Goal: Answer question/provide support

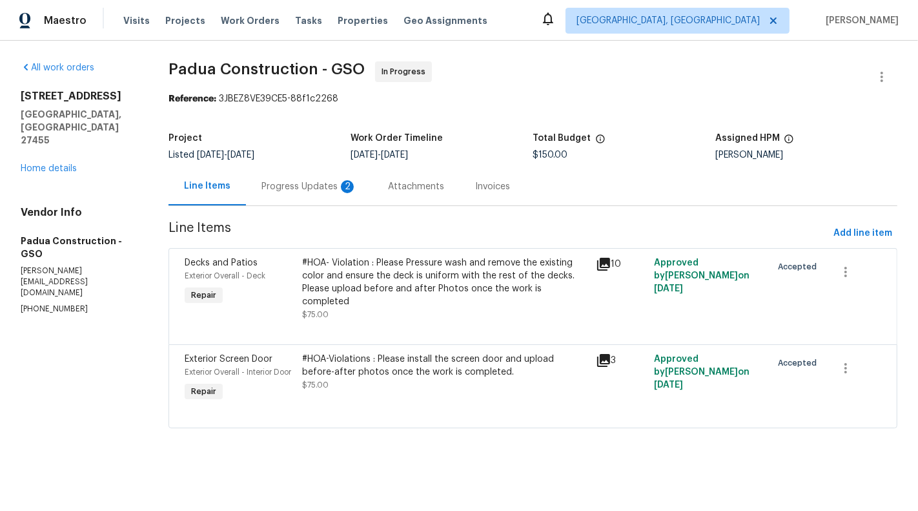
click at [320, 183] on div "Progress Updates 2" at bounding box center [309, 186] width 96 height 13
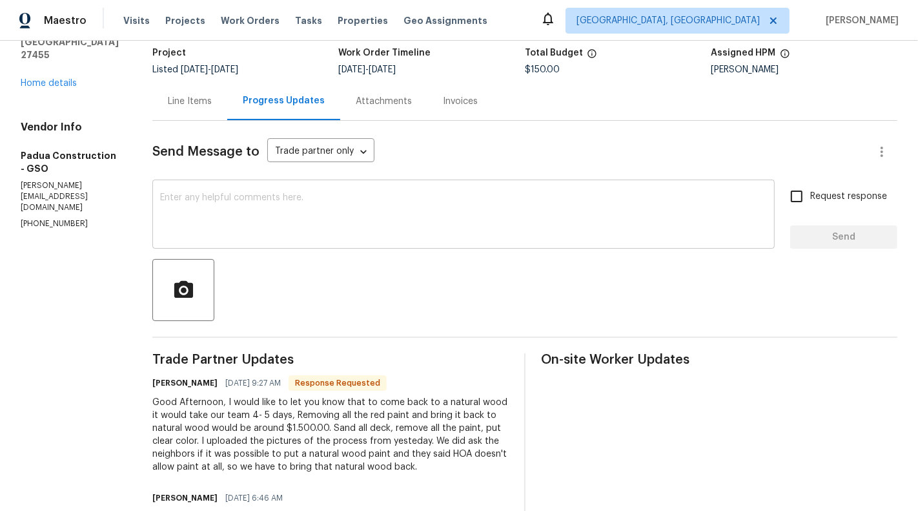
scroll to position [85, 0]
click at [152, 99] on div "Line Items" at bounding box center [189, 102] width 75 height 38
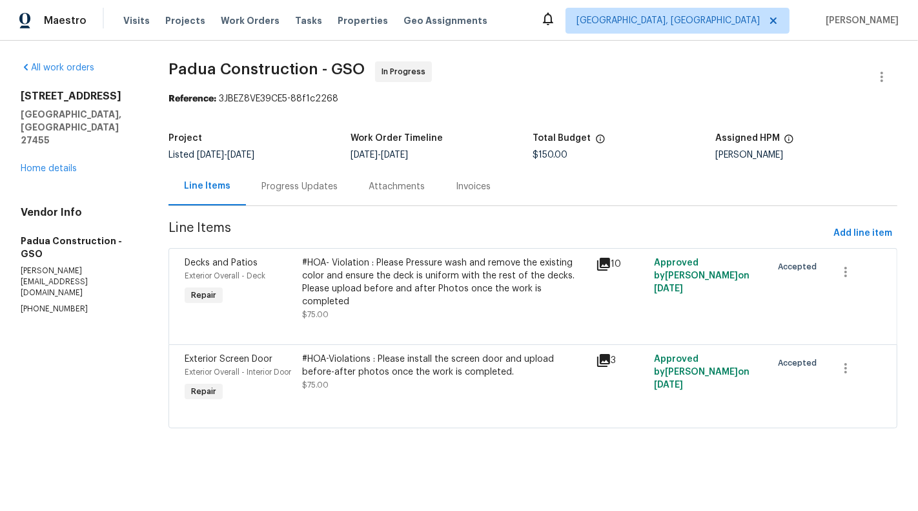
click at [254, 194] on div "Progress Updates" at bounding box center [299, 186] width 107 height 38
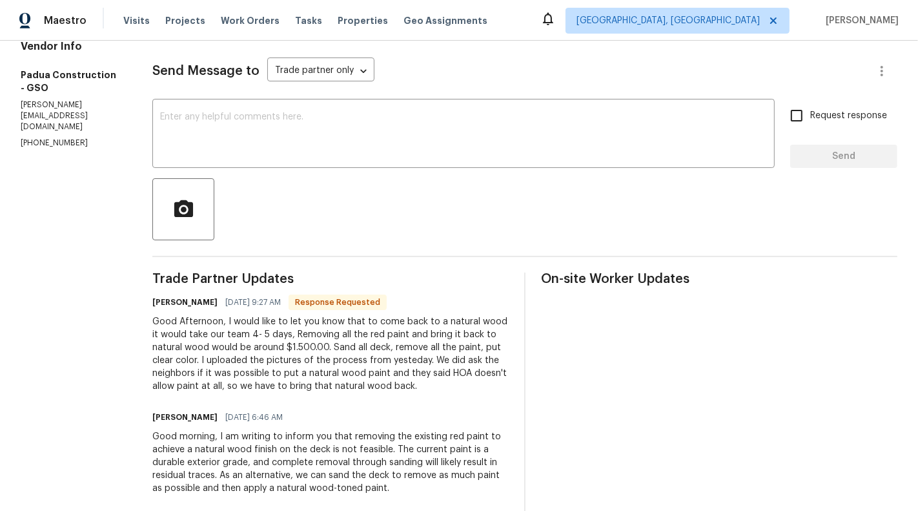
scroll to position [24, 0]
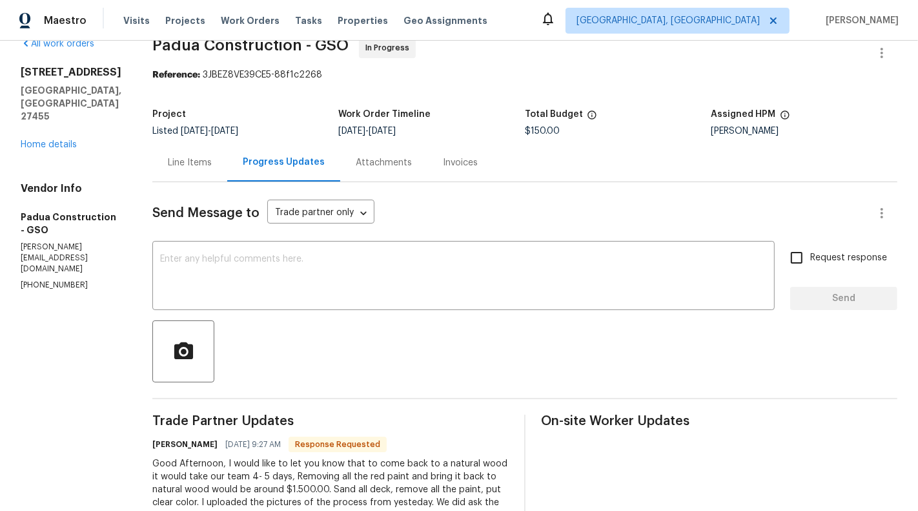
click at [152, 179] on div "Line Items" at bounding box center [189, 162] width 75 height 38
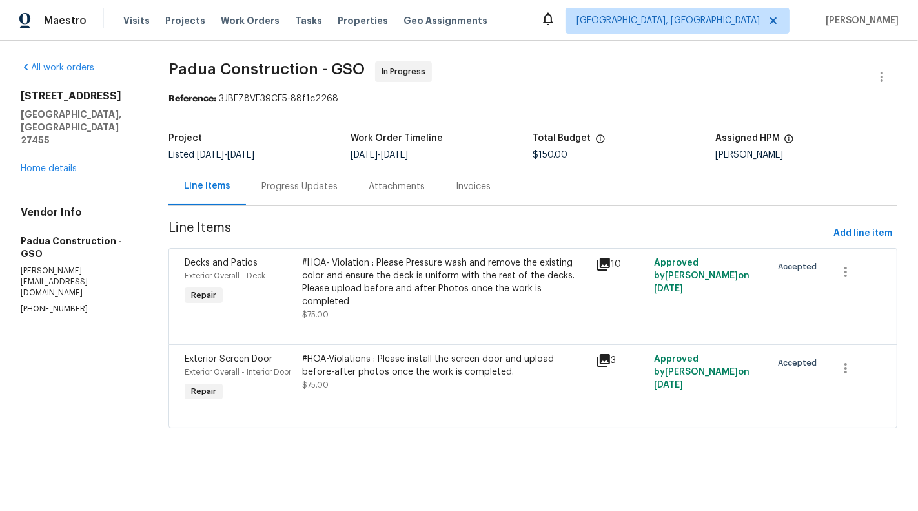
click at [373, 291] on div "#HOA- Violation : Please Pressure wash and remove the existing color and ensure…" at bounding box center [444, 282] width 285 height 52
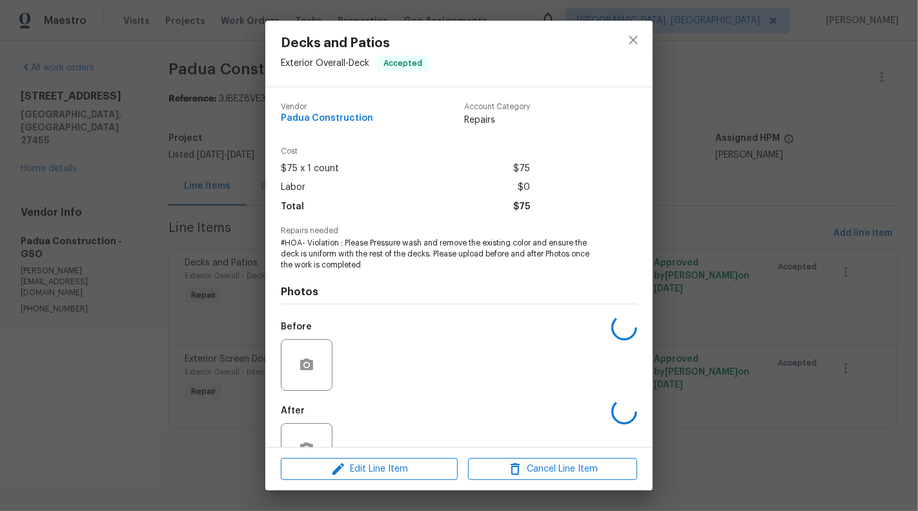
scroll to position [41, 0]
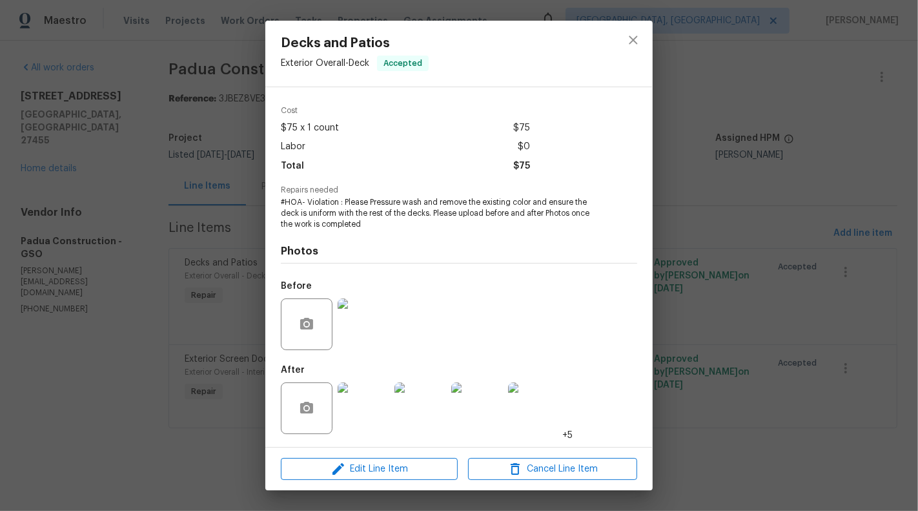
click at [355, 427] on img at bounding box center [364, 408] width 52 height 52
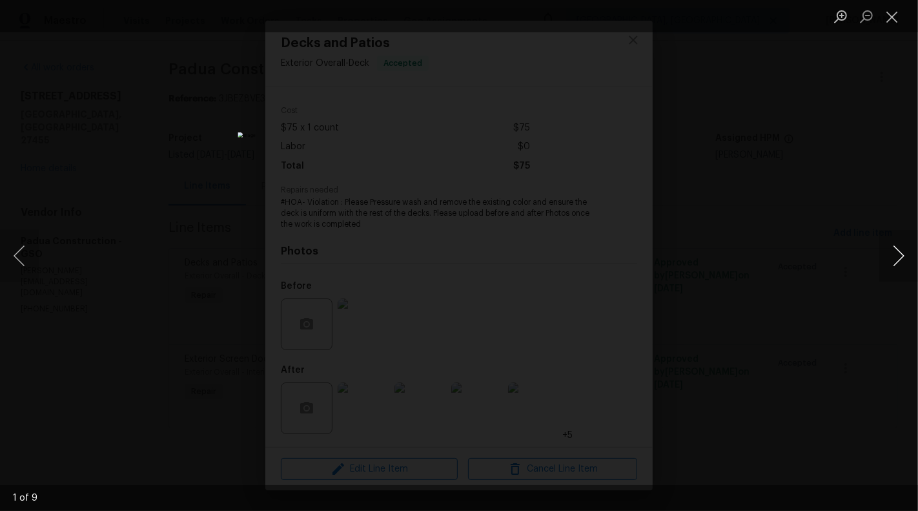
click at [905, 261] on button "Next image" at bounding box center [898, 256] width 39 height 52
click at [909, 264] on button "Next image" at bounding box center [898, 256] width 39 height 52
click at [908, 264] on button "Next image" at bounding box center [898, 256] width 39 height 52
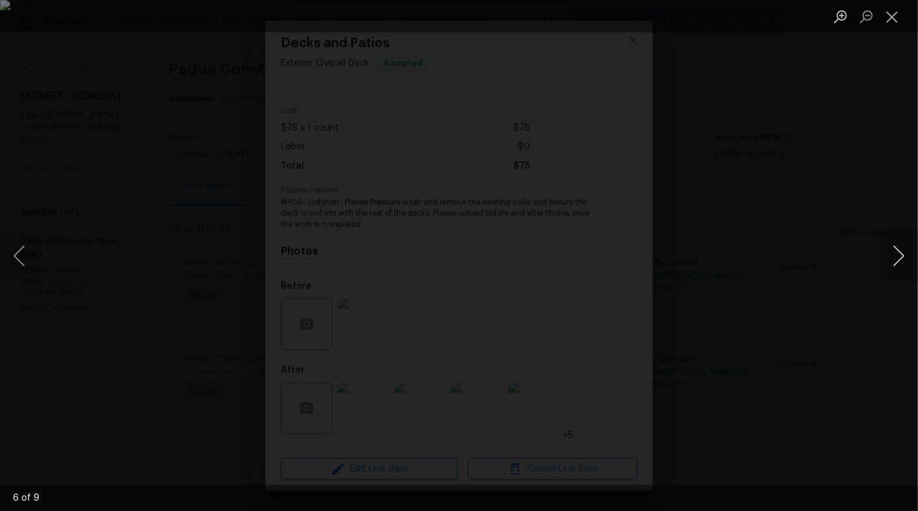
click at [908, 264] on button "Next image" at bounding box center [898, 256] width 39 height 52
click at [892, 18] on button "Close lightbox" at bounding box center [892, 16] width 26 height 23
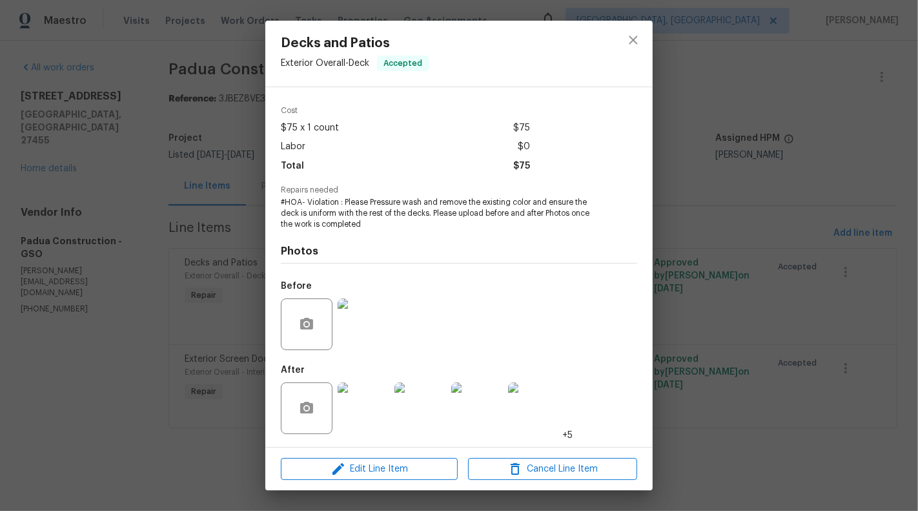
click at [154, 360] on div "Decks and Patios Exterior Overall - Deck Accepted Vendor Padua Construction Acc…" at bounding box center [459, 255] width 918 height 511
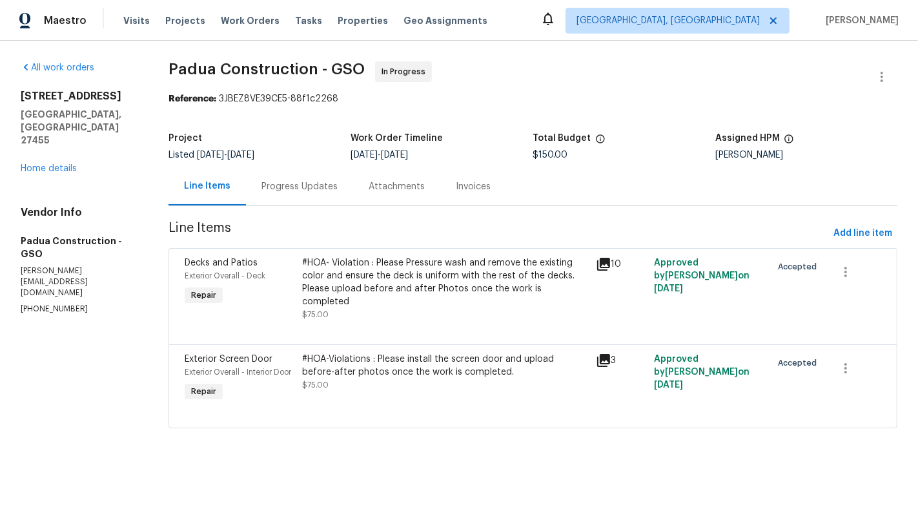
click at [318, 195] on div "Progress Updates" at bounding box center [299, 186] width 107 height 38
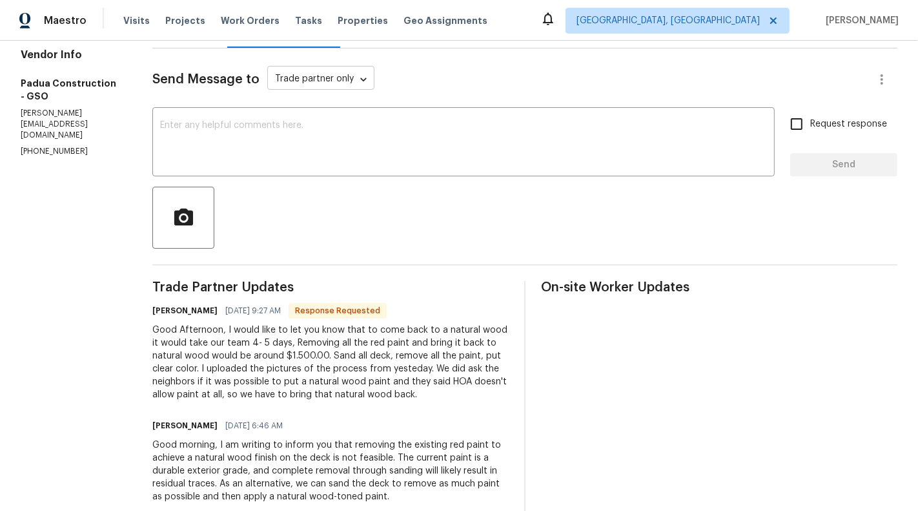
scroll to position [3, 0]
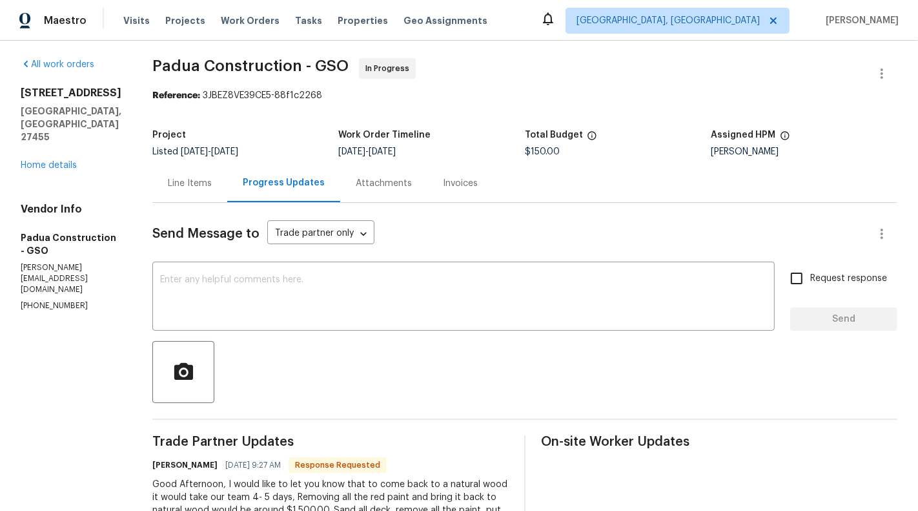
click at [155, 199] on div "Line Items" at bounding box center [189, 183] width 75 height 38
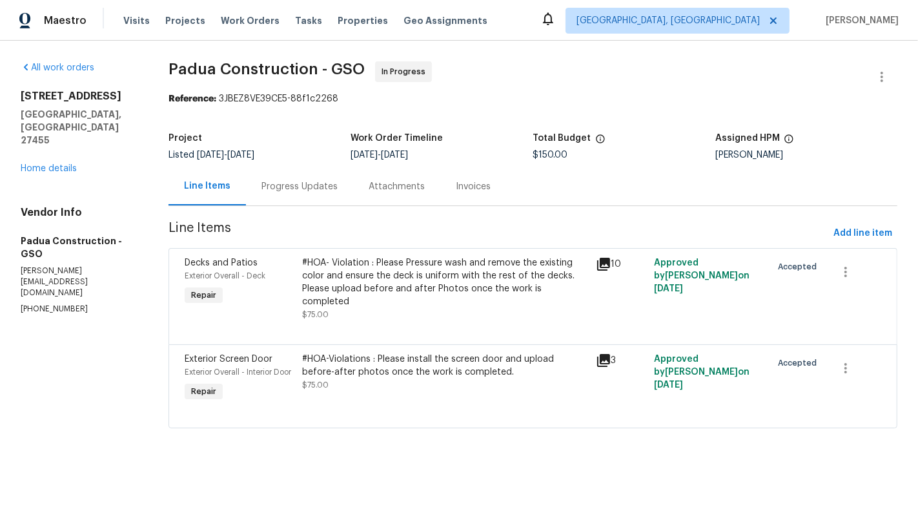
click at [347, 353] on div "#HOA-Violations : Please install the screen door and upload before-after photos…" at bounding box center [444, 366] width 285 height 26
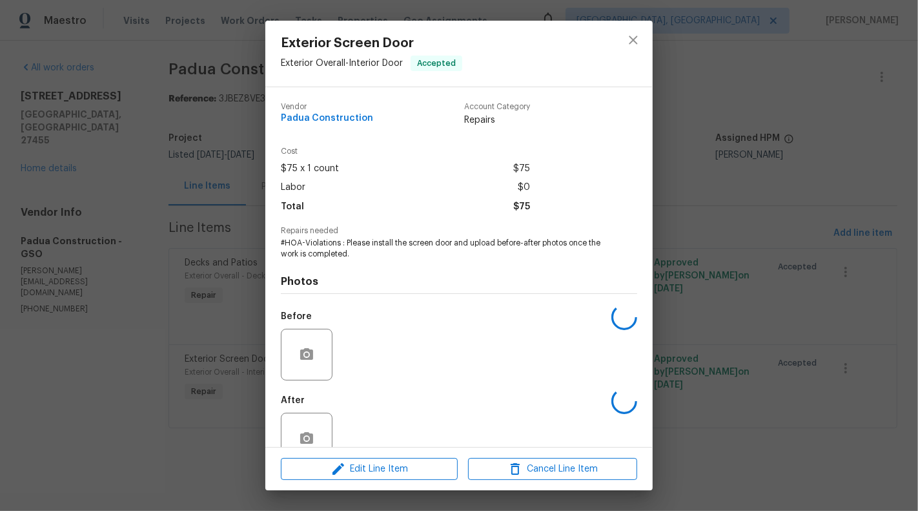
scroll to position [30, 0]
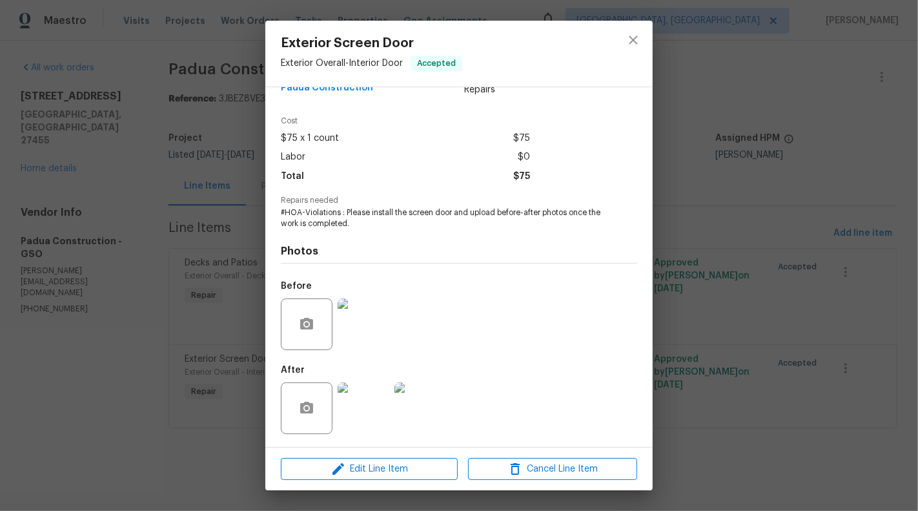
click at [353, 404] on img at bounding box center [364, 408] width 52 height 52
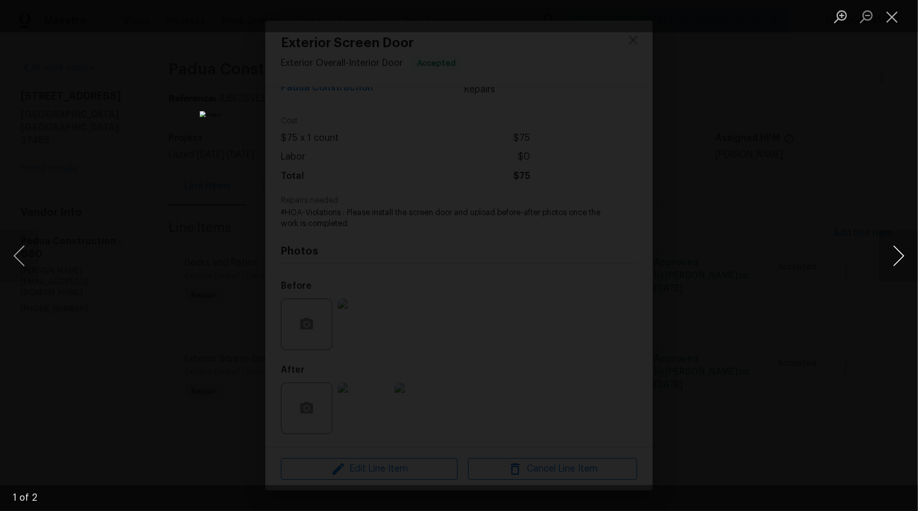
click at [888, 243] on button "Next image" at bounding box center [898, 256] width 39 height 52
click at [889, 27] on button "Close lightbox" at bounding box center [892, 16] width 26 height 23
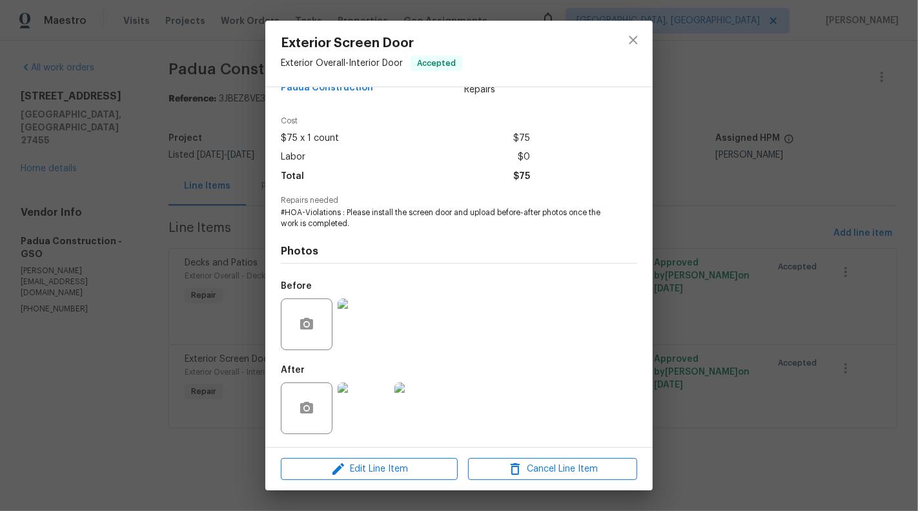
click at [48, 299] on div "Exterior Screen Door Exterior Overall - Interior Door Accepted Vendor Padua Con…" at bounding box center [459, 255] width 918 height 511
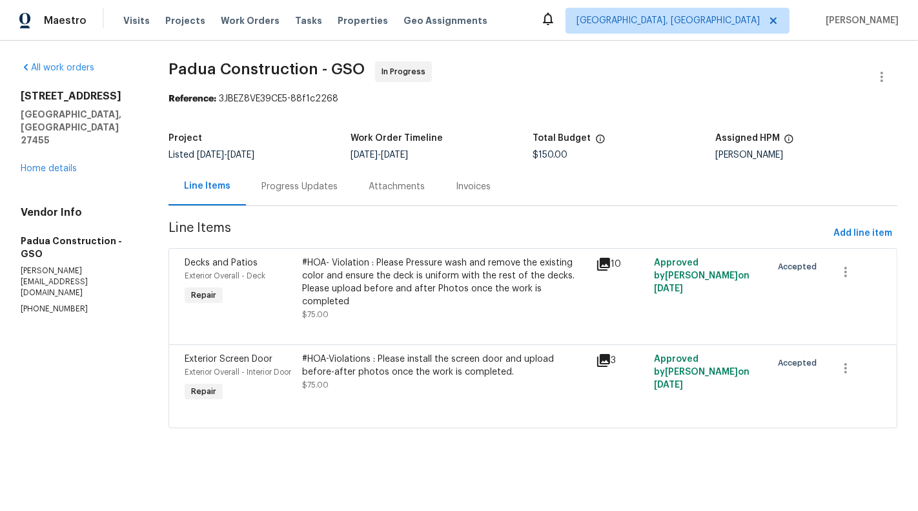
click at [46, 256] on section "All work orders 17 Apple Tree Ln Greensboro, NC 27455 Home details Vendor Info …" at bounding box center [79, 252] width 117 height 382
click at [46, 303] on p "[PHONE_NUMBER]" at bounding box center [79, 308] width 117 height 11
copy p "[PHONE_NUMBER]"
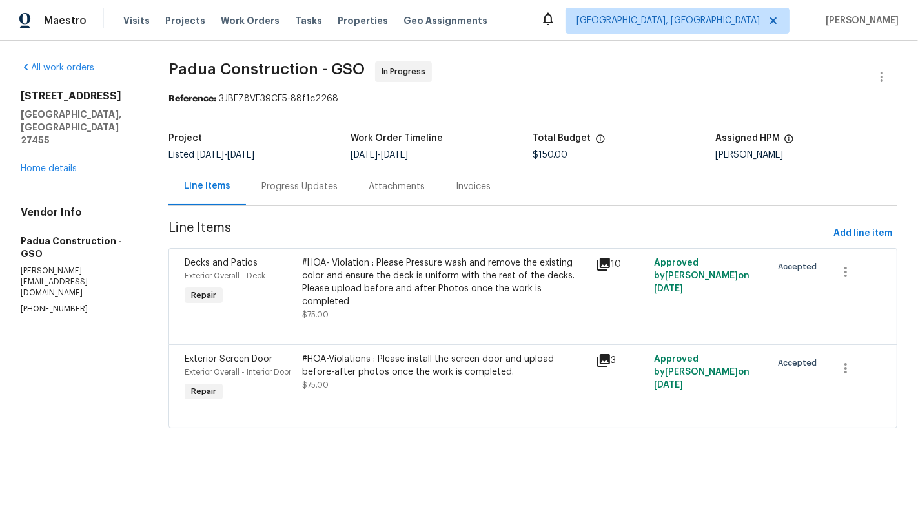
click at [312, 200] on div "Progress Updates" at bounding box center [299, 186] width 107 height 38
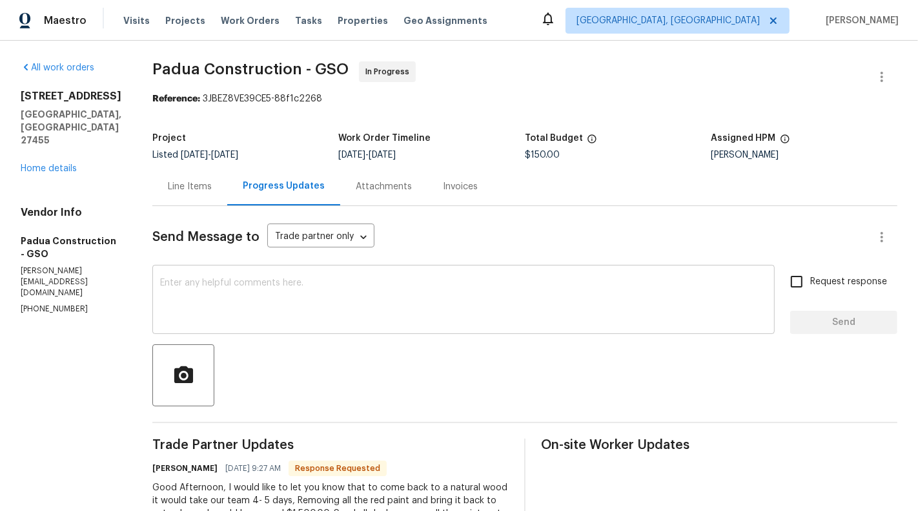
click at [312, 307] on textarea at bounding box center [463, 300] width 607 height 45
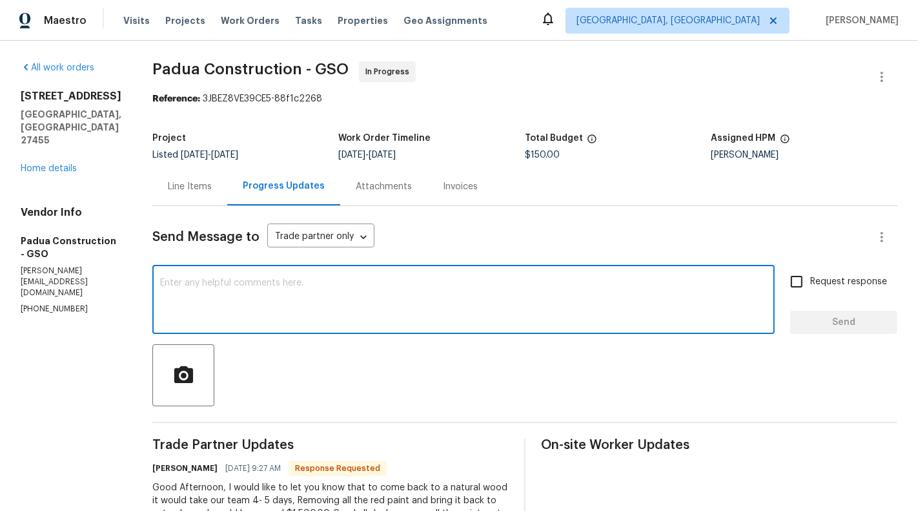
scroll to position [115, 0]
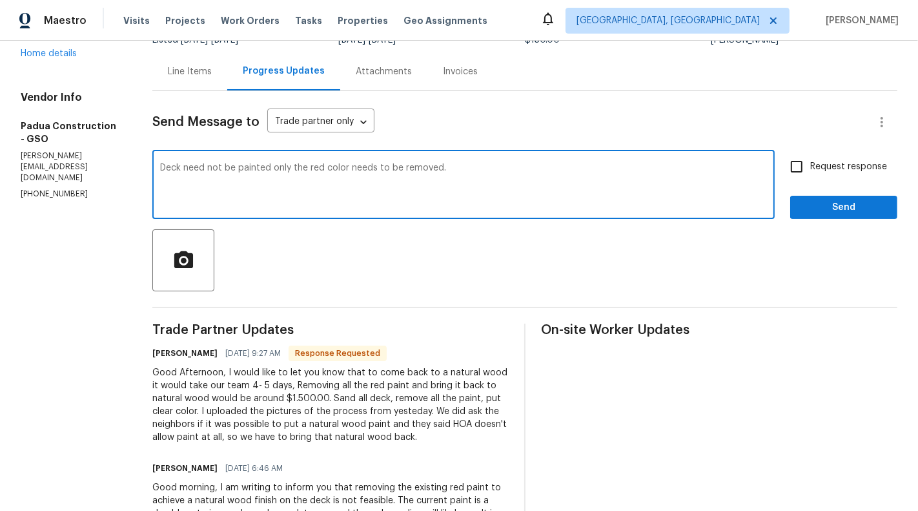
type textarea "Deck need not be painted only the red color needs to be removed."
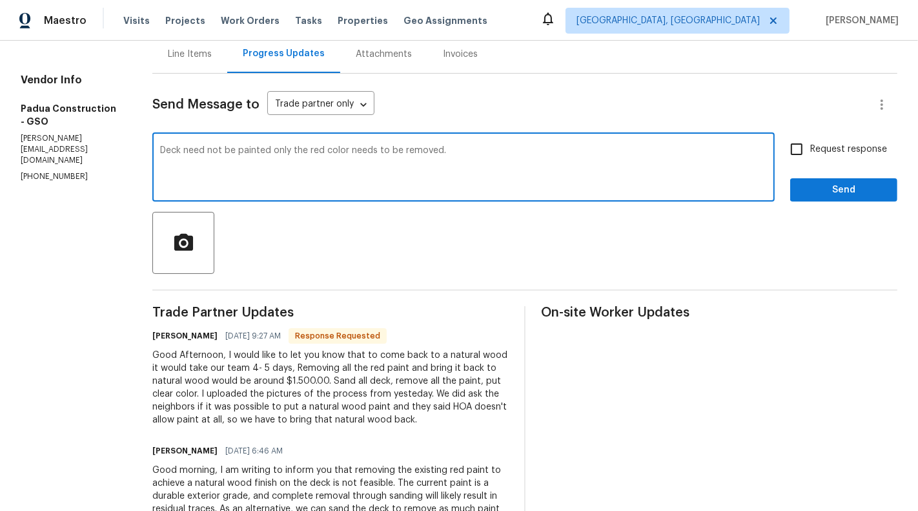
scroll to position [145, 0]
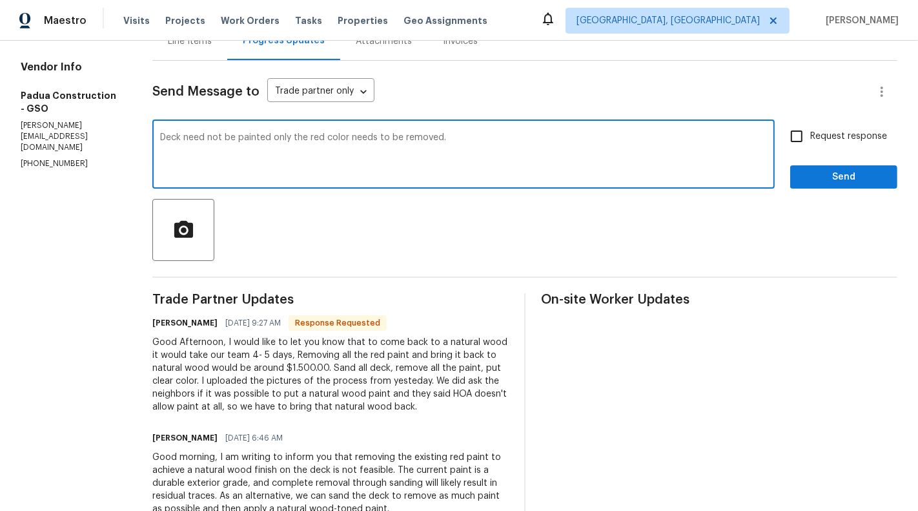
click at [249, 138] on textarea "Deck need not be painted only the red color needs to be removed." at bounding box center [463, 155] width 607 height 45
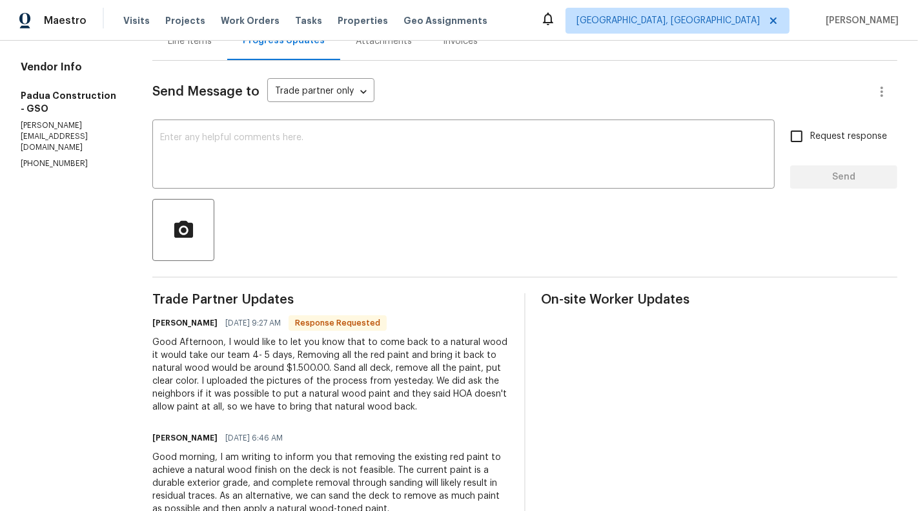
click at [152, 54] on div "Line Items" at bounding box center [189, 41] width 75 height 38
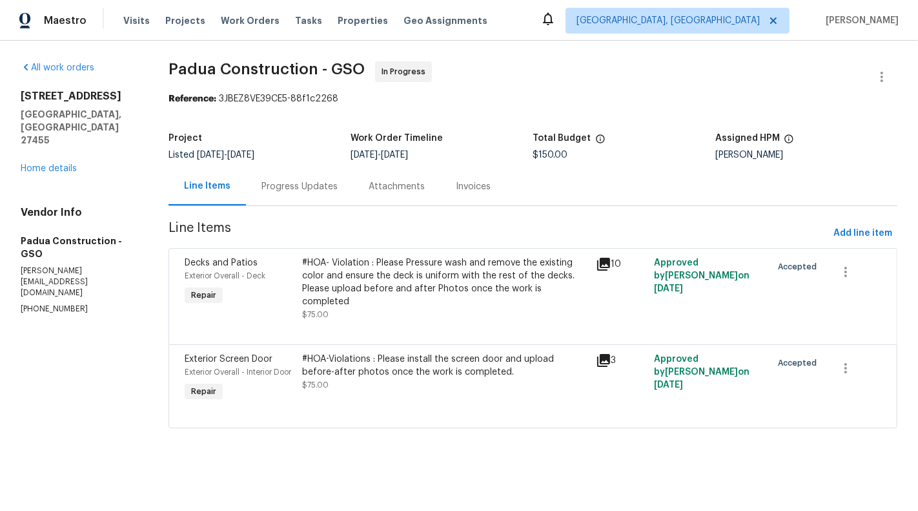
click at [407, 275] on div "#HOA- Violation : Please Pressure wash and remove the existing color and ensure…" at bounding box center [444, 282] width 285 height 52
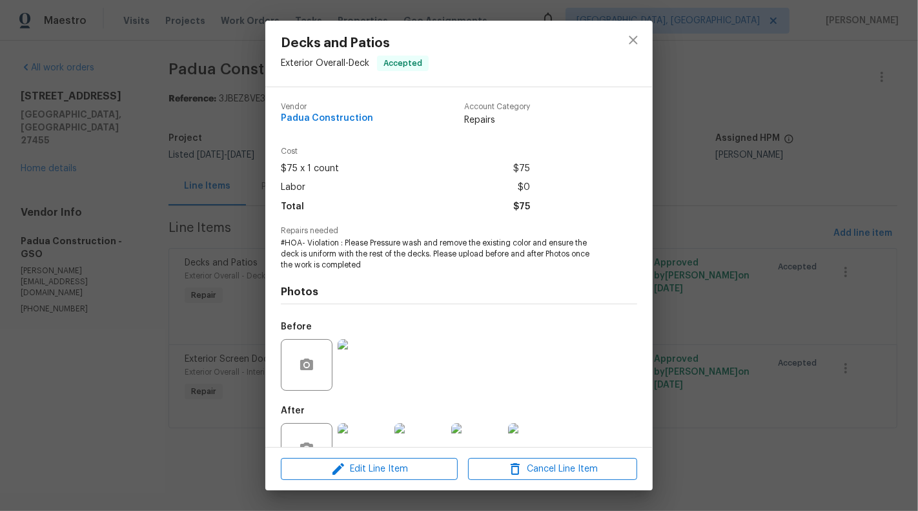
scroll to position [41, 0]
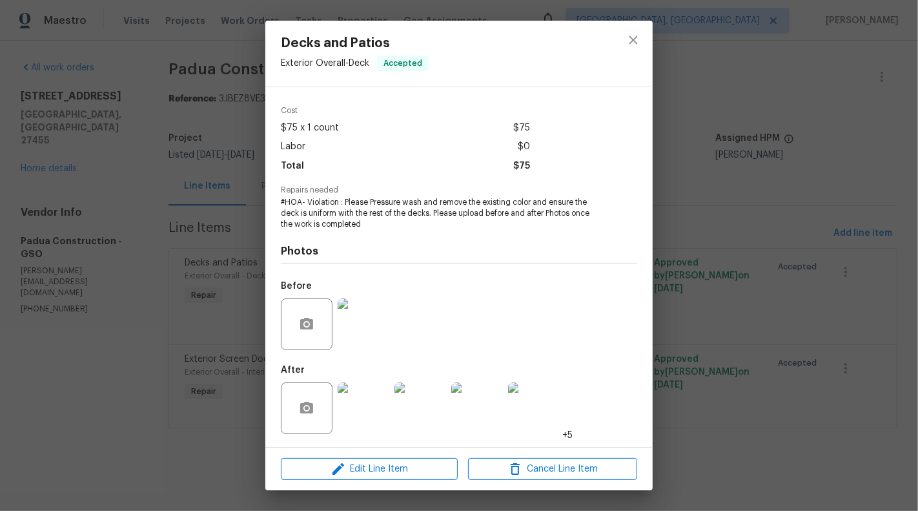
click at [251, 194] on div "Decks and Patios Exterior Overall - Deck Accepted Vendor Padua Construction Acc…" at bounding box center [459, 255] width 918 height 511
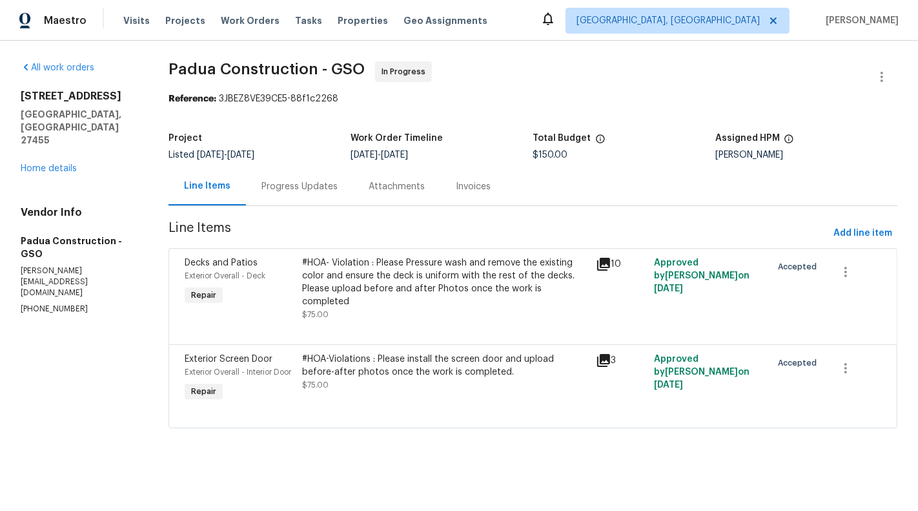
click at [286, 195] on div "Progress Updates" at bounding box center [299, 186] width 107 height 38
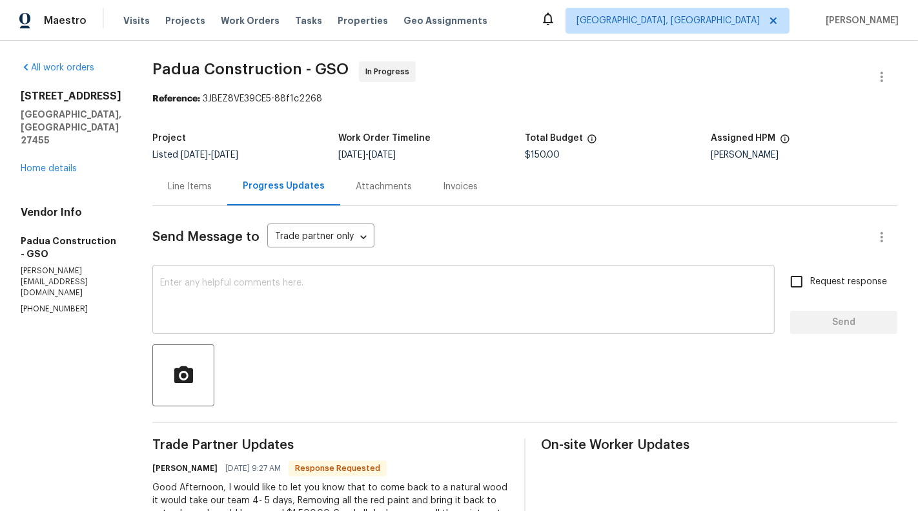
click at [323, 309] on textarea at bounding box center [463, 300] width 607 height 45
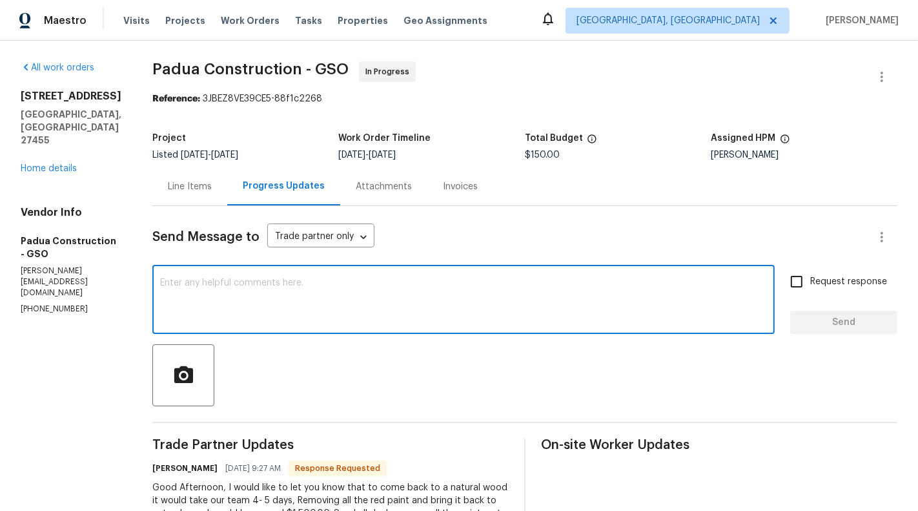
paste textarea "Deck need not be painted only the red color needs to be removed."
type textarea "Deck need not be painted only the red color needs to be removed."
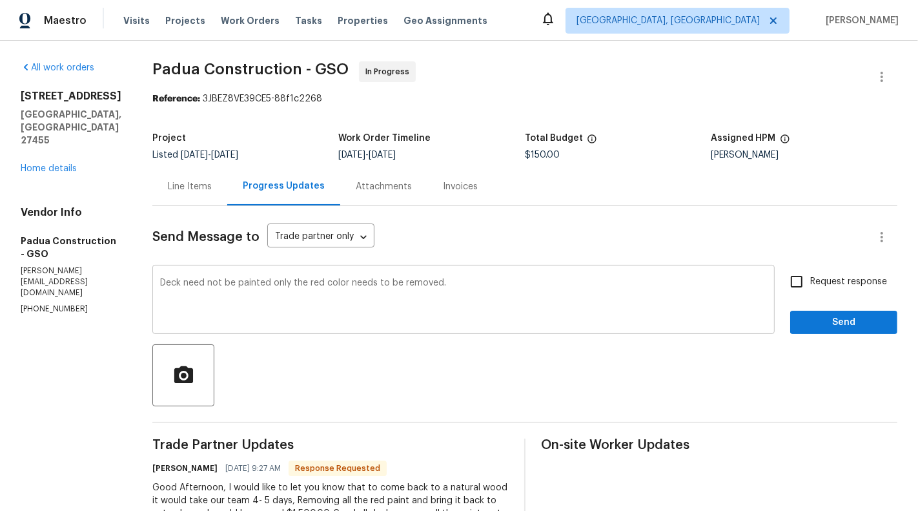
click at [320, 269] on div "Deck need not be painted only the red color needs to be removed. x ​" at bounding box center [463, 301] width 622 height 66
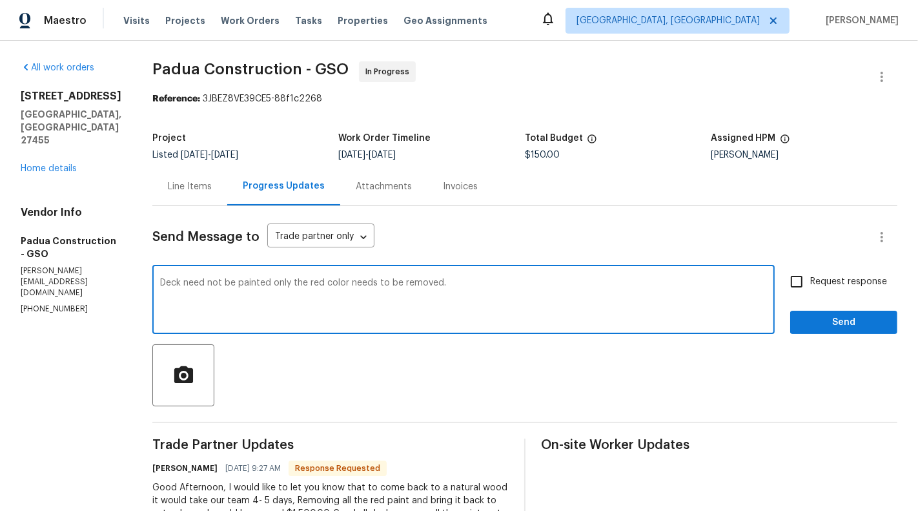
click at [320, 283] on textarea "Deck need not be painted only the red color needs to be removed." at bounding box center [463, 300] width 607 height 45
click at [835, 283] on span "Request response" at bounding box center [848, 282] width 77 height 14
click at [810, 283] on input "Request response" at bounding box center [796, 281] width 27 height 27
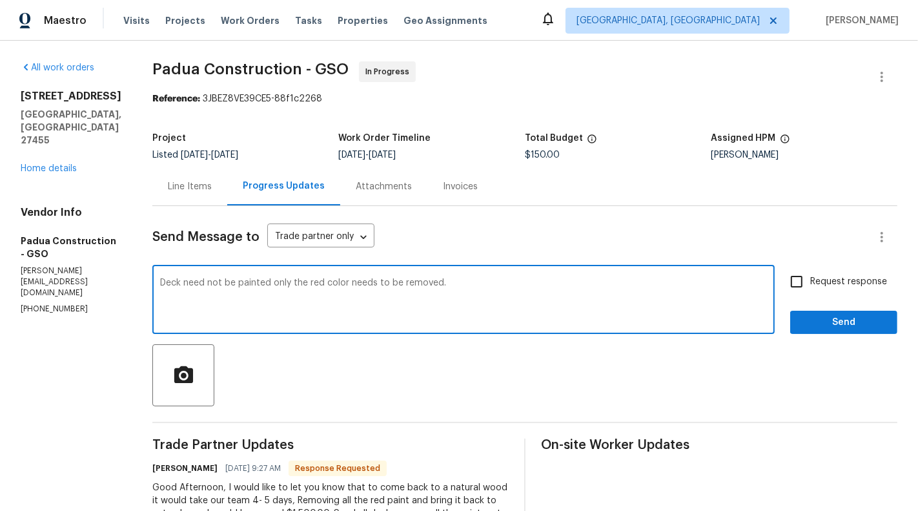
checkbox input "true"
click at [497, 294] on textarea "Deck need not be painted only the red color needs to be removed." at bounding box center [463, 300] width 607 height 45
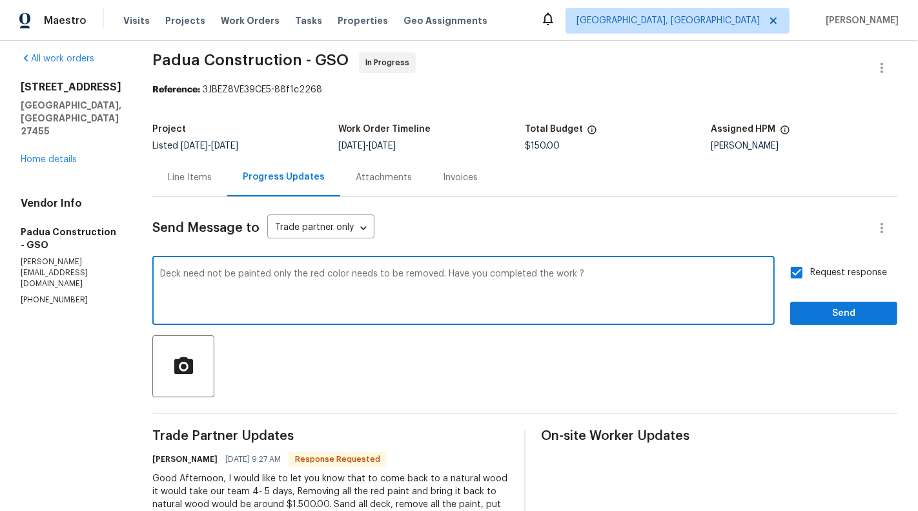
drag, startPoint x: 457, startPoint y: 274, endPoint x: 590, endPoint y: 274, distance: 133.0
click at [590, 274] on textarea "Deck need not be painted only the red color needs to be removed. Have you compl…" at bounding box center [463, 291] width 607 height 45
type textarea "Deck need not be painted only the red color needs to be removed. Have you compl…"
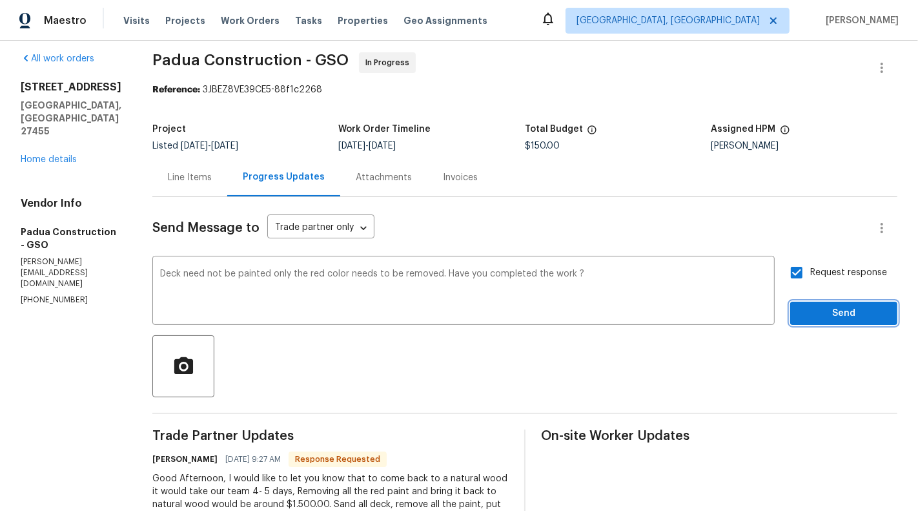
click at [839, 314] on span "Send" at bounding box center [844, 313] width 87 height 16
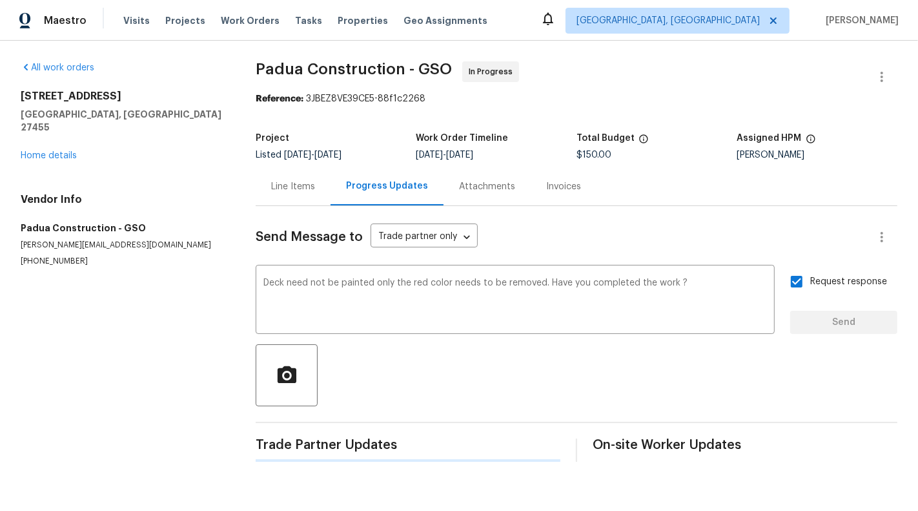
scroll to position [0, 0]
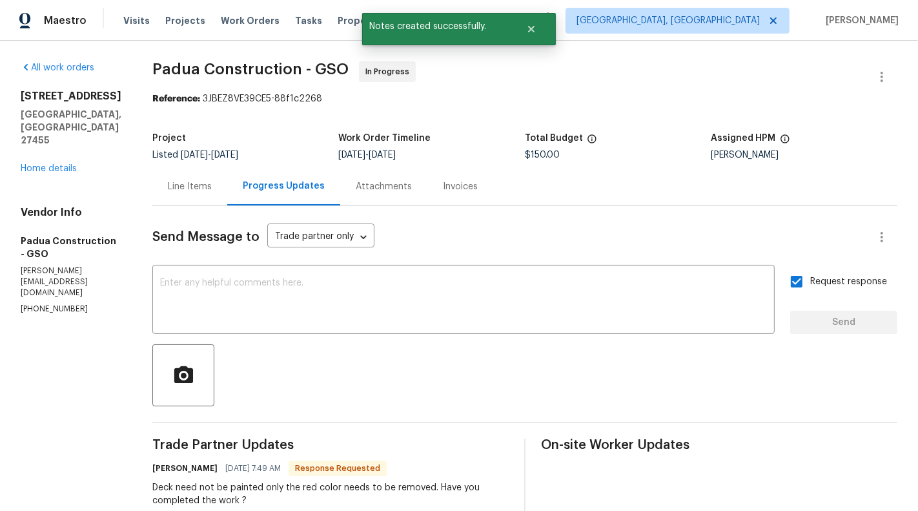
click at [48, 294] on p "[PERSON_NAME][EMAIL_ADDRESS][DOMAIN_NAME]" at bounding box center [71, 281] width 101 height 33
copy p "[PERSON_NAME][EMAIL_ADDRESS][DOMAIN_NAME]"
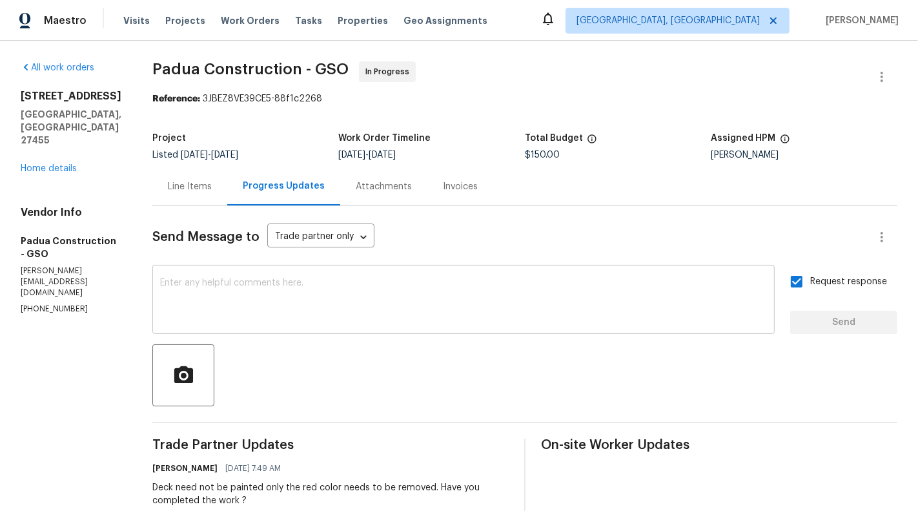
click at [347, 305] on textarea at bounding box center [463, 300] width 607 height 45
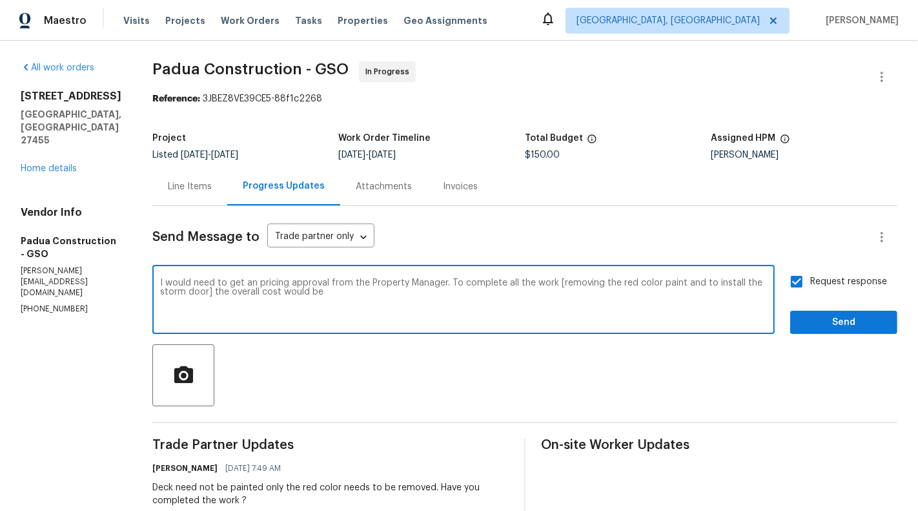
scroll to position [14, 0]
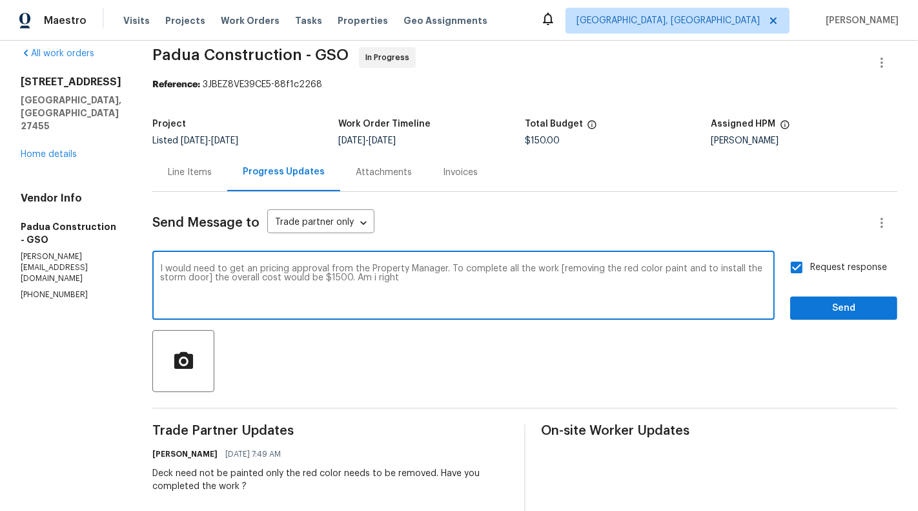
click at [496, 371] on div at bounding box center [524, 361] width 745 height 62
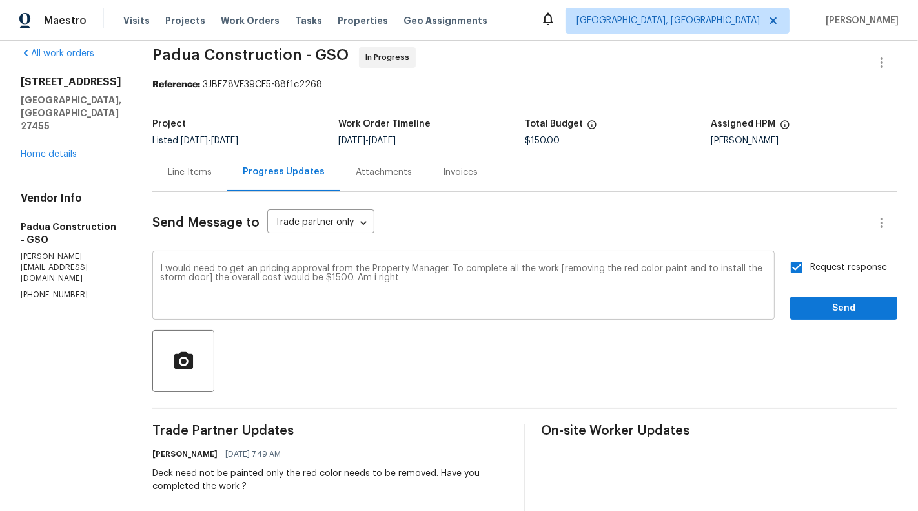
click at [690, 312] on div "I would need to get an pricing approval from the Property Manager. To complete …" at bounding box center [463, 287] width 622 height 66
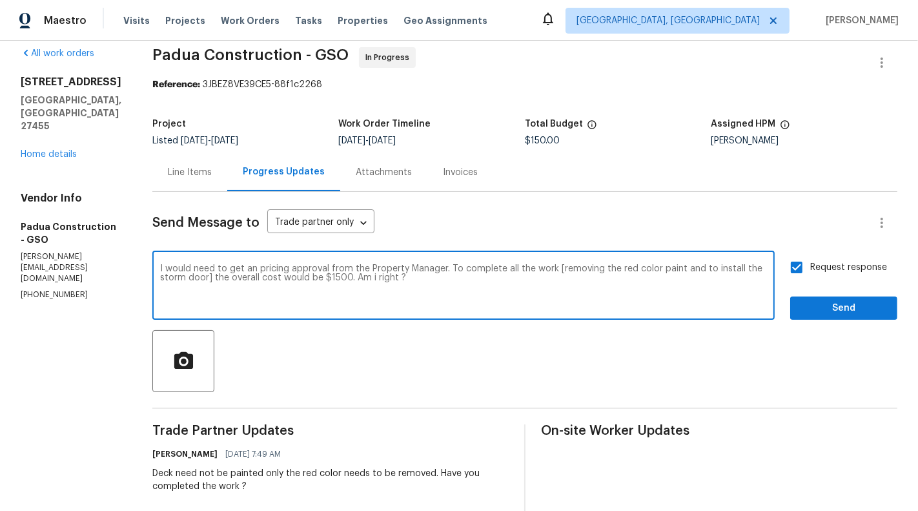
type textarea "I would need to get an pricing approval from the Property Manager. To complete …"
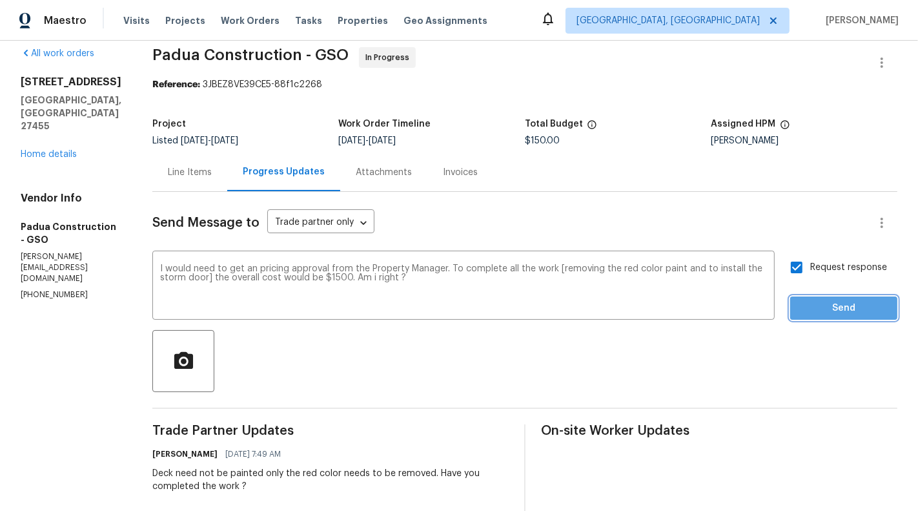
click at [871, 304] on span "Send" at bounding box center [844, 308] width 87 height 16
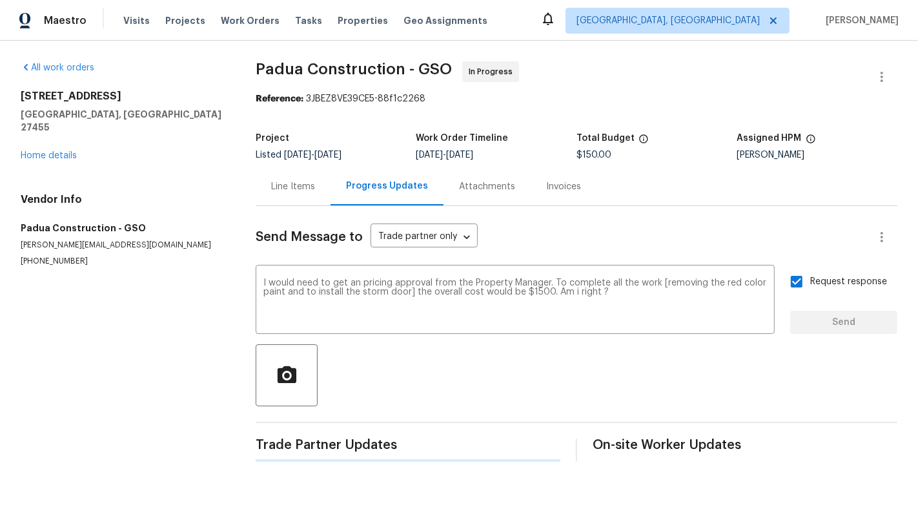
click at [67, 263] on section "All work orders 17 Apple Tree Ln Greensboro, NC 27455 Home details Vendor Info …" at bounding box center [123, 261] width 204 height 400
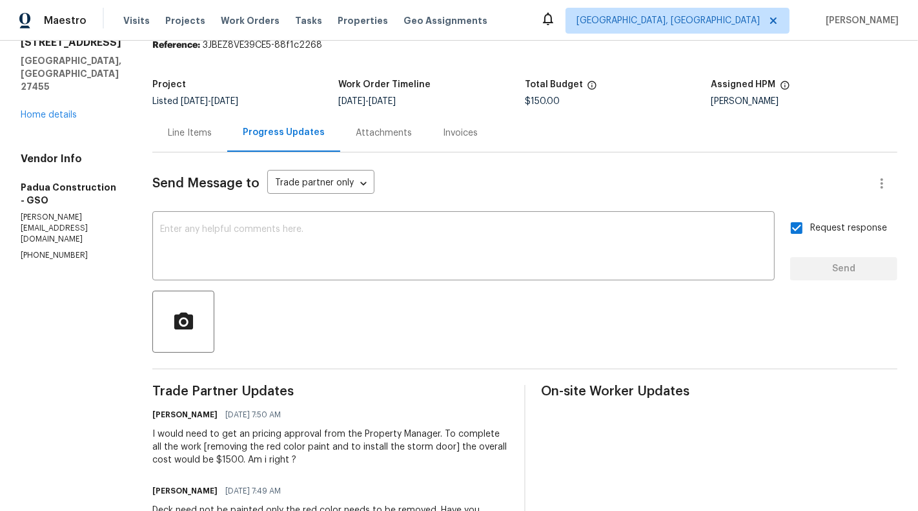
scroll to position [39, 0]
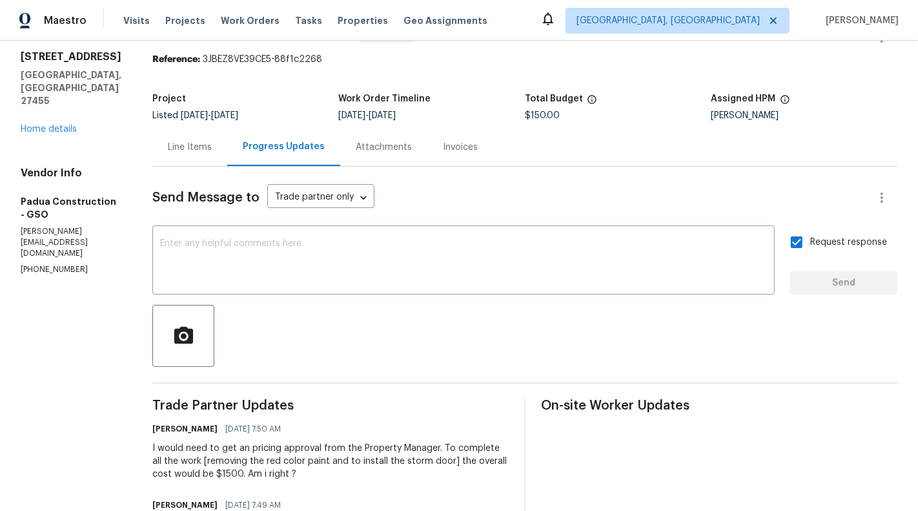
click at [169, 152] on div "Line Items" at bounding box center [190, 147] width 44 height 13
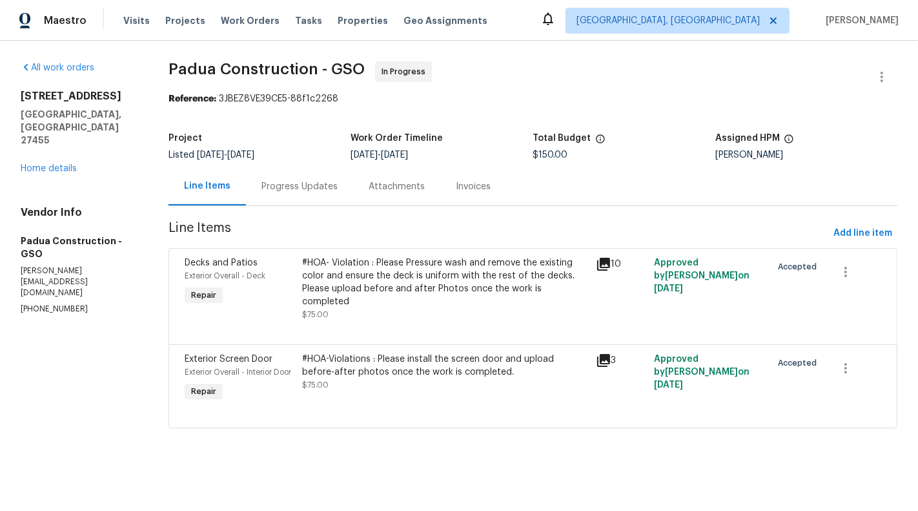
click at [311, 198] on div "Progress Updates" at bounding box center [299, 186] width 107 height 38
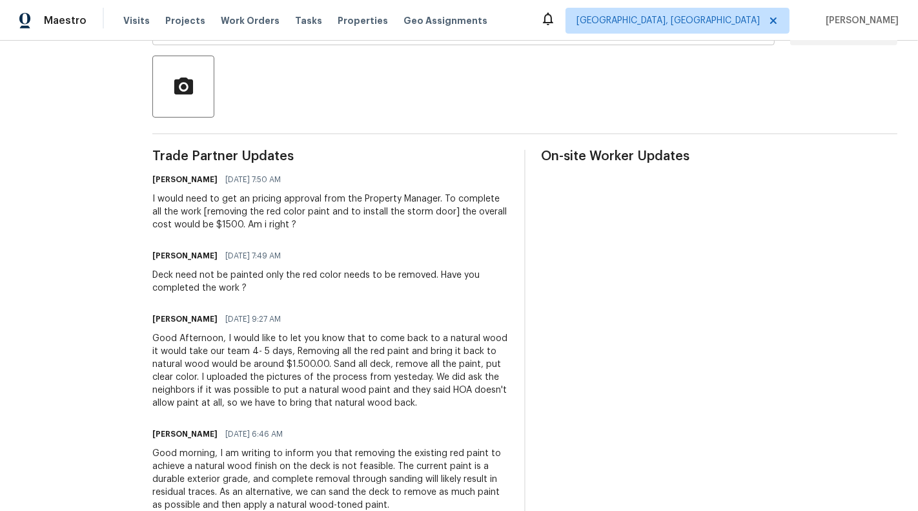
scroll to position [30, 0]
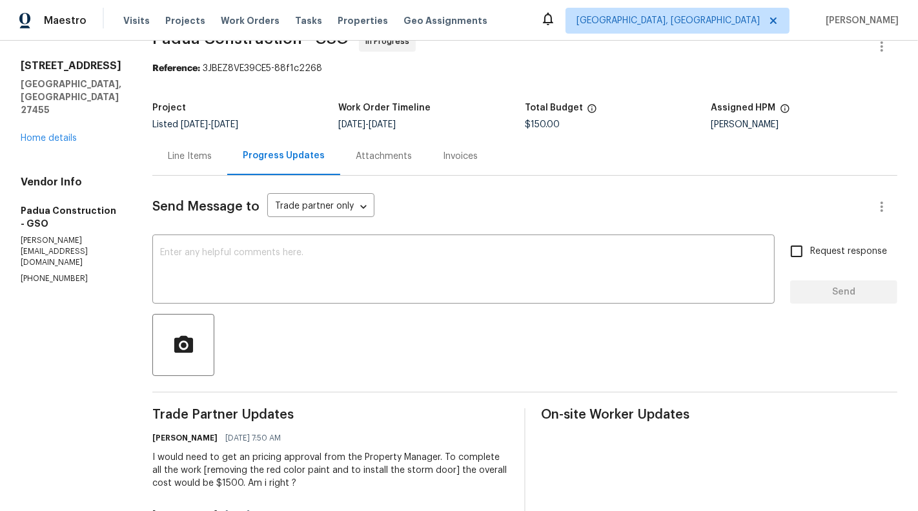
click at [180, 151] on div "Line Items" at bounding box center [190, 156] width 44 height 13
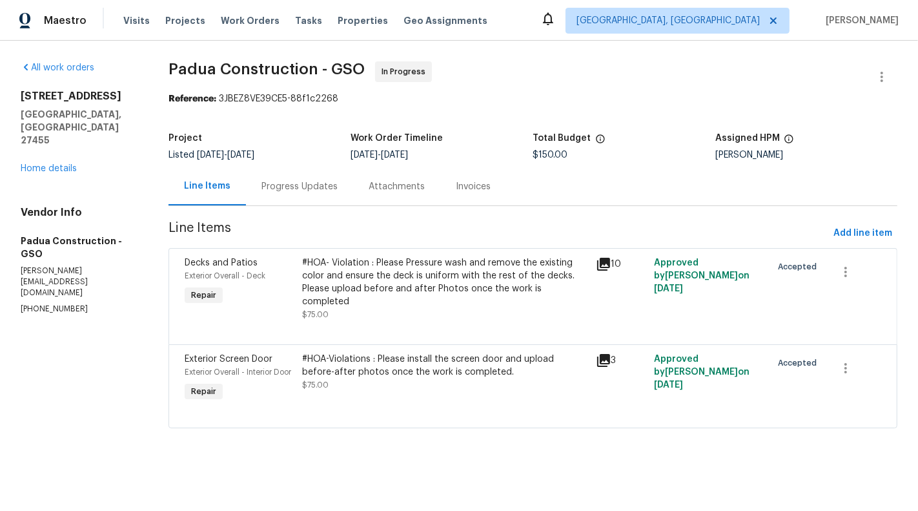
click at [302, 194] on div "Progress Updates" at bounding box center [299, 186] width 107 height 38
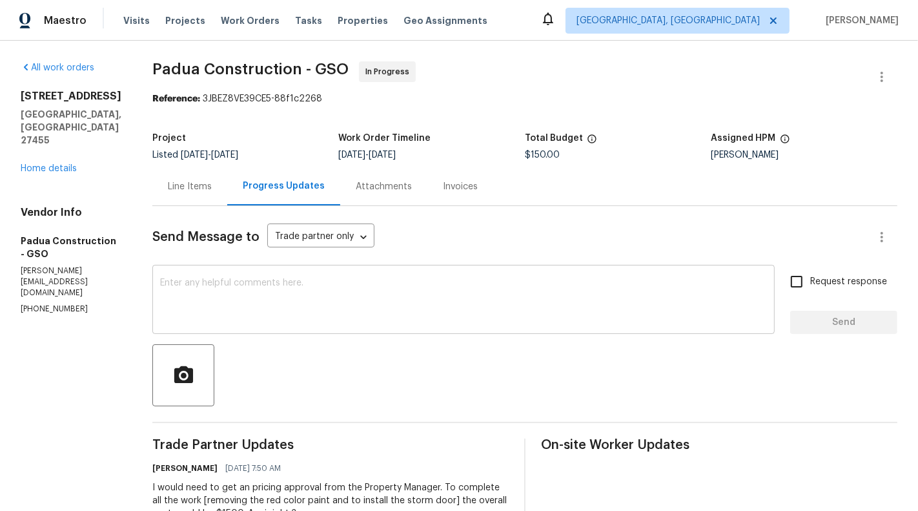
click at [331, 299] on textarea at bounding box center [463, 300] width 607 height 45
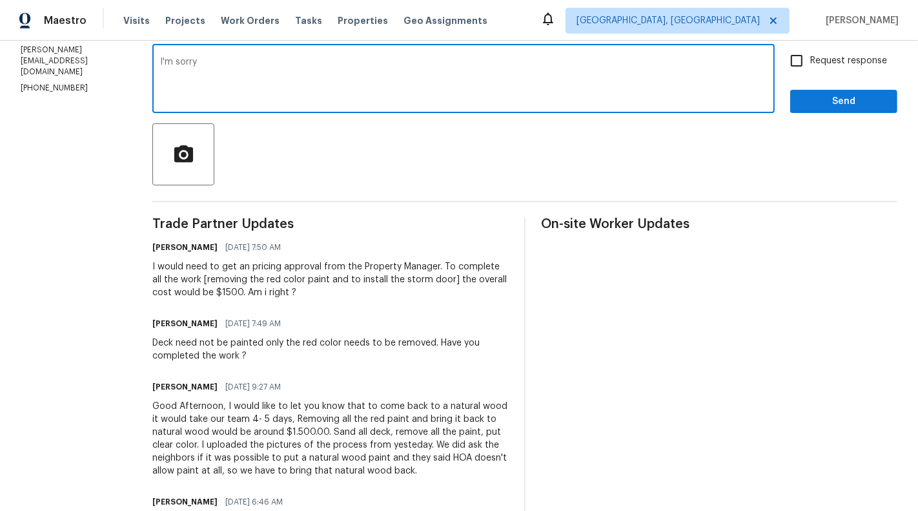
scroll to position [222, 0]
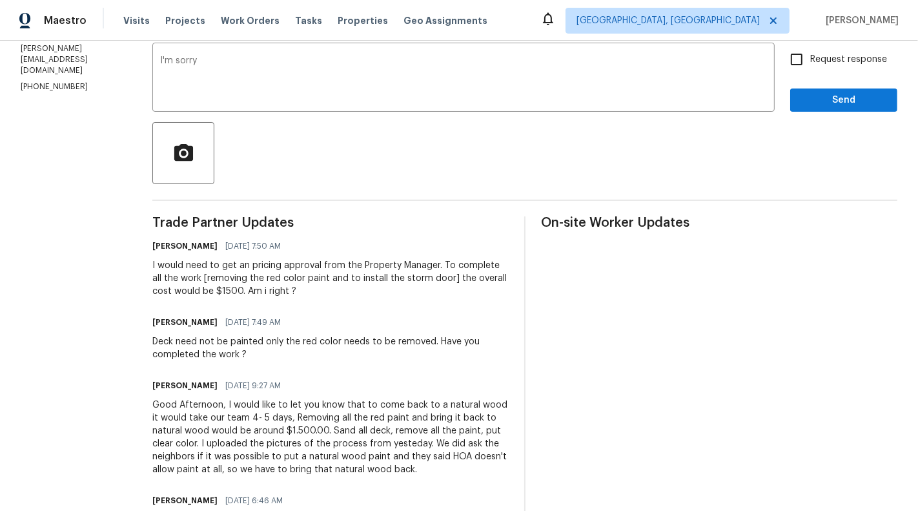
click at [300, 280] on div "I would need to get an pricing approval from the Property Manager. To complete …" at bounding box center [330, 278] width 356 height 39
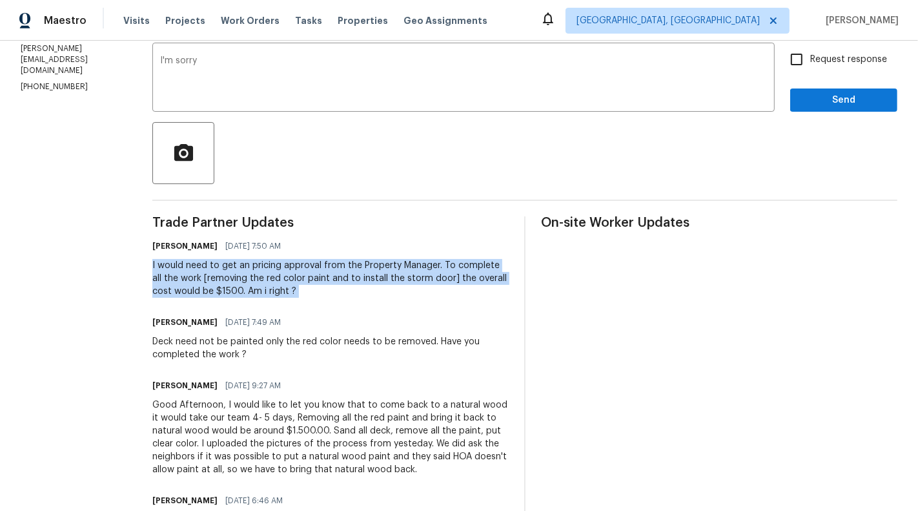
click at [300, 280] on div "I would need to get an pricing approval from the Property Manager. To complete …" at bounding box center [330, 278] width 356 height 39
copy div "I would need to get an pricing approval from the Property Manager. To complete …"
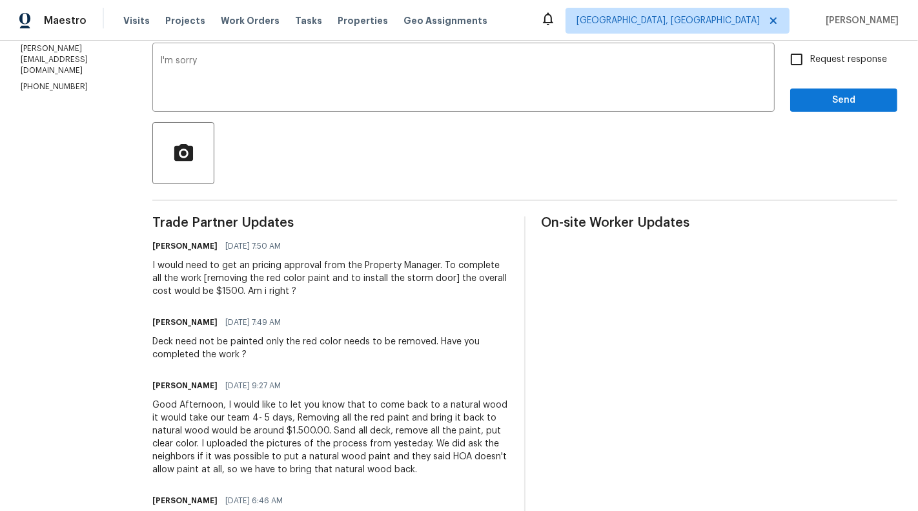
click at [272, 127] on div at bounding box center [524, 153] width 745 height 62
click at [266, 81] on textarea "I'm sorry" at bounding box center [463, 78] width 607 height 45
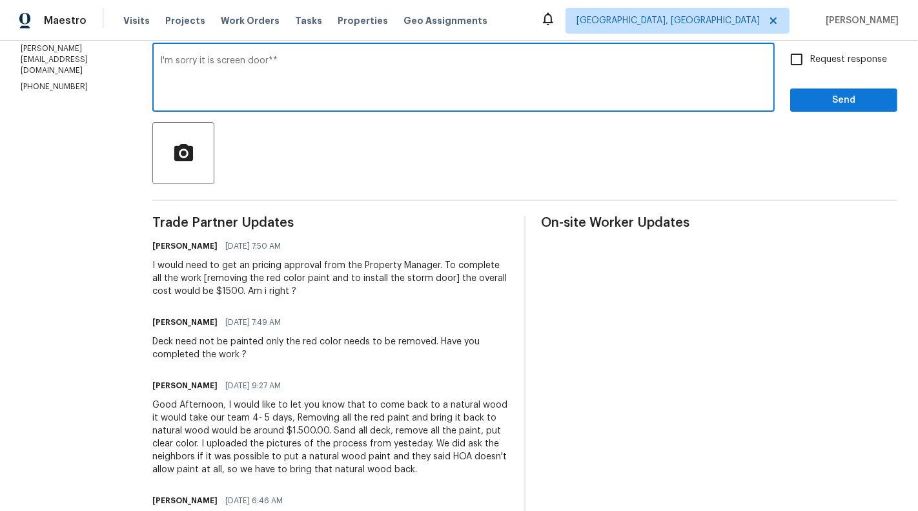
type textarea "I'm sorry it is screen door**"
click at [817, 72] on div "Request response Send" at bounding box center [843, 79] width 107 height 66
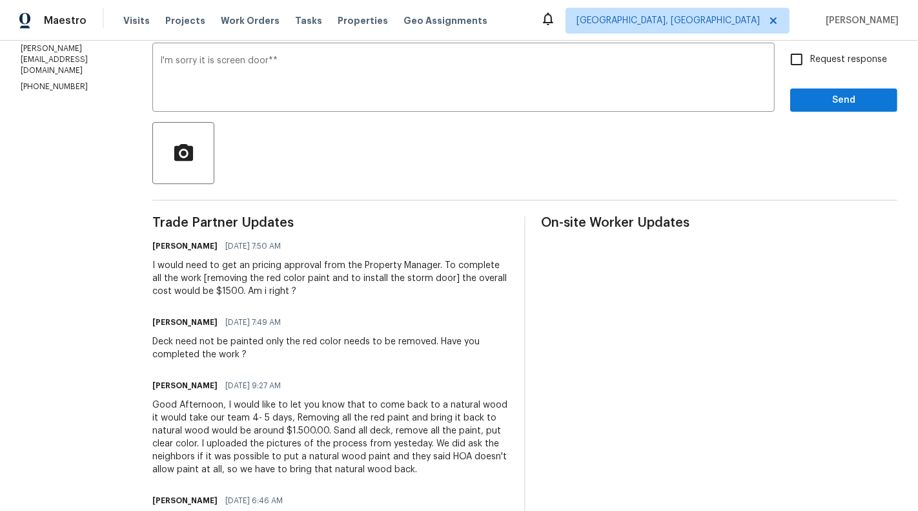
click at [817, 67] on label "Request response" at bounding box center [835, 59] width 104 height 27
click at [810, 67] on input "Request response" at bounding box center [796, 59] width 27 height 27
checkbox input "true"
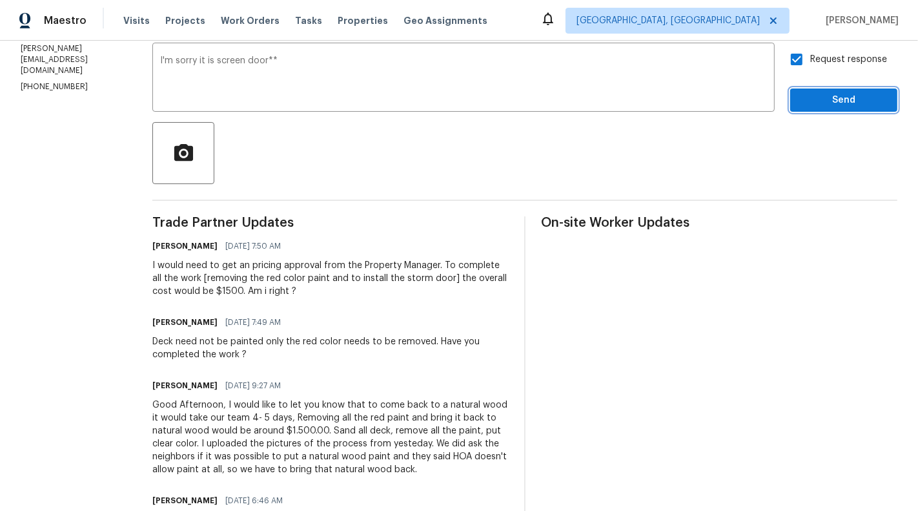
click at [832, 97] on span "Send" at bounding box center [844, 100] width 87 height 16
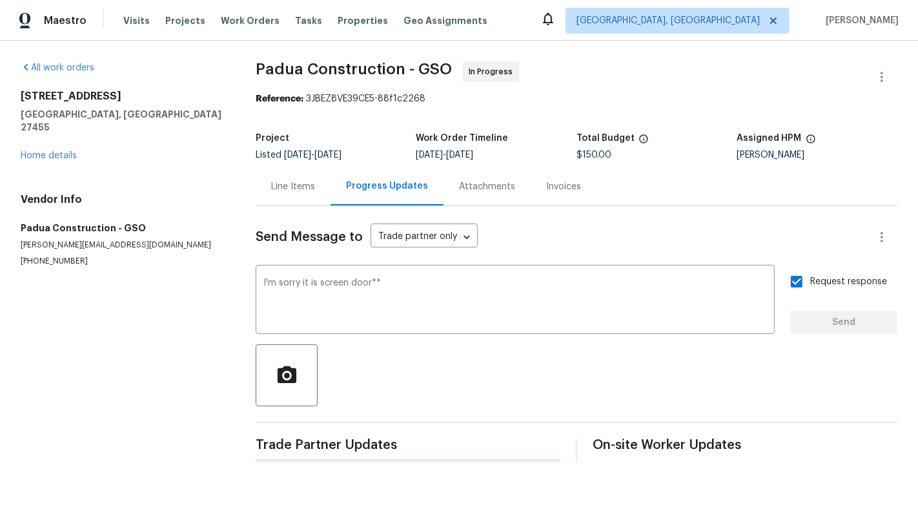
scroll to position [0, 0]
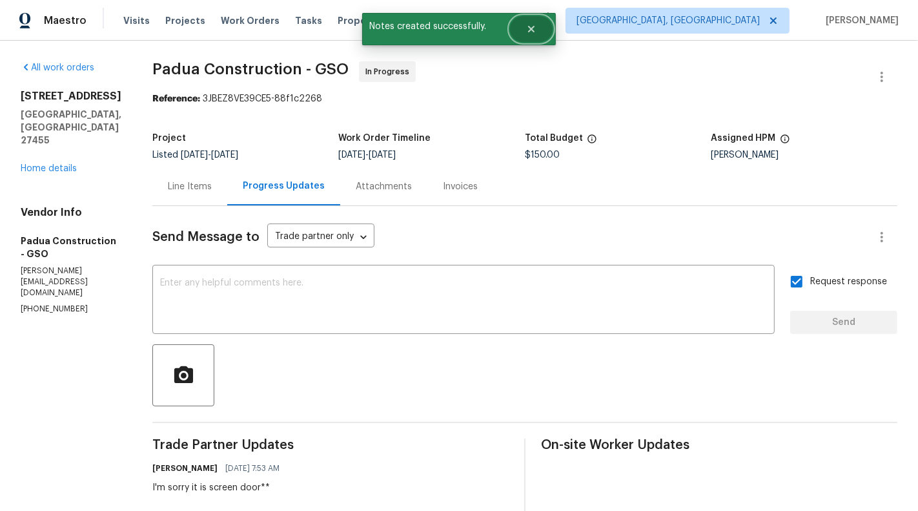
click at [533, 28] on icon "Close" at bounding box center [531, 29] width 10 height 10
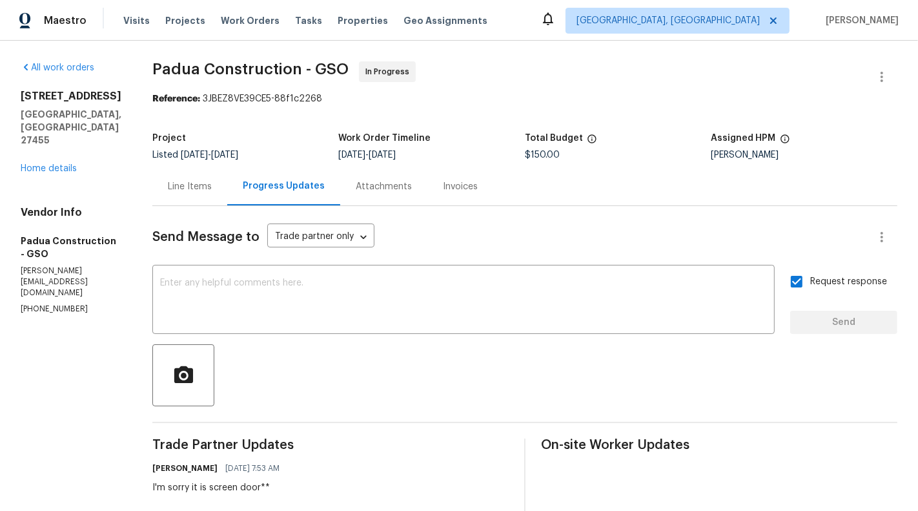
click at [176, 169] on div "Line Items" at bounding box center [189, 186] width 75 height 38
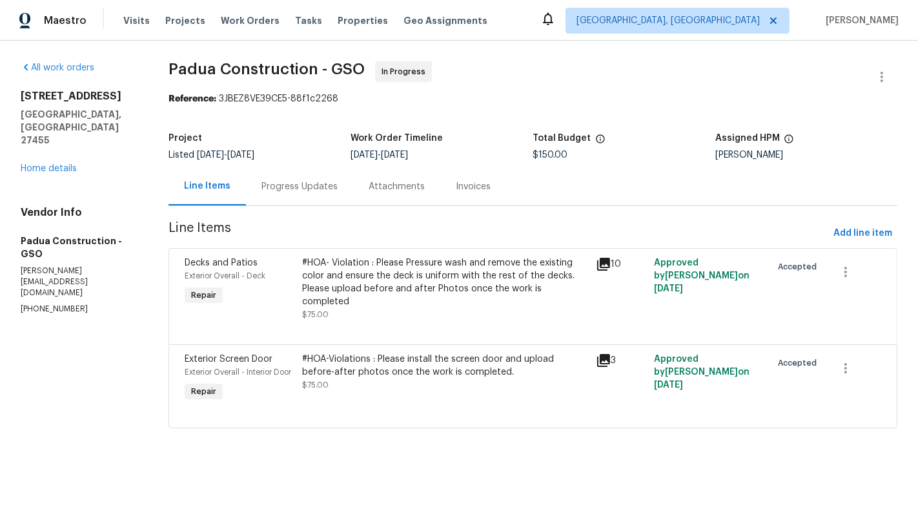
click at [268, 180] on div "Progress Updates" at bounding box center [299, 186] width 76 height 13
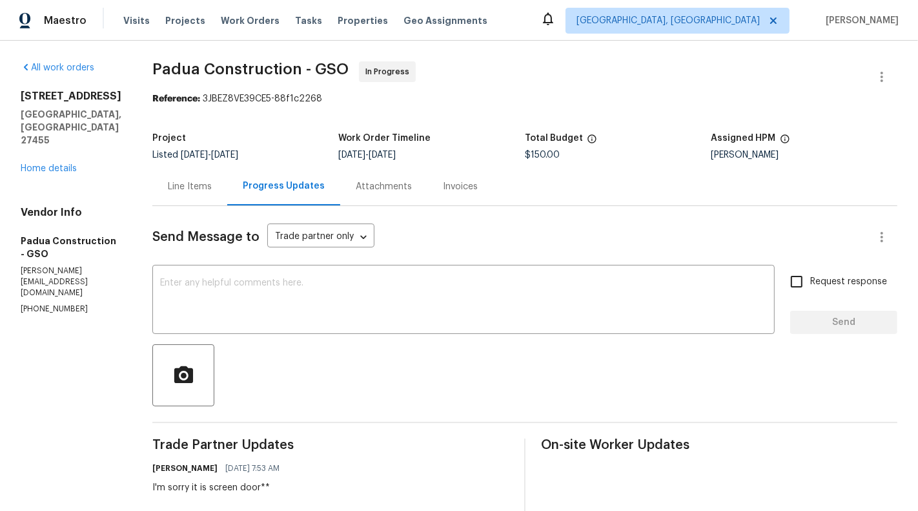
click at [152, 181] on div "Line Items" at bounding box center [189, 186] width 75 height 38
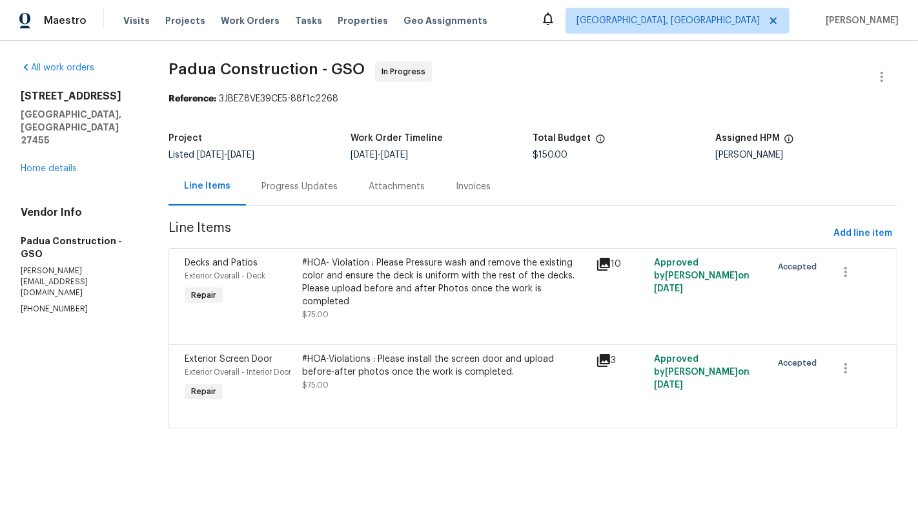
click at [331, 179] on div "Progress Updates" at bounding box center [299, 186] width 107 height 38
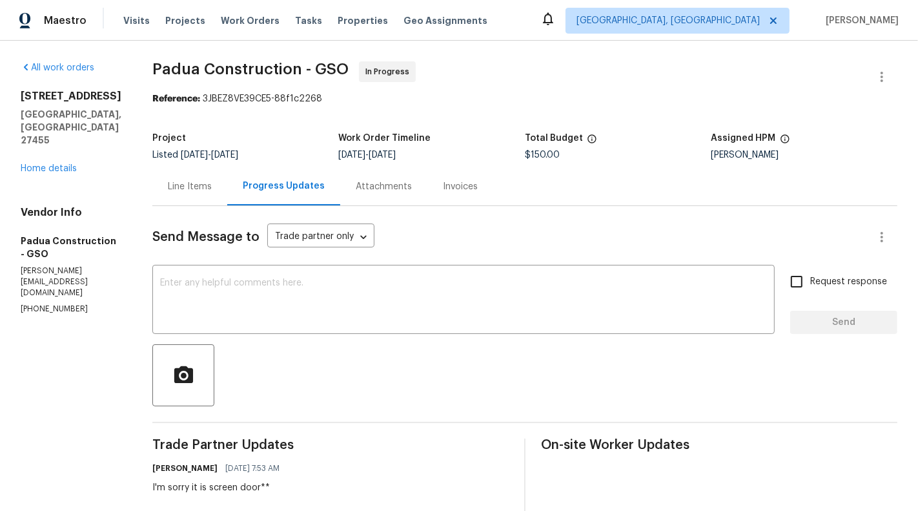
click at [184, 177] on div "Line Items" at bounding box center [189, 186] width 75 height 38
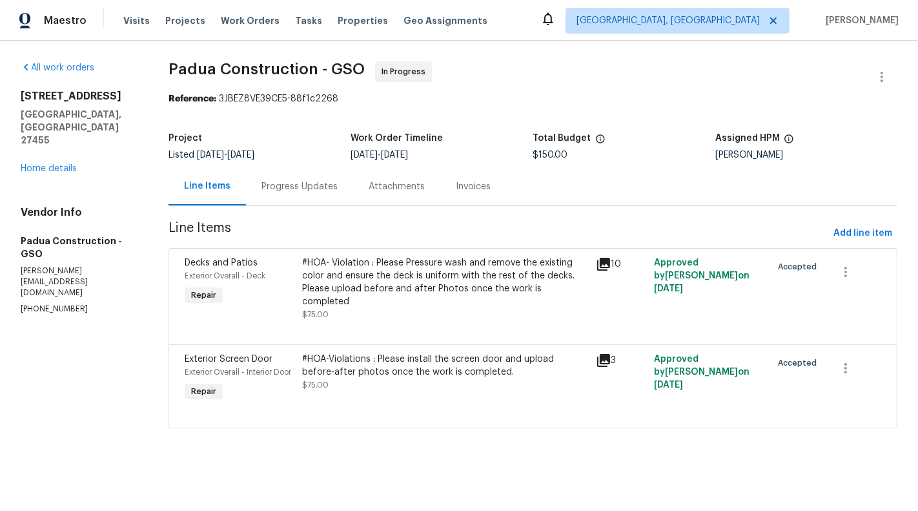
click at [273, 182] on div "Progress Updates" at bounding box center [299, 186] width 76 height 13
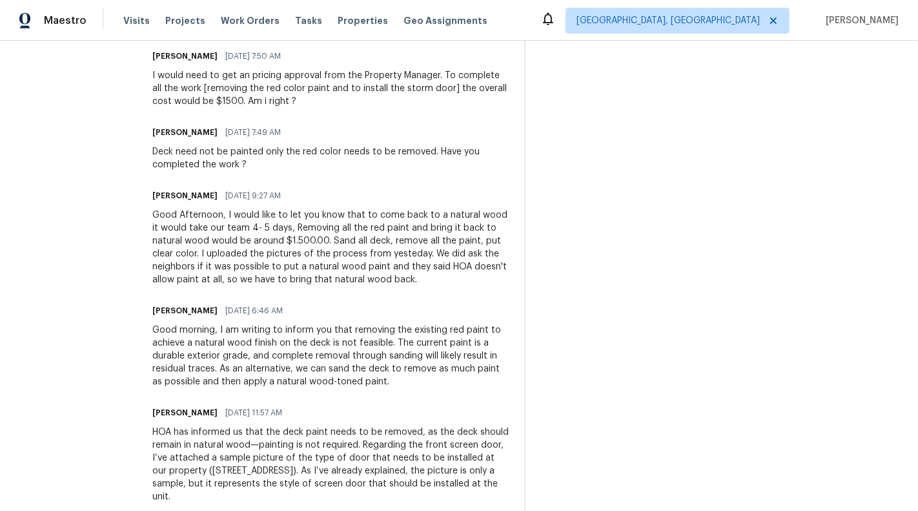
scroll to position [63, 0]
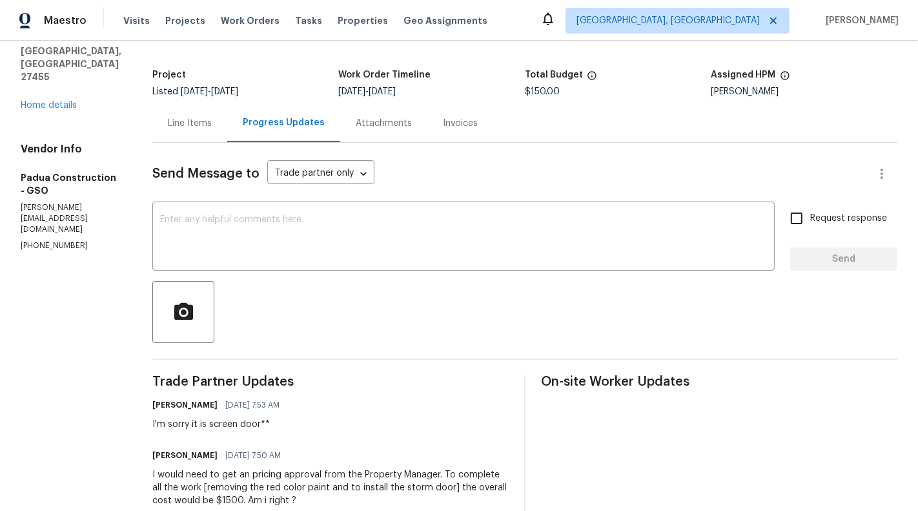
click at [168, 125] on div "Line Items" at bounding box center [190, 123] width 44 height 13
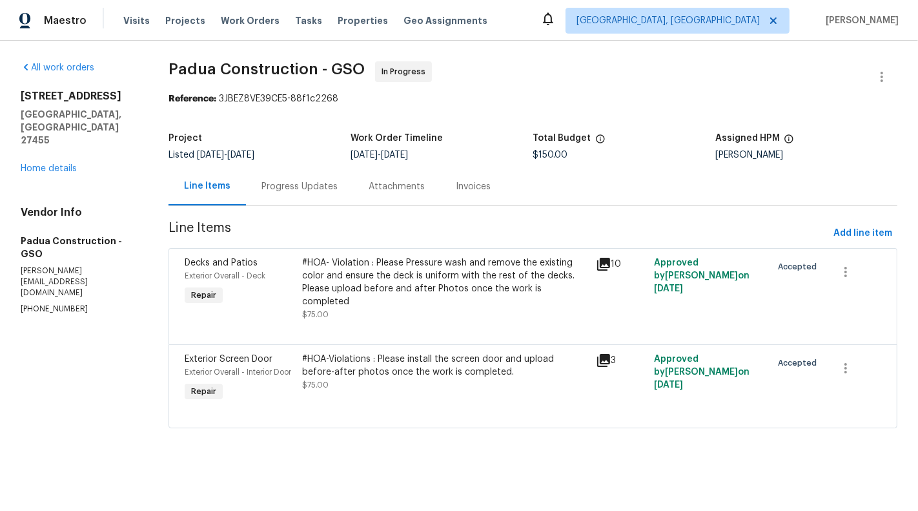
click at [396, 304] on div "#HOA- Violation : Please Pressure wash and remove the existing color and ensure…" at bounding box center [444, 288] width 285 height 65
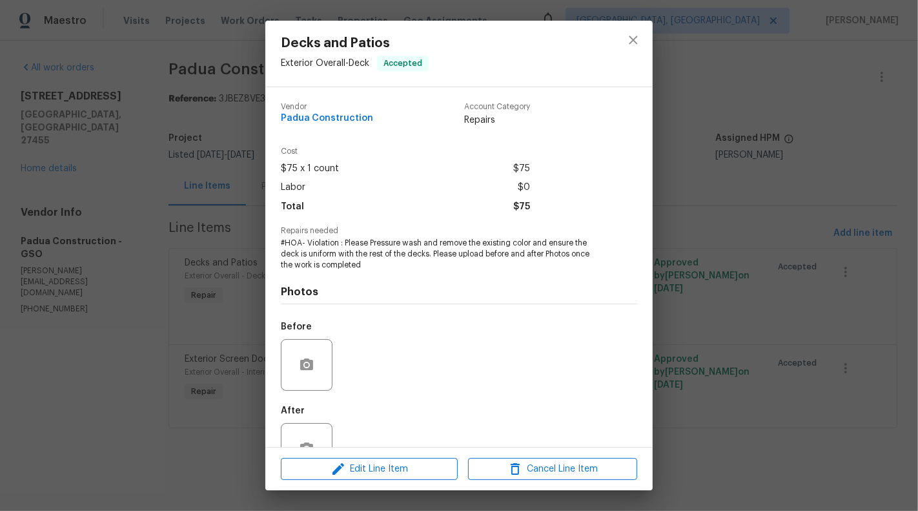
scroll to position [41, 0]
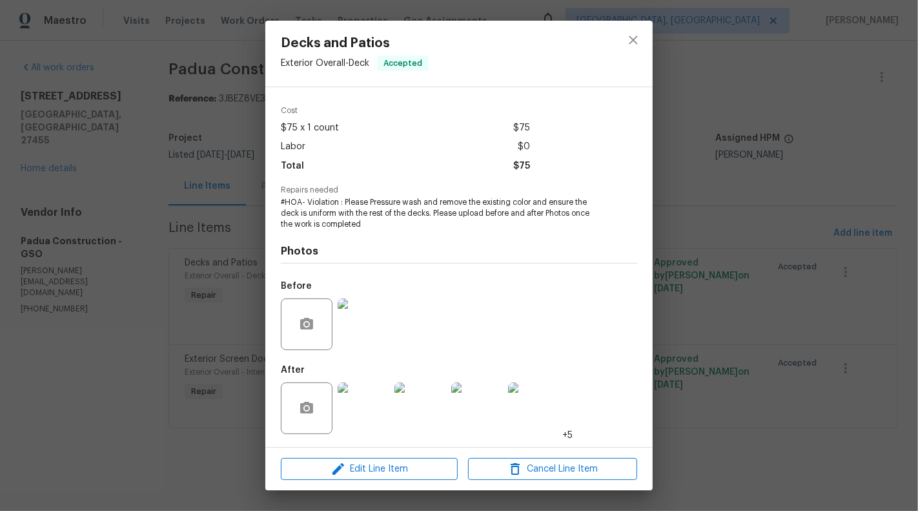
click at [344, 431] on img at bounding box center [364, 408] width 52 height 52
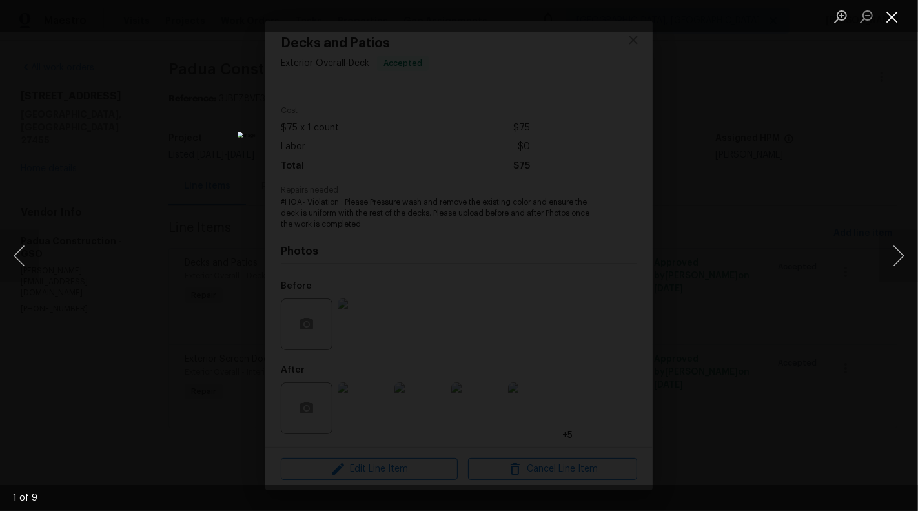
click at [892, 19] on button "Close lightbox" at bounding box center [892, 16] width 26 height 23
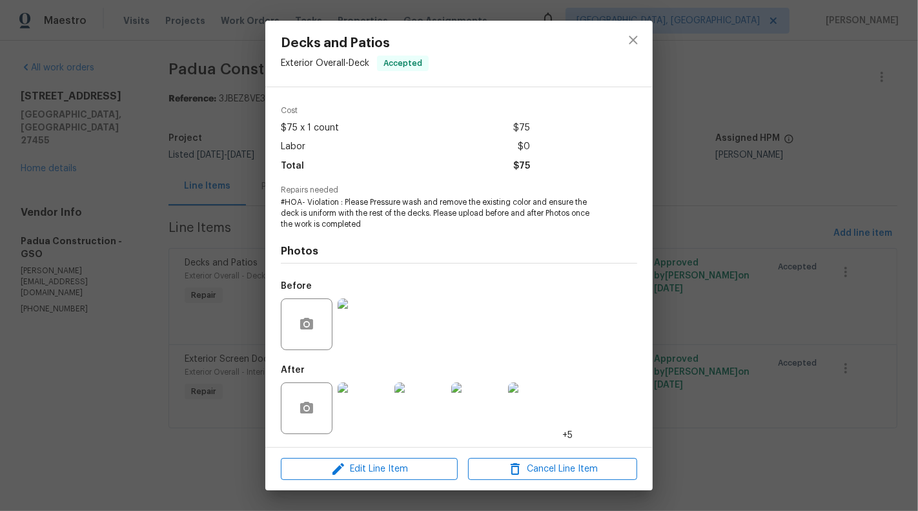
click at [168, 271] on div "Decks and Patios Exterior Overall - Deck Accepted Vendor Padua Construction Acc…" at bounding box center [459, 255] width 918 height 511
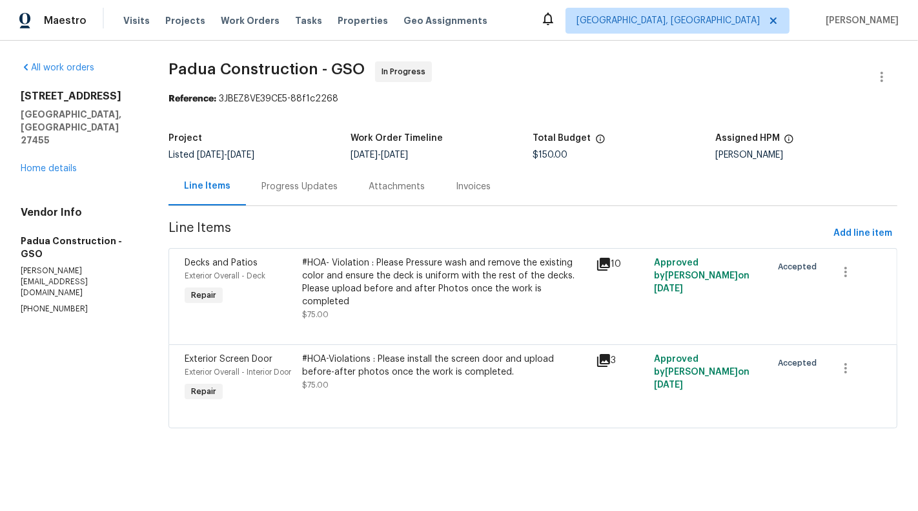
click at [465, 274] on div "#HOA- Violation : Please Pressure wash and remove the existing color and ensure…" at bounding box center [444, 282] width 285 height 52
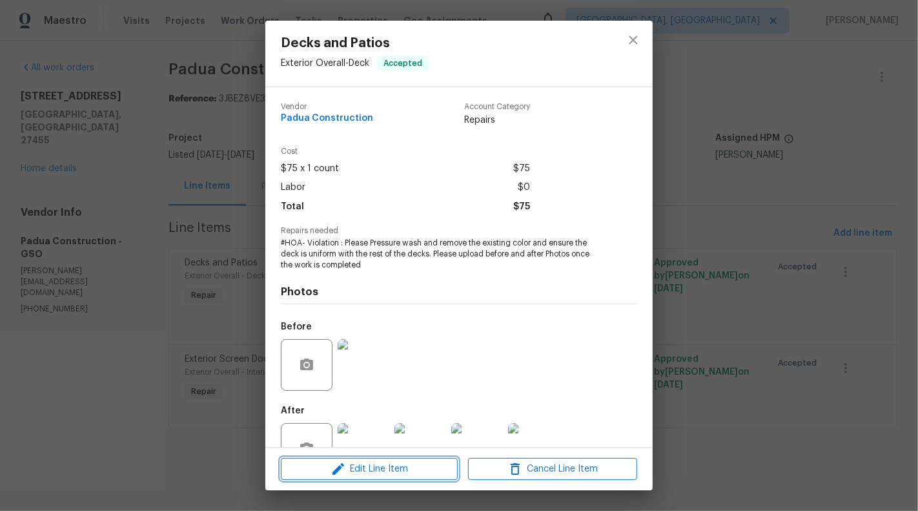
click at [369, 460] on button "Edit Line Item" at bounding box center [369, 469] width 177 height 23
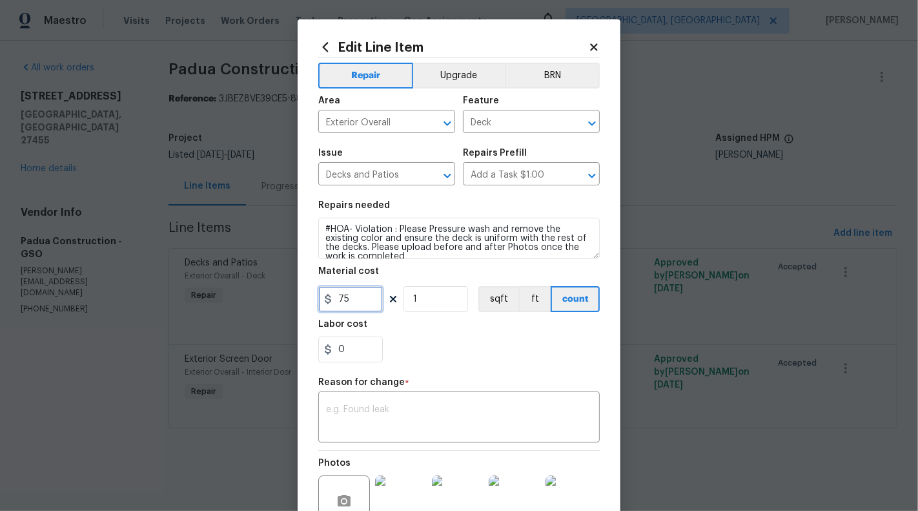
drag, startPoint x: 340, startPoint y: 300, endPoint x: 373, endPoint y: 300, distance: 32.3
click at [373, 300] on input "75" at bounding box center [350, 299] width 65 height 26
type input "1500"
click at [478, 350] on div "0" at bounding box center [459, 349] width 282 height 26
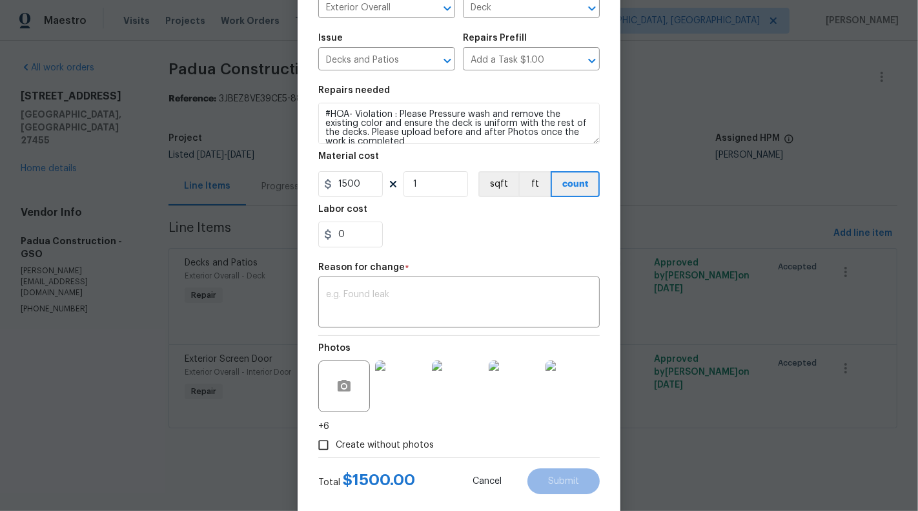
scroll to position [138, 0]
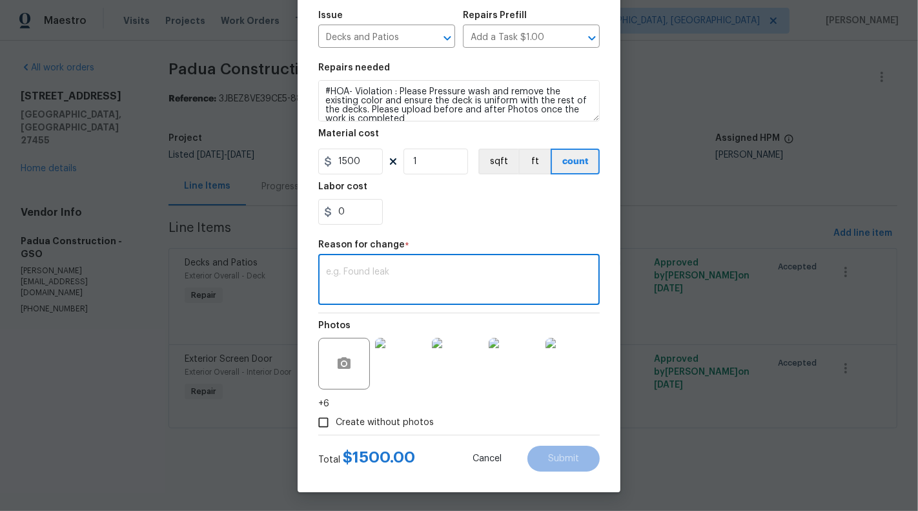
click at [402, 273] on textarea at bounding box center [459, 280] width 266 height 27
type textarea "Vendor requested for price change"
click at [558, 455] on span "Submit" at bounding box center [563, 459] width 31 height 10
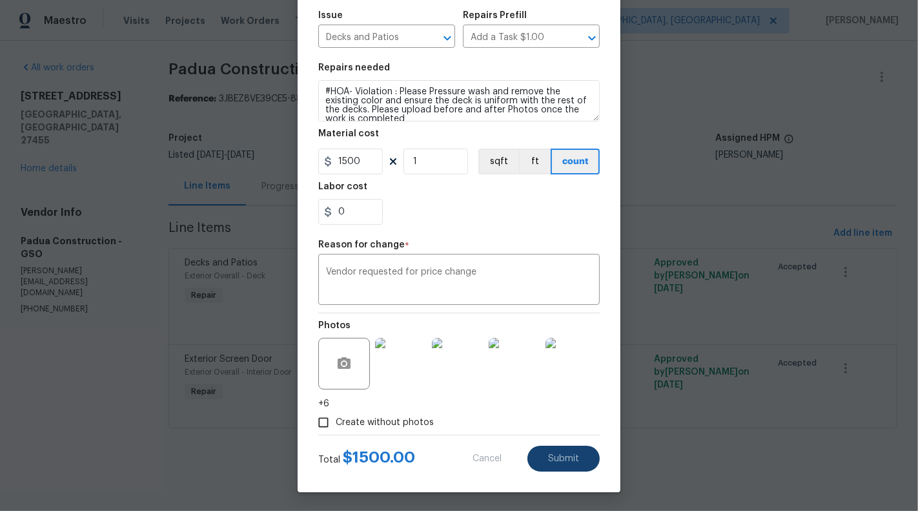
type input "75"
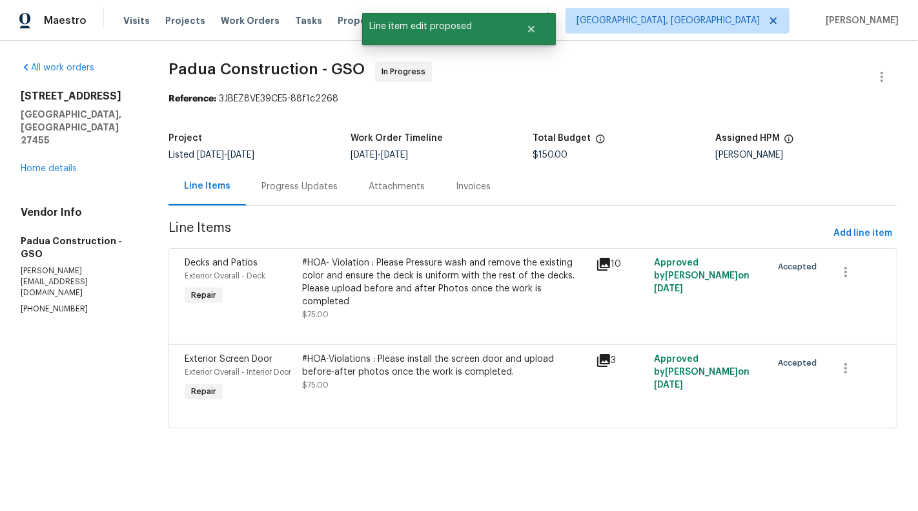
scroll to position [0, 0]
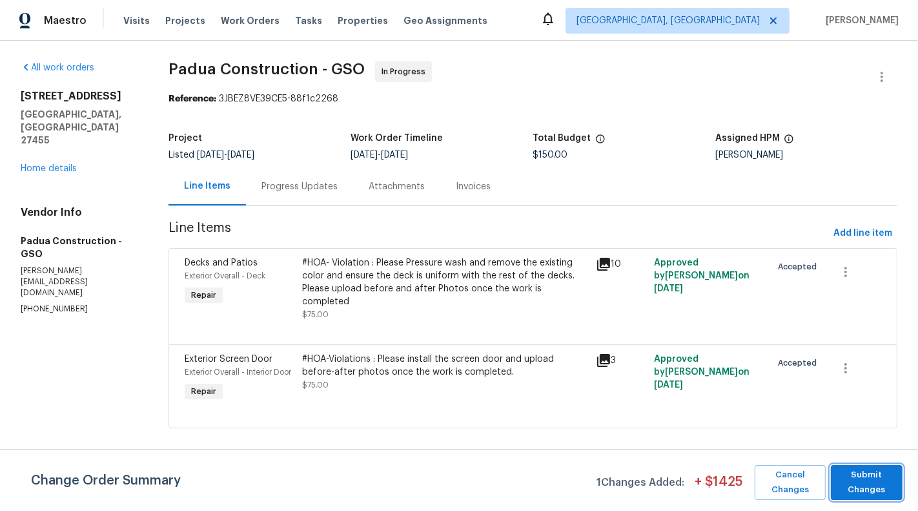
click at [866, 483] on span "Submit Changes" at bounding box center [866, 482] width 59 height 30
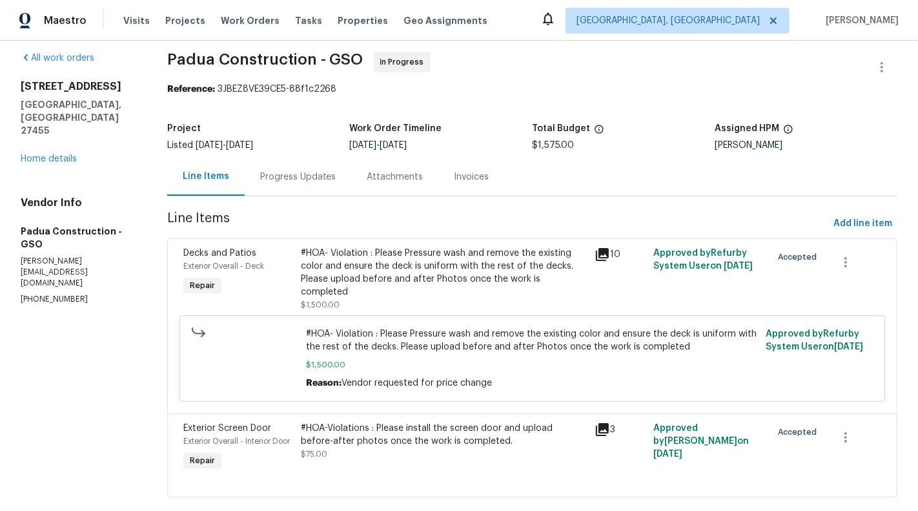
scroll to position [10, 0]
click at [472, 428] on div "#HOA-Violations : Please install the screen door and upload before-after photos…" at bounding box center [444, 434] width 287 height 26
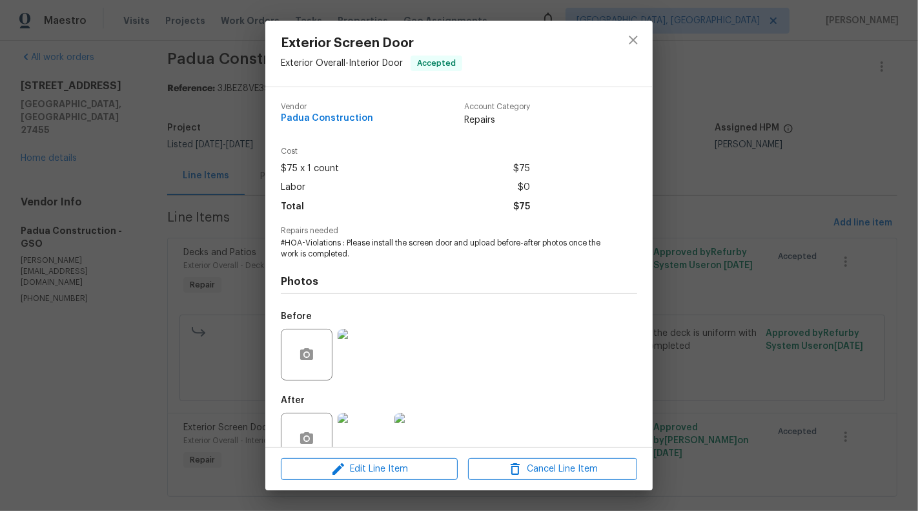
scroll to position [30, 0]
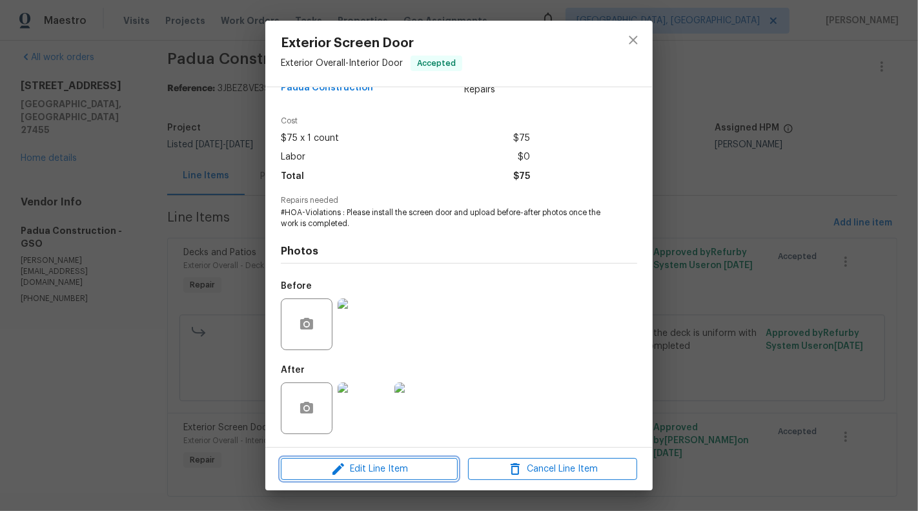
click at [356, 463] on span "Edit Line Item" at bounding box center [369, 469] width 169 height 16
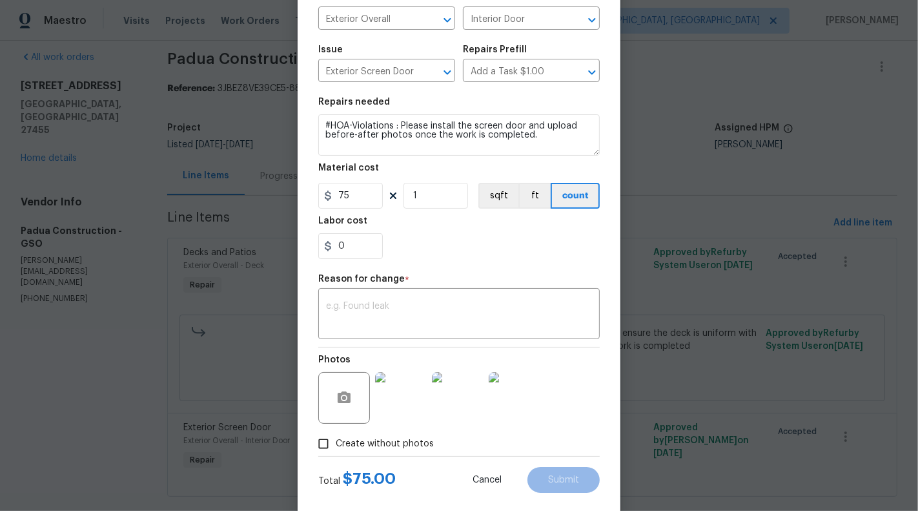
scroll to position [125, 0]
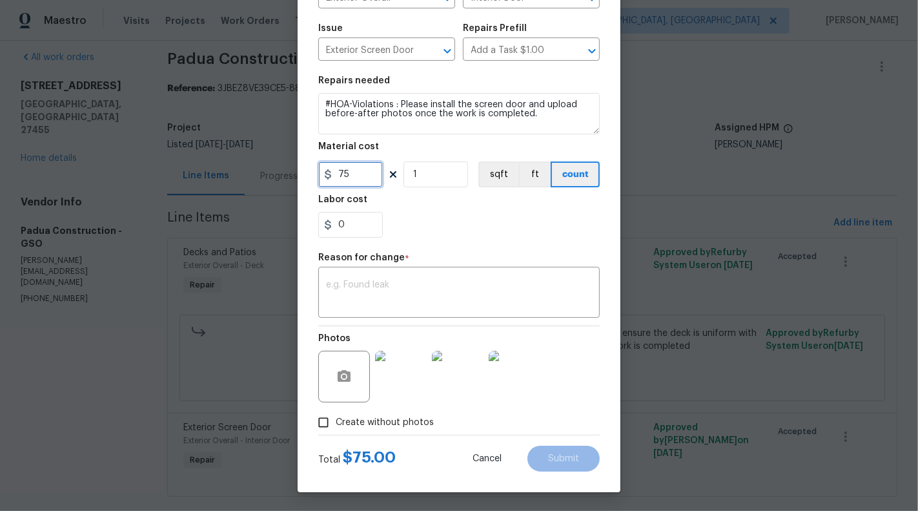
drag, startPoint x: 338, startPoint y: 175, endPoint x: 382, endPoint y: 175, distance: 43.9
click at [382, 175] on input "75" at bounding box center [350, 174] width 65 height 26
type input "425"
click at [378, 285] on textarea at bounding box center [459, 293] width 266 height 27
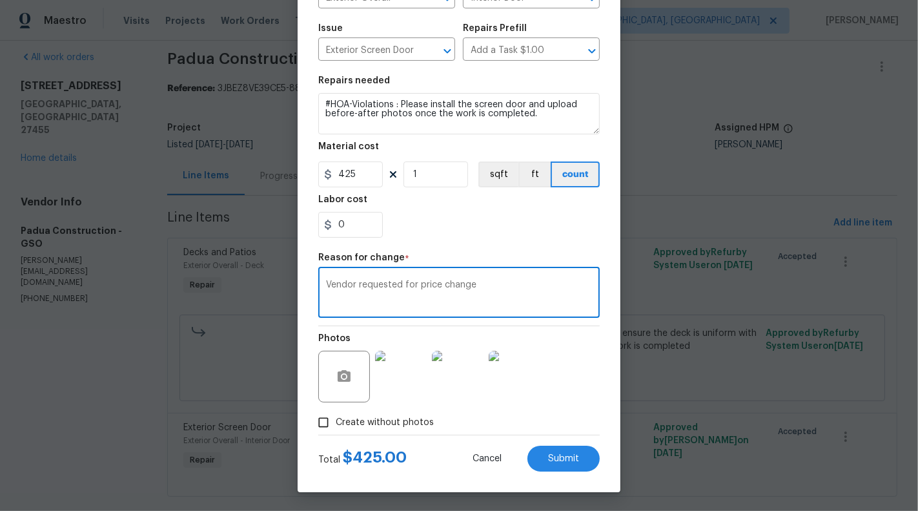
type textarea "Vendor requested for price change"
click at [589, 456] on button "Submit" at bounding box center [564, 459] width 72 height 26
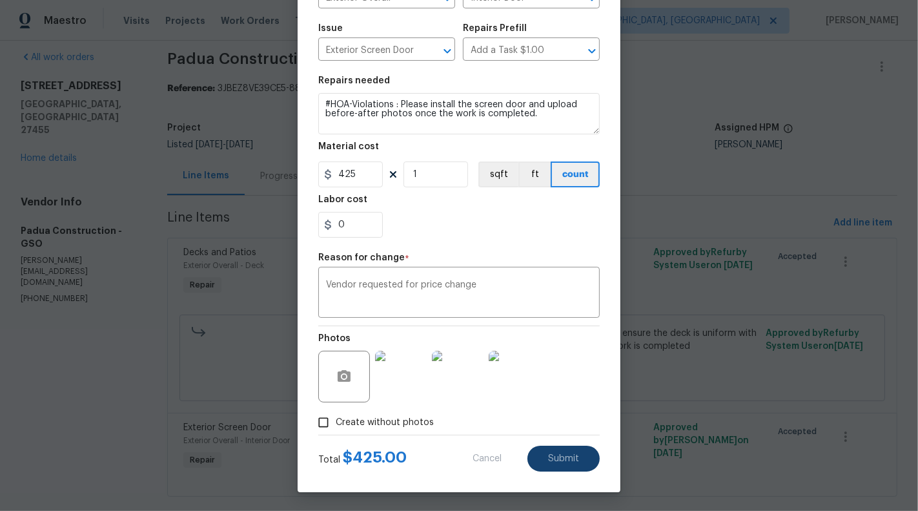
type input "75"
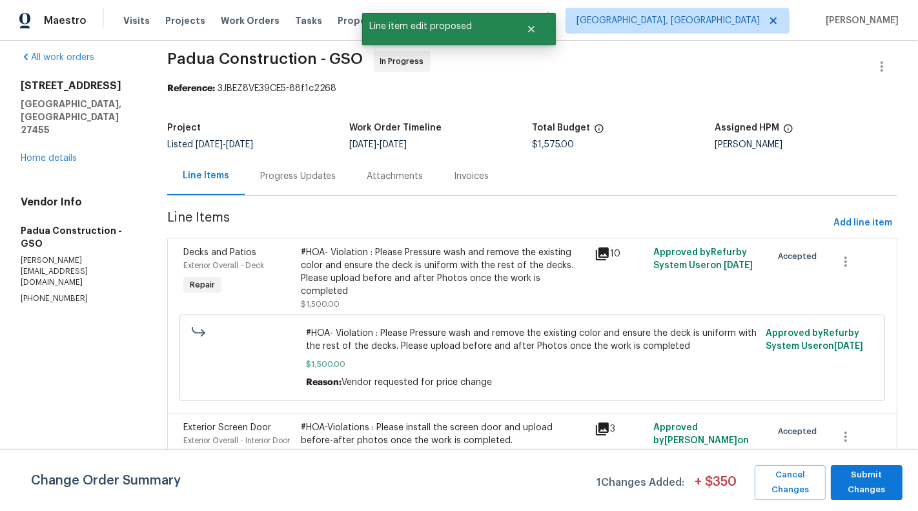
scroll to position [18, 0]
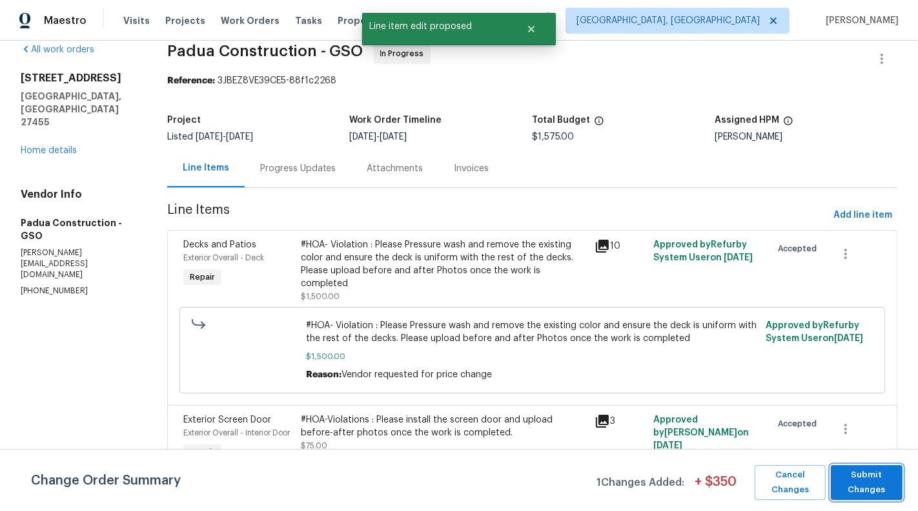
click at [874, 480] on span "Submit Changes" at bounding box center [866, 482] width 59 height 30
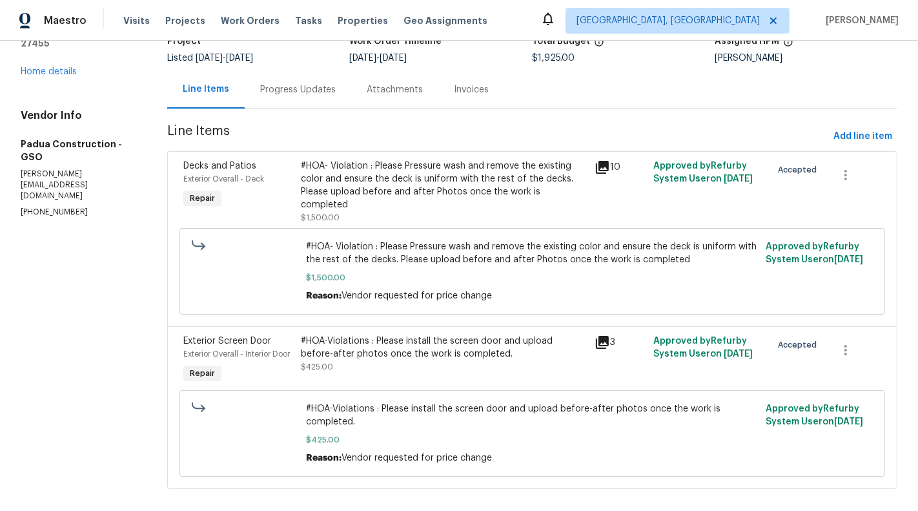
scroll to position [0, 0]
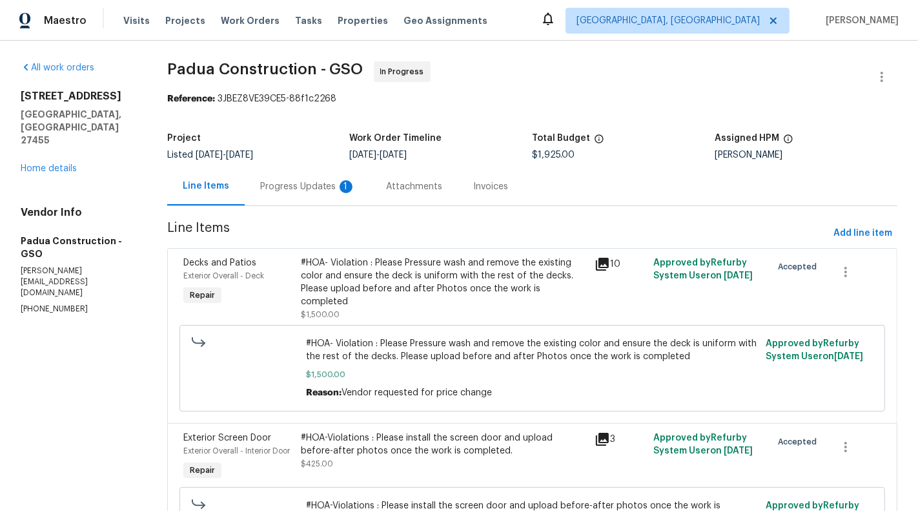
click at [302, 205] on div "Line Items Progress Updates 1 Attachments Invoices" at bounding box center [532, 186] width 730 height 39
click at [298, 194] on div "Progress Updates 1" at bounding box center [308, 186] width 127 height 38
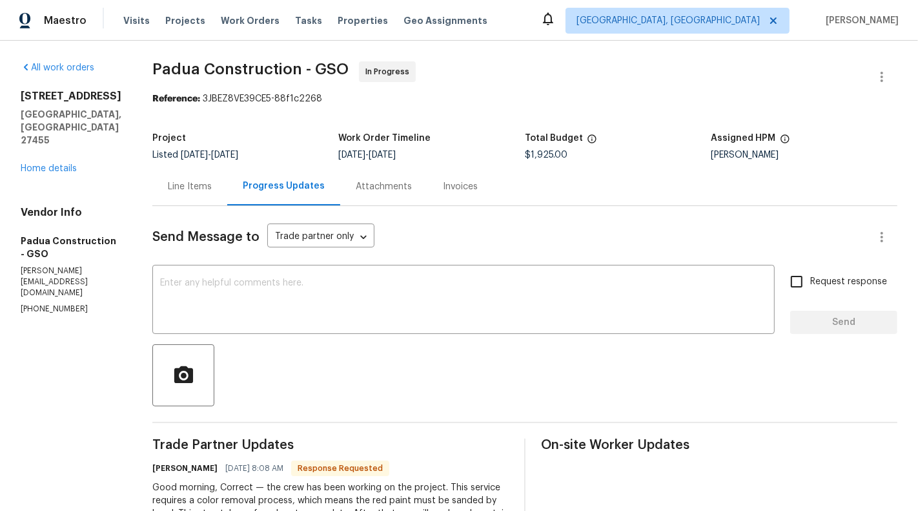
click at [152, 193] on div "Line Items" at bounding box center [189, 186] width 75 height 38
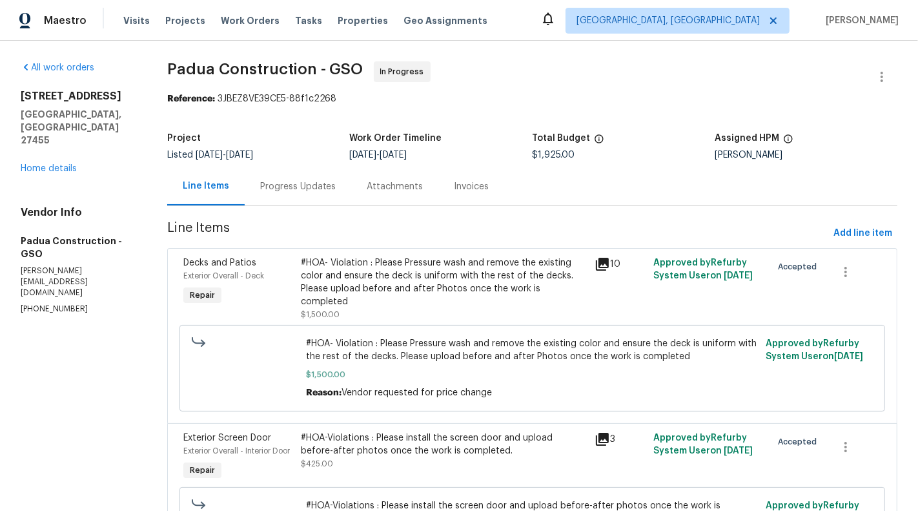
click at [395, 305] on div "#HOA- Violation : Please Pressure wash and remove the existing color and ensure…" at bounding box center [444, 288] width 287 height 65
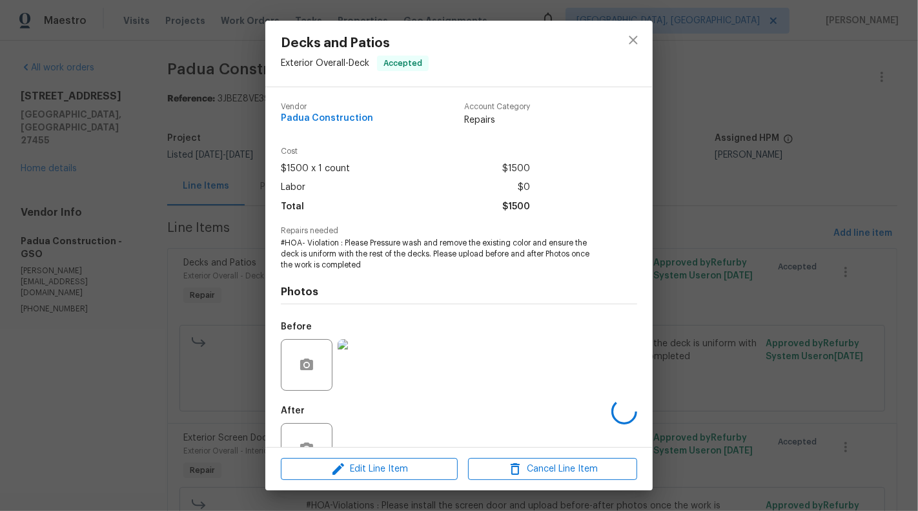
scroll to position [41, 0]
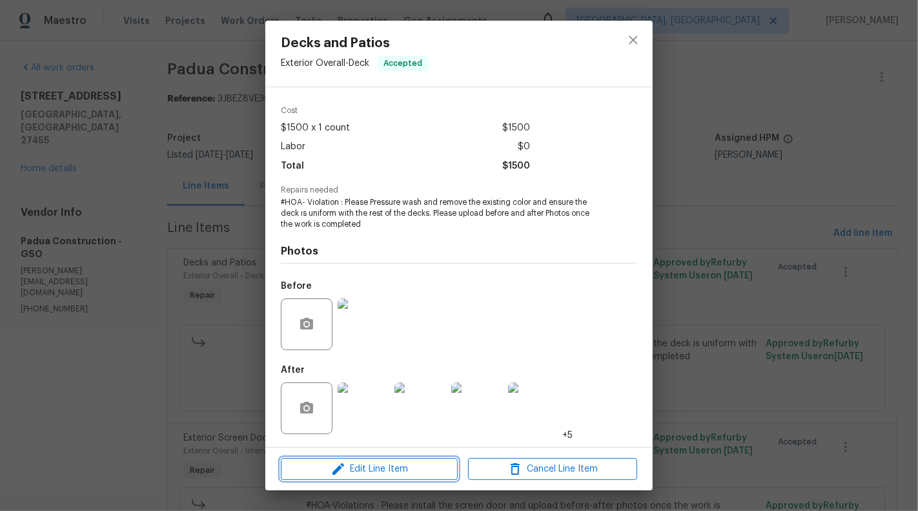
click at [357, 460] on button "Edit Line Item" at bounding box center [369, 469] width 177 height 23
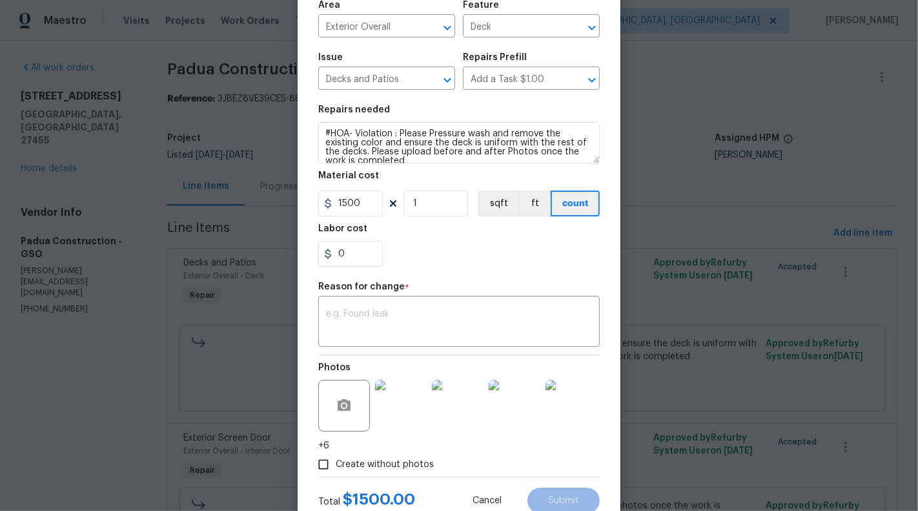
scroll to position [138, 0]
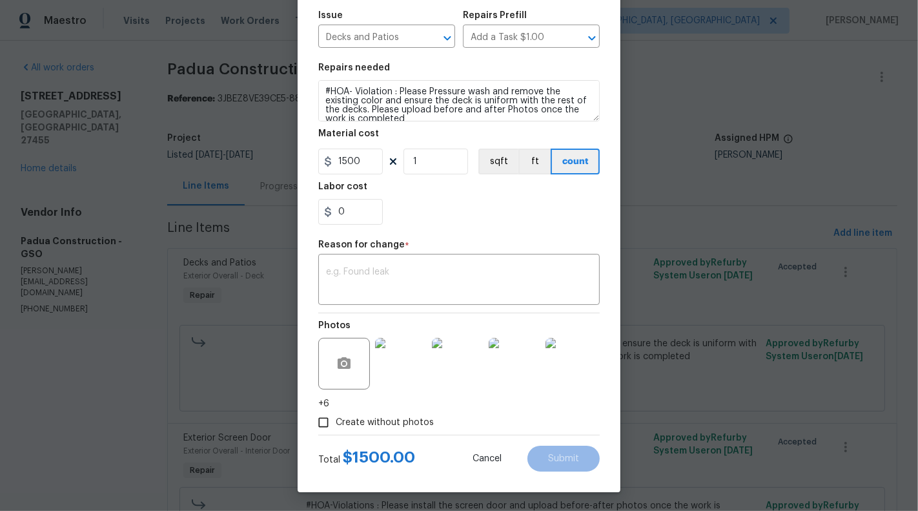
click at [201, 391] on body "Maestro Visits Projects Work Orders Tasks Properties Geo Assignments Albuquerqu…" at bounding box center [459, 255] width 918 height 511
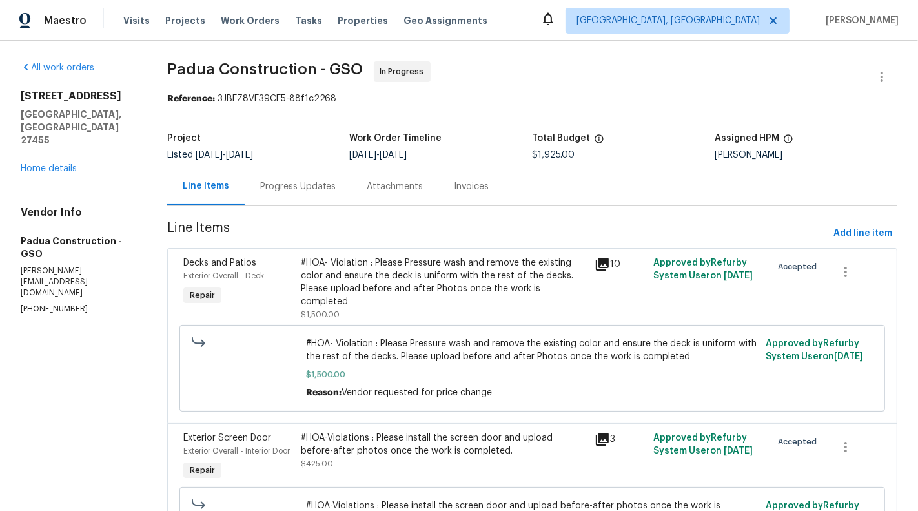
scroll to position [97, 0]
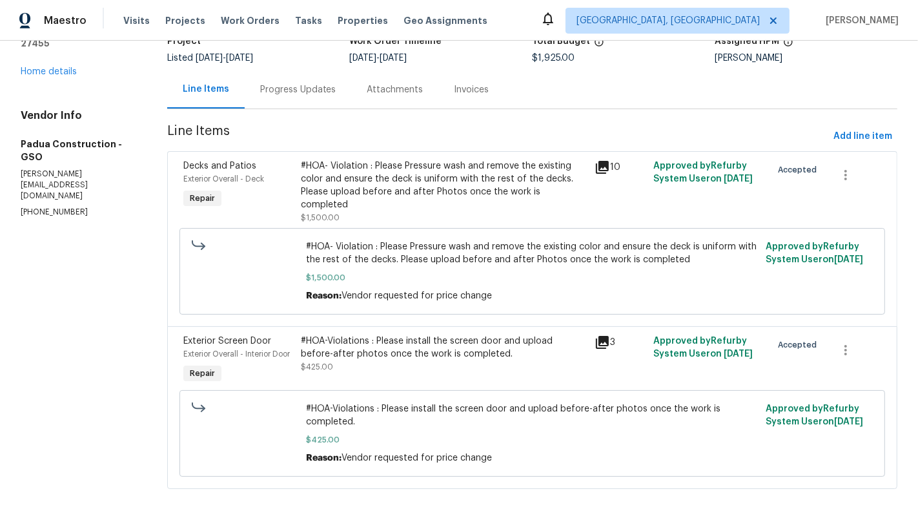
click at [415, 342] on div "#HOA-Violations : Please install the screen door and upload before-after photos…" at bounding box center [444, 347] width 287 height 26
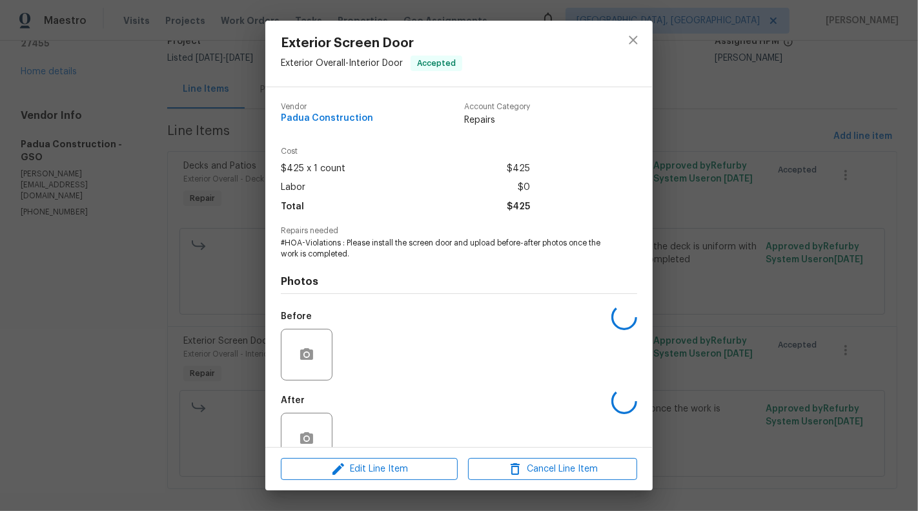
scroll to position [30, 0]
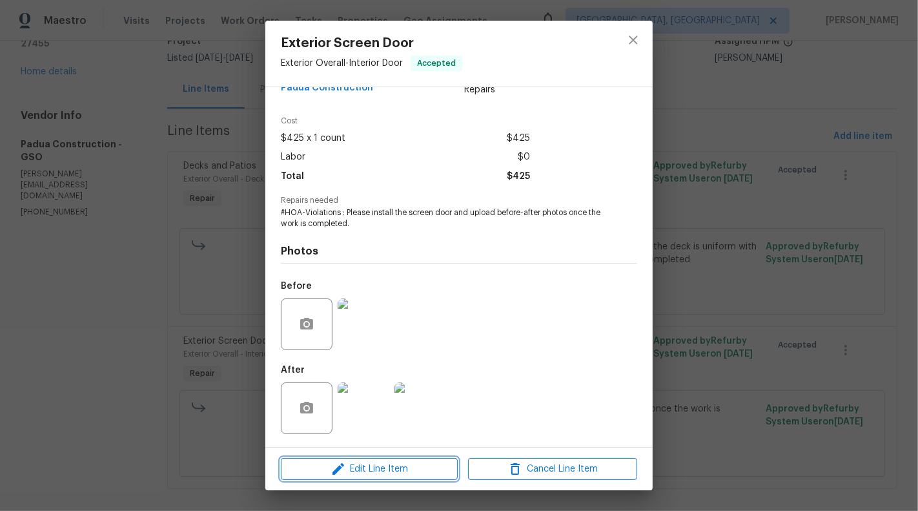
click at [360, 467] on span "Edit Line Item" at bounding box center [369, 469] width 169 height 16
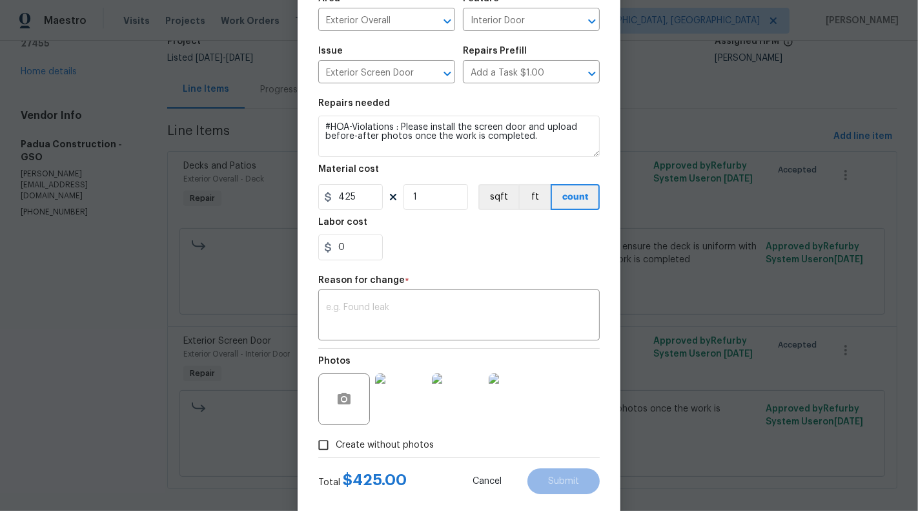
scroll to position [125, 0]
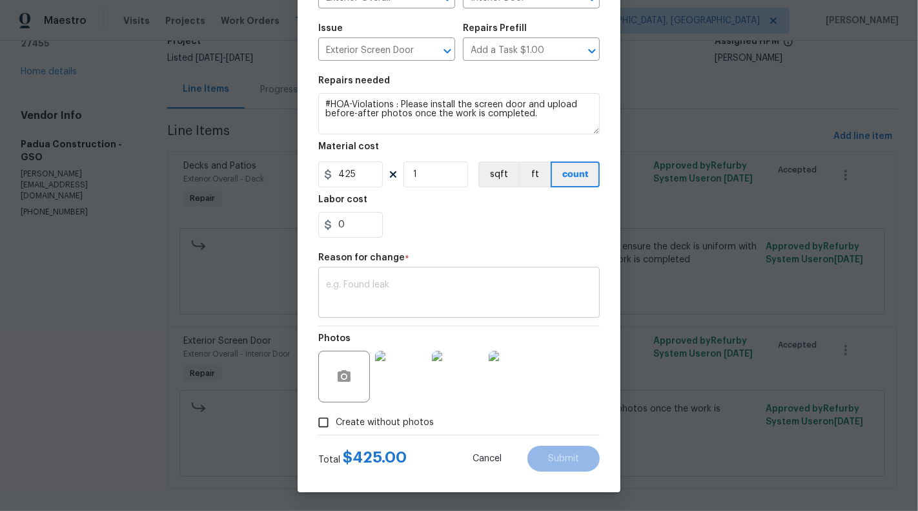
click at [385, 292] on textarea at bounding box center [459, 293] width 266 height 27
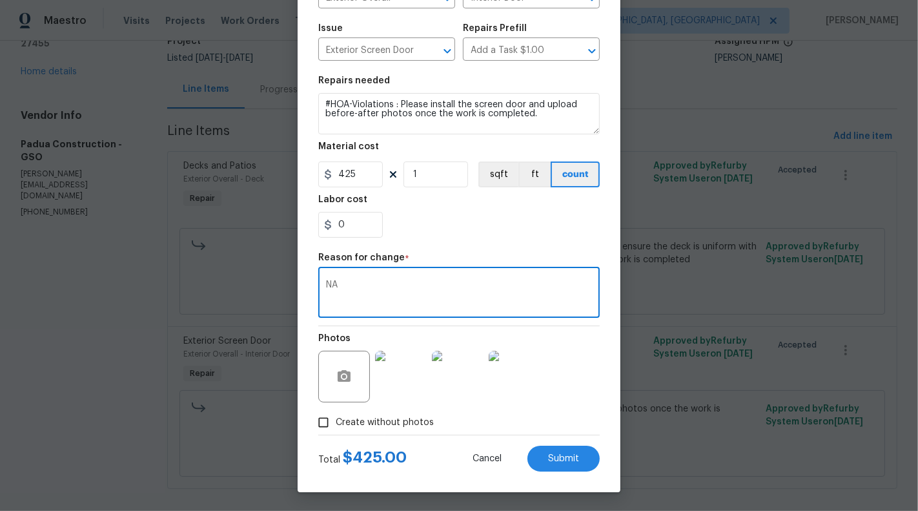
type textarea "NA"
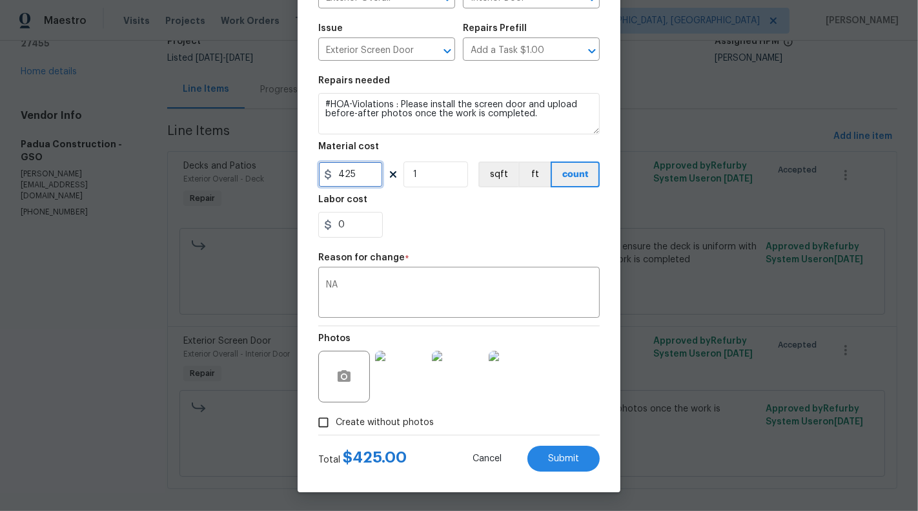
drag, startPoint x: 340, startPoint y: 179, endPoint x: 364, endPoint y: 179, distance: 23.9
click at [364, 179] on input "425" at bounding box center [350, 174] width 65 height 26
type input "500"
click at [513, 237] on div "0" at bounding box center [459, 225] width 282 height 26
click at [563, 458] on span "Submit" at bounding box center [563, 459] width 31 height 10
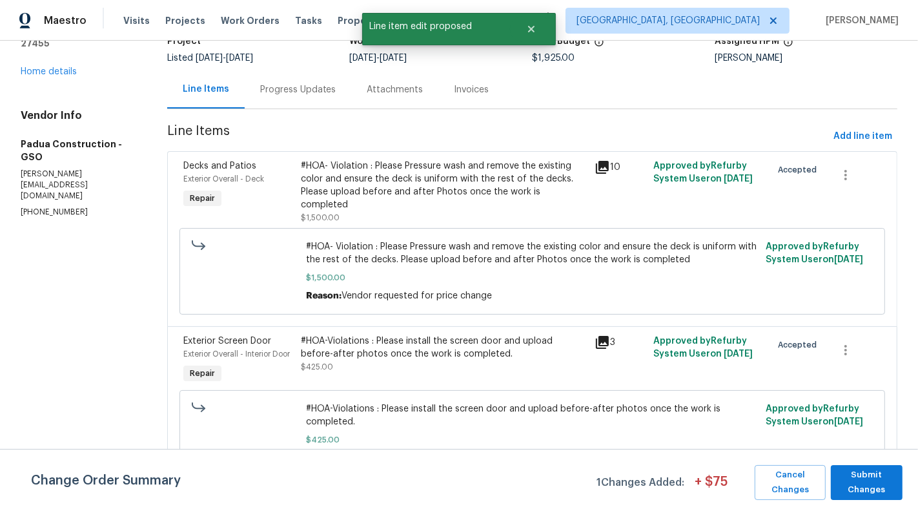
scroll to position [0, 0]
click at [859, 474] on span "Submit Changes" at bounding box center [866, 482] width 59 height 30
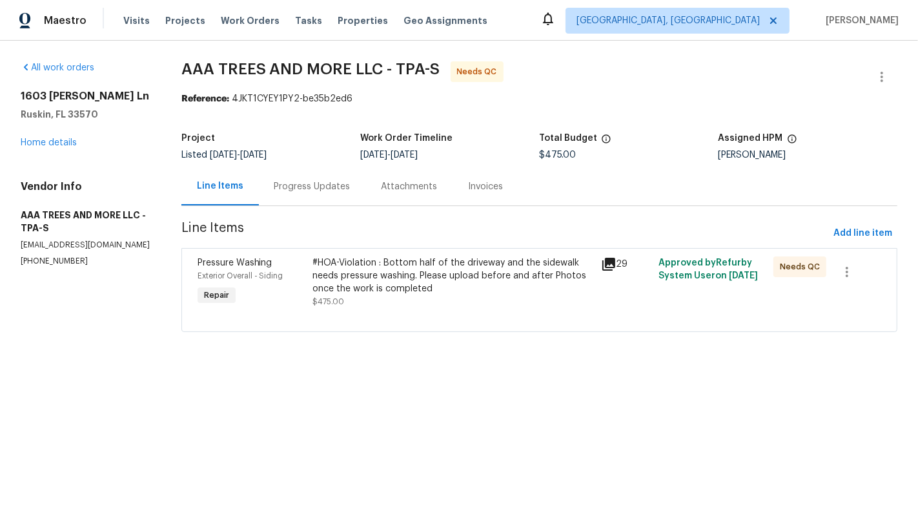
click at [314, 189] on div "Progress Updates" at bounding box center [312, 186] width 76 height 13
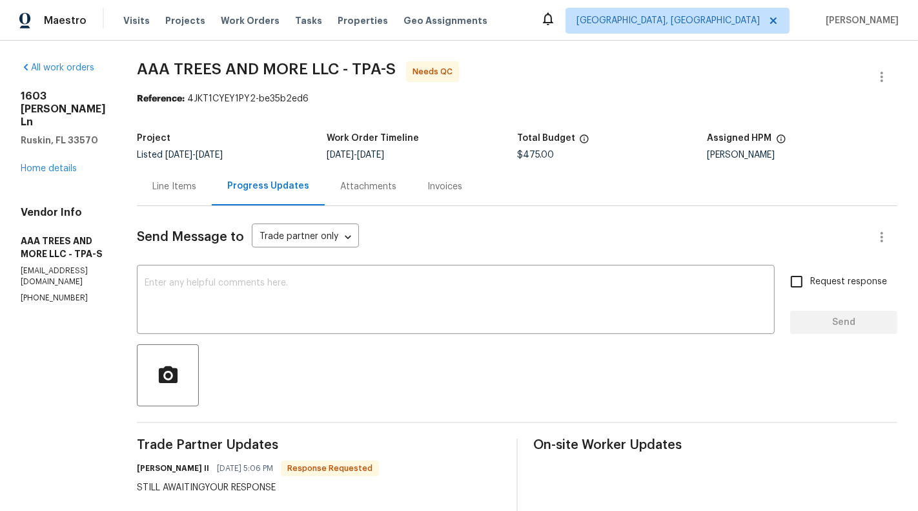
click at [106, 206] on h4 "Vendor Info" at bounding box center [63, 212] width 85 height 13
click at [291, 283] on textarea at bounding box center [456, 300] width 622 height 45
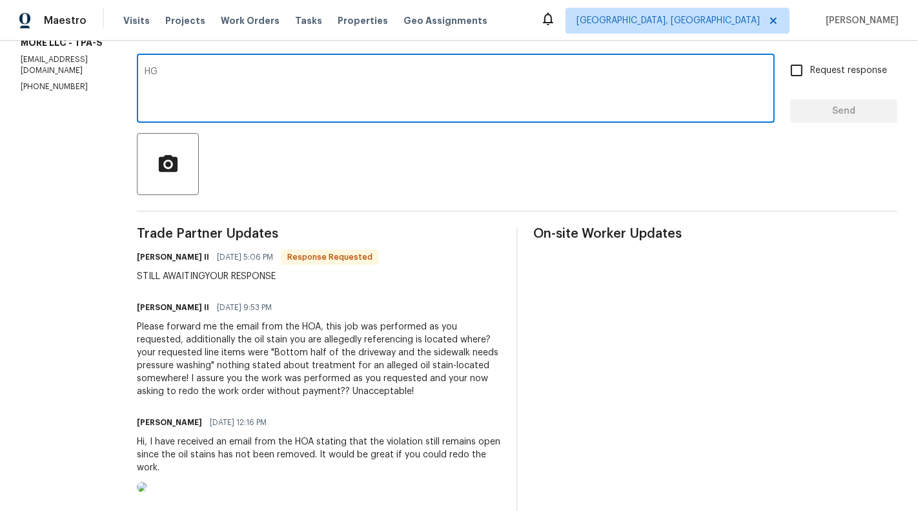
scroll to position [215, 0]
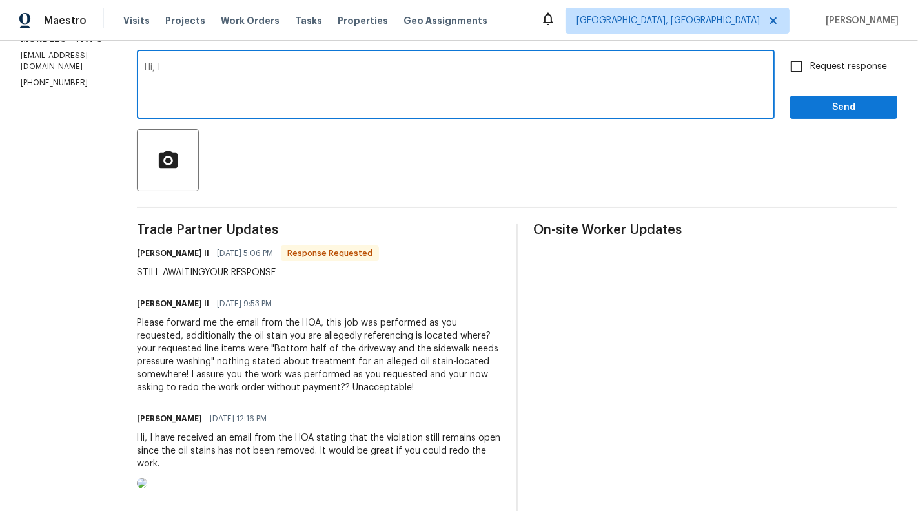
type textarea "Hi, I"
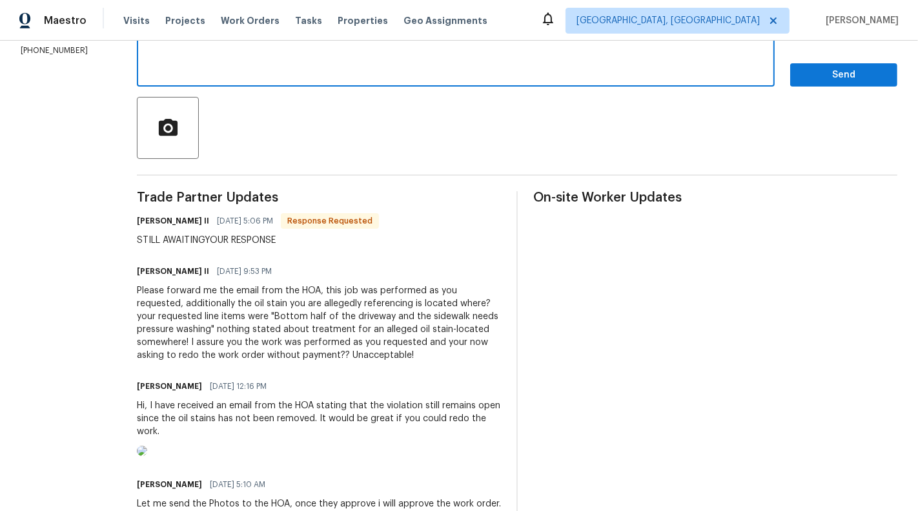
scroll to position [0, 0]
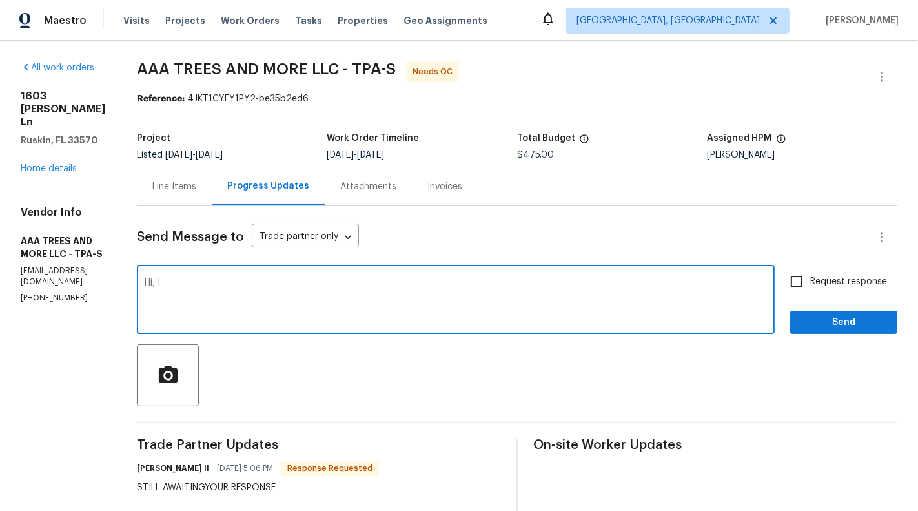
click at [192, 192] on div "Line Items" at bounding box center [174, 186] width 44 height 13
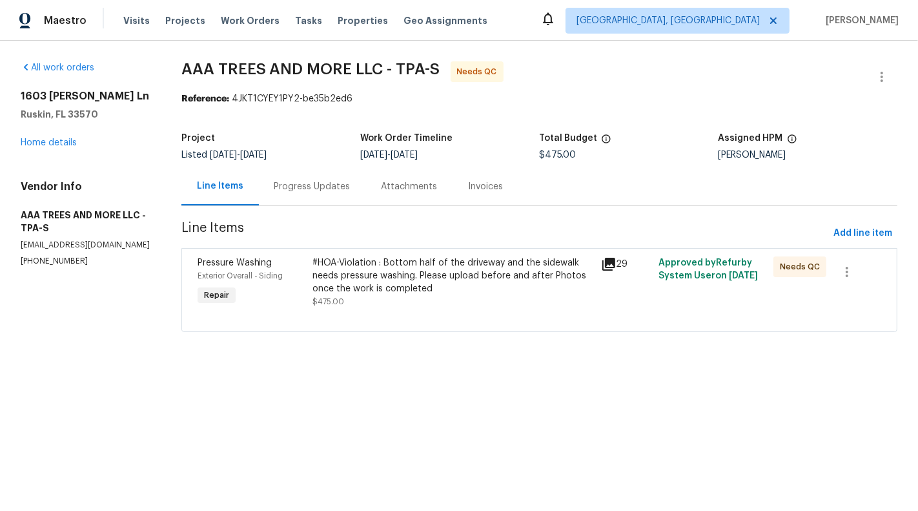
click at [381, 298] on div "#HOA-Violation : Bottom half of the driveway and the sidewalk needs pressure wa…" at bounding box center [452, 282] width 280 height 52
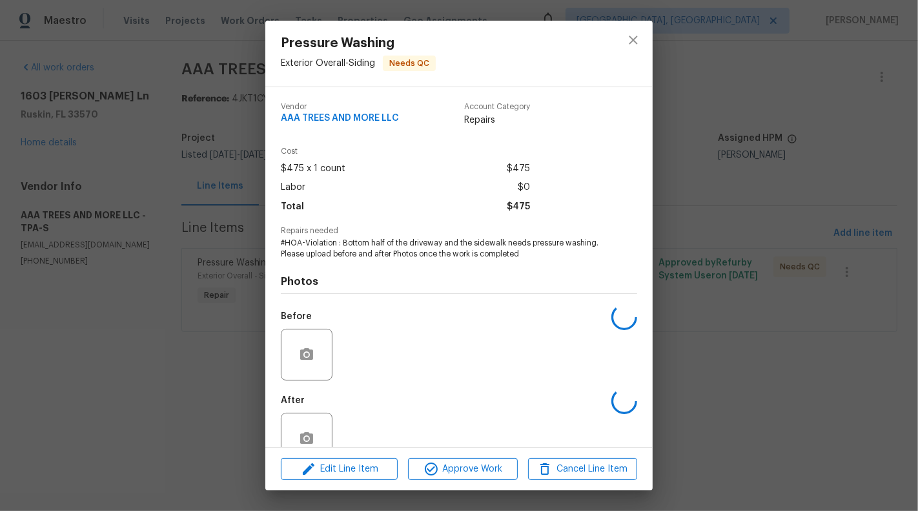
scroll to position [30, 0]
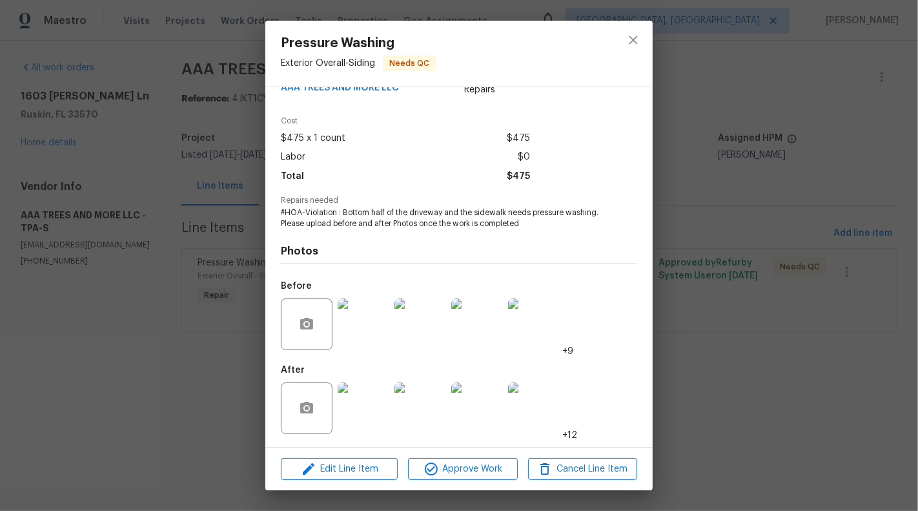
click at [361, 403] on img at bounding box center [364, 408] width 52 height 52
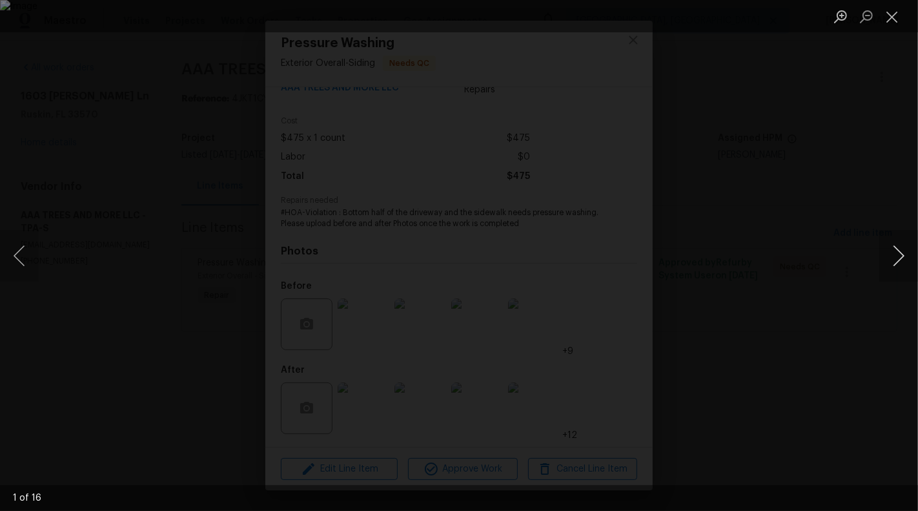
click at [897, 261] on button "Next image" at bounding box center [898, 256] width 39 height 52
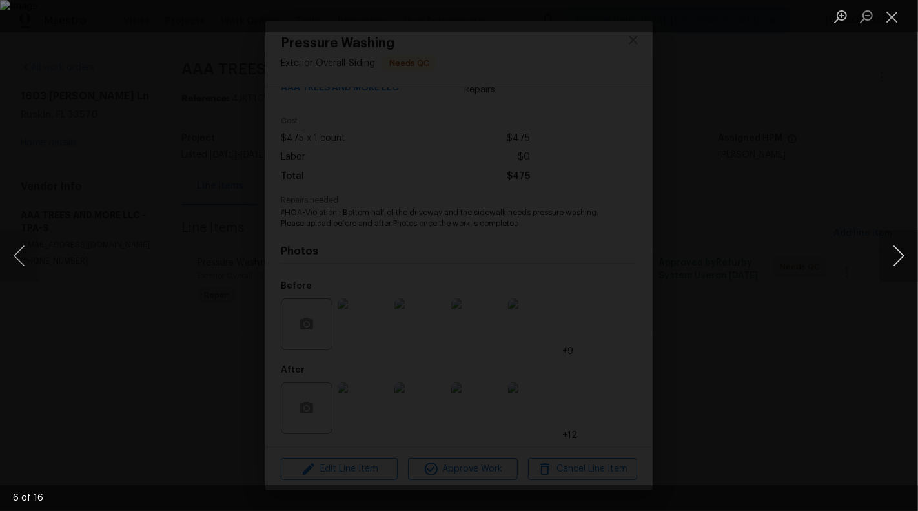
click at [897, 261] on button "Next image" at bounding box center [898, 256] width 39 height 52
click at [899, 254] on button "Next image" at bounding box center [898, 256] width 39 height 52
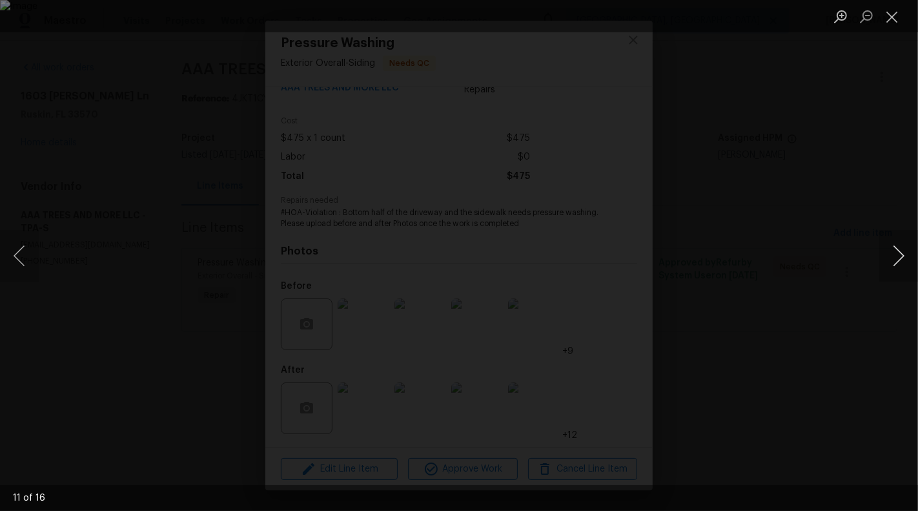
click at [899, 254] on button "Next image" at bounding box center [898, 256] width 39 height 52
click at [896, 251] on button "Next image" at bounding box center [898, 256] width 39 height 52
click at [885, 19] on button "Close lightbox" at bounding box center [892, 16] width 26 height 23
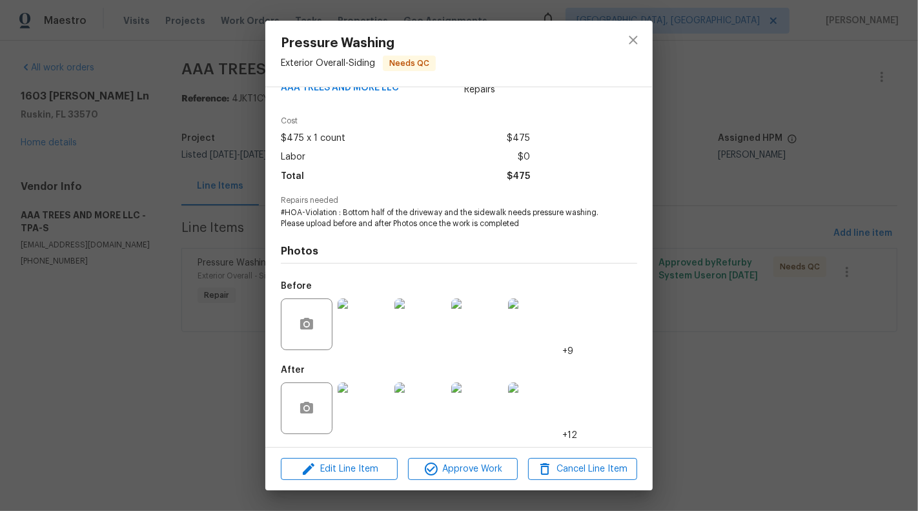
click at [212, 214] on div "Pressure Washing Exterior Overall - Siding Needs QC Vendor AAA TREES AND MORE L…" at bounding box center [459, 255] width 918 height 511
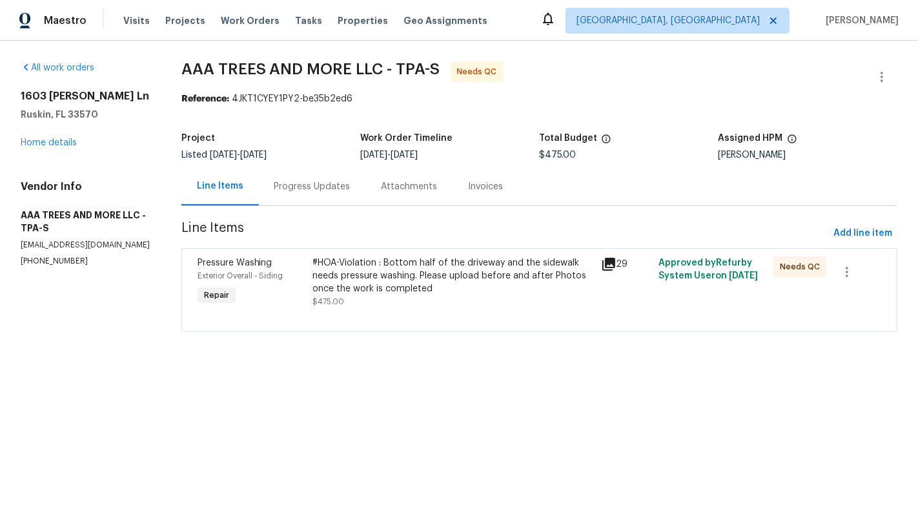
click at [276, 205] on div "Progress Updates" at bounding box center [312, 186] width 107 height 38
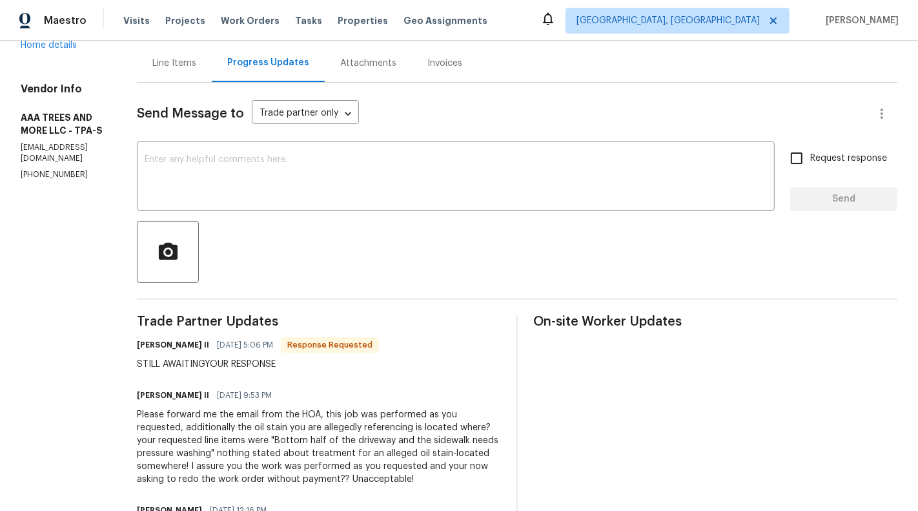
scroll to position [107, 0]
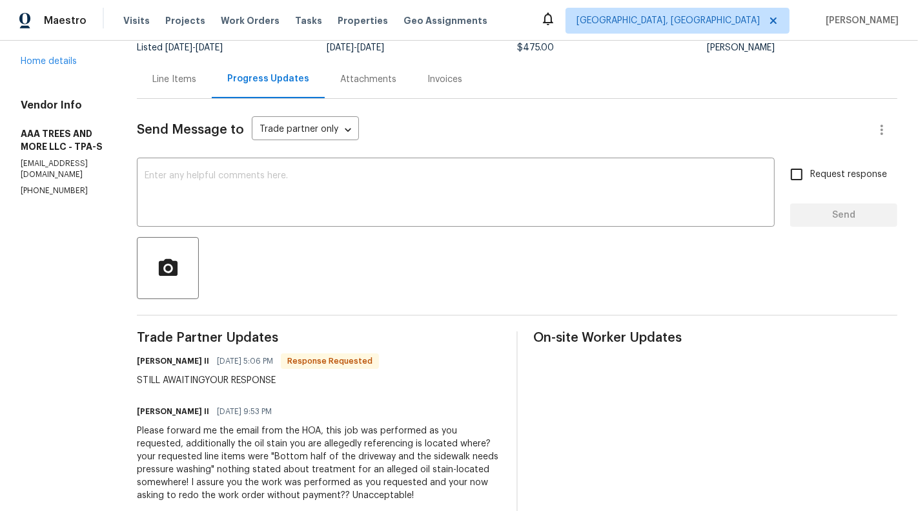
click at [178, 68] on div "Line Items" at bounding box center [174, 79] width 75 height 38
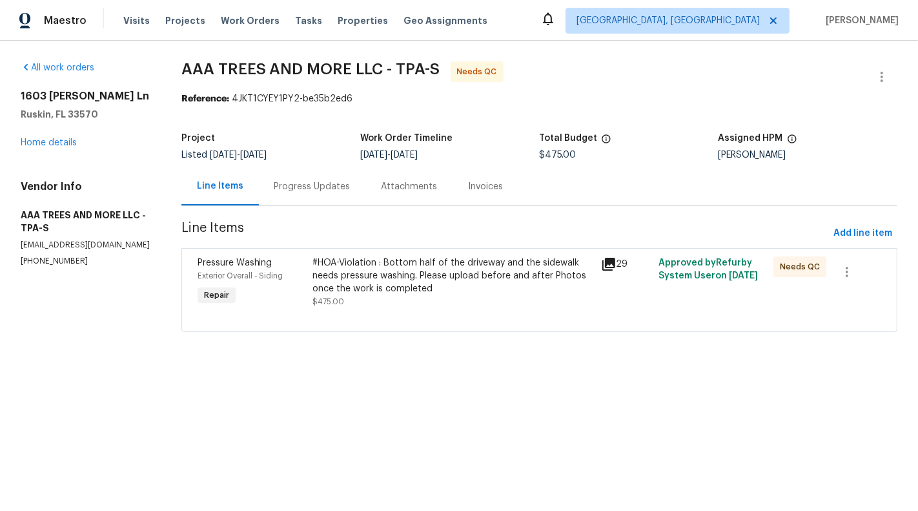
click at [343, 273] on div "#HOA-Violation : Bottom half of the driveway and the sidewalk needs pressure wa…" at bounding box center [452, 275] width 280 height 39
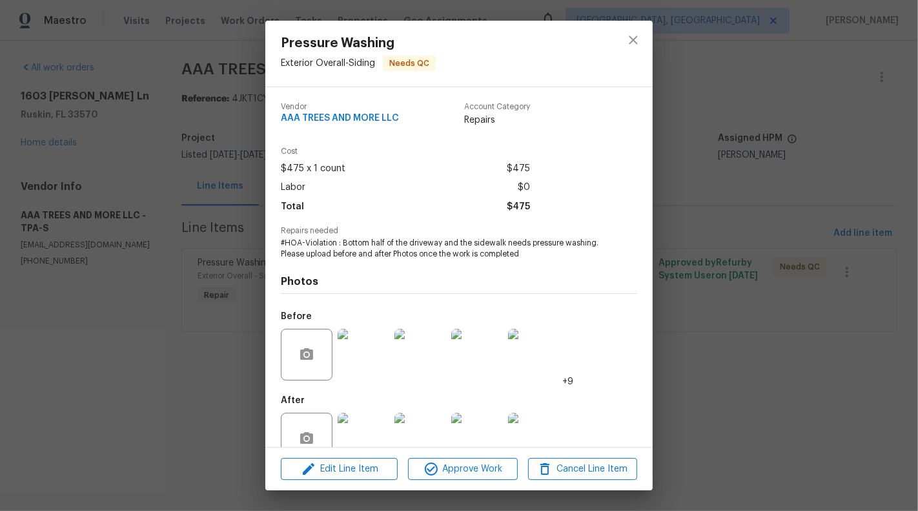
scroll to position [30, 0]
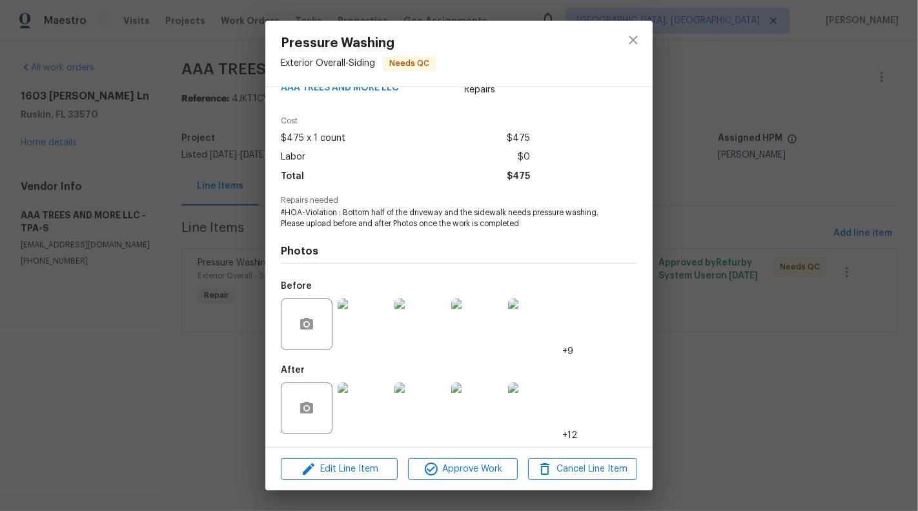
click at [167, 415] on div "Pressure Washing Exterior Overall - Siding Needs QC Vendor AAA TREES AND MORE L…" at bounding box center [459, 255] width 918 height 511
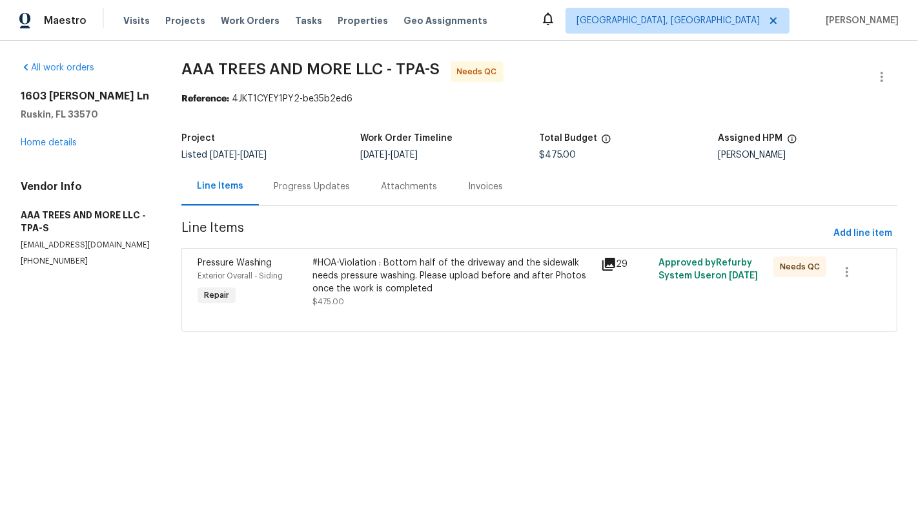
click at [303, 189] on div "Progress Updates" at bounding box center [312, 186] width 76 height 13
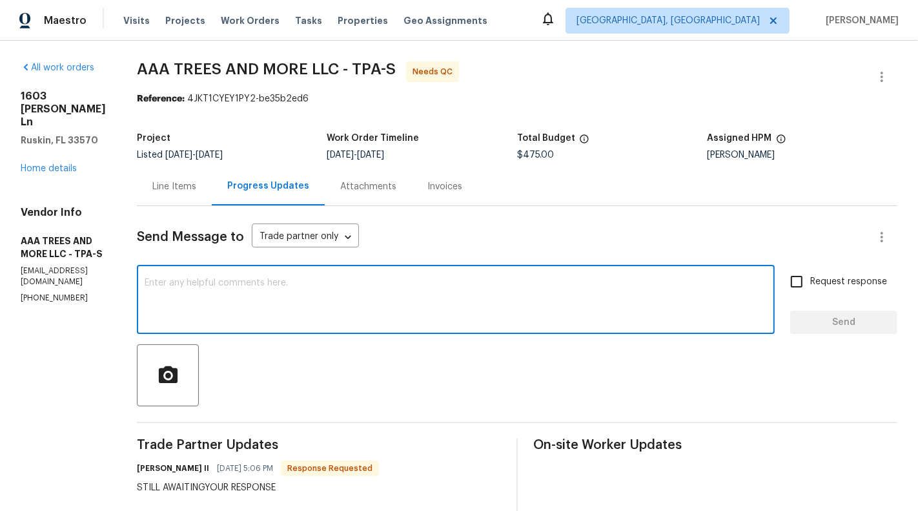
click at [349, 286] on textarea at bounding box center [456, 300] width 622 height 45
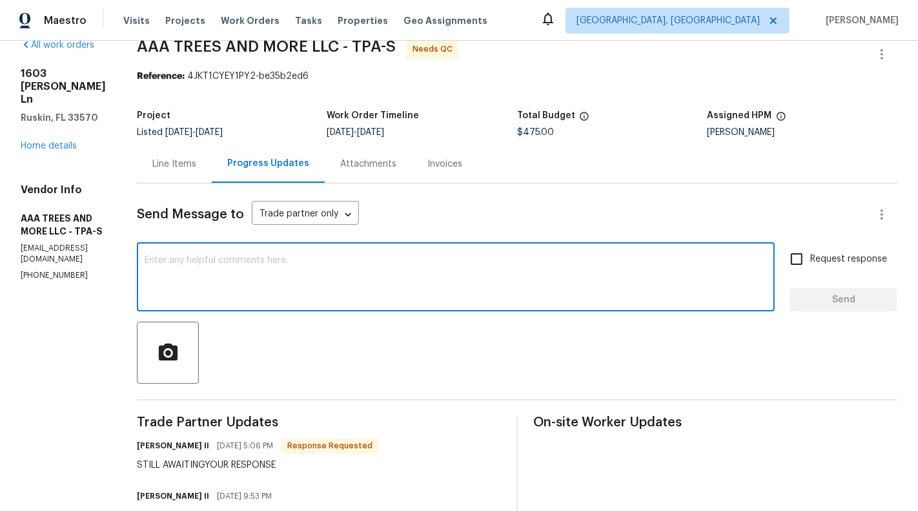
scroll to position [26, 0]
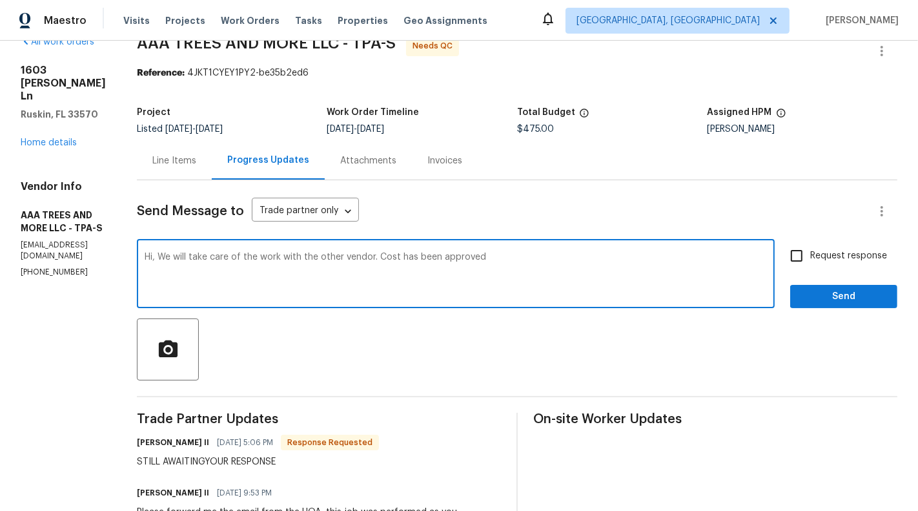
type textarea "Hi, We will take care of the work with the other vendor. Cost has been approved"
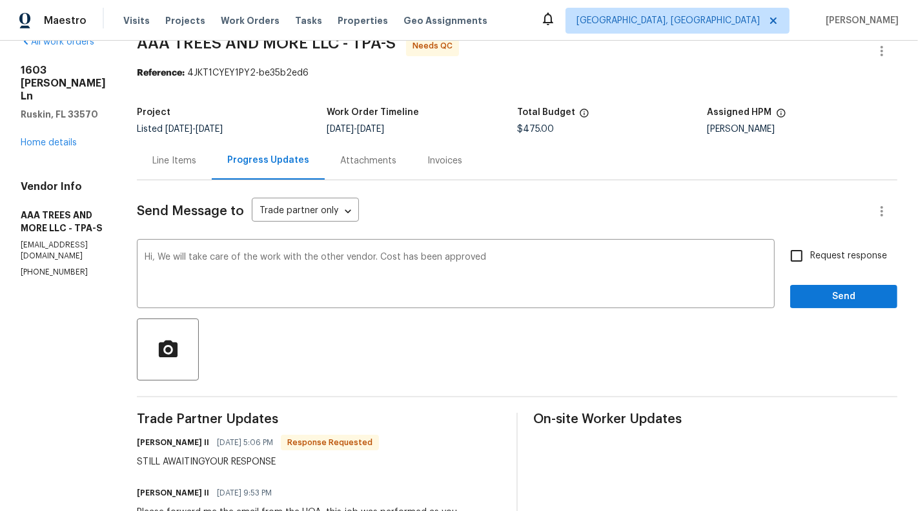
click at [859, 256] on span "Request response" at bounding box center [848, 256] width 77 height 14
click at [810, 256] on input "Request response" at bounding box center [796, 255] width 27 height 27
checkbox input "true"
click at [859, 291] on span "Send" at bounding box center [844, 297] width 87 height 16
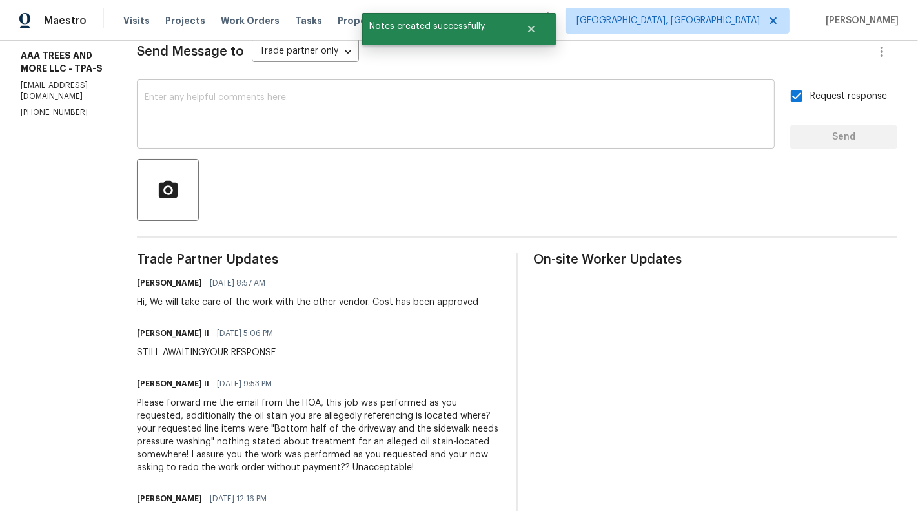
scroll to position [0, 0]
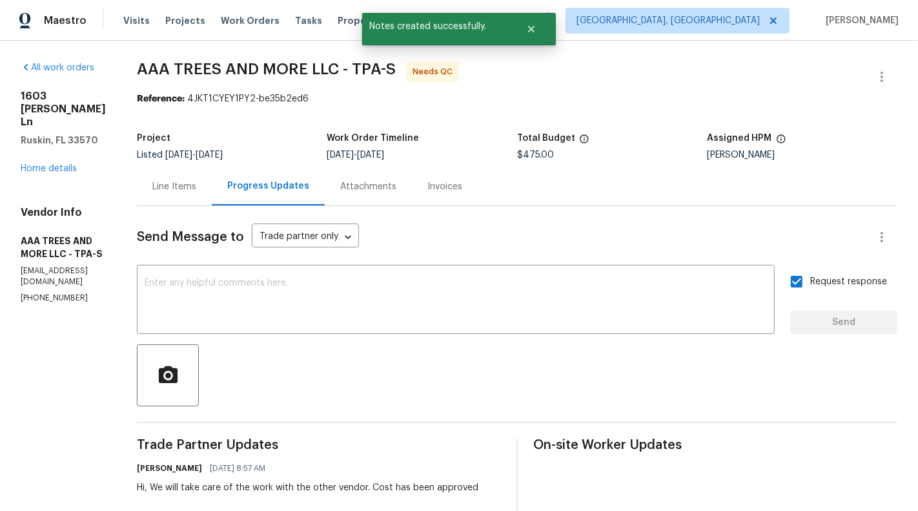
click at [177, 189] on div "Line Items" at bounding box center [174, 186] width 44 height 13
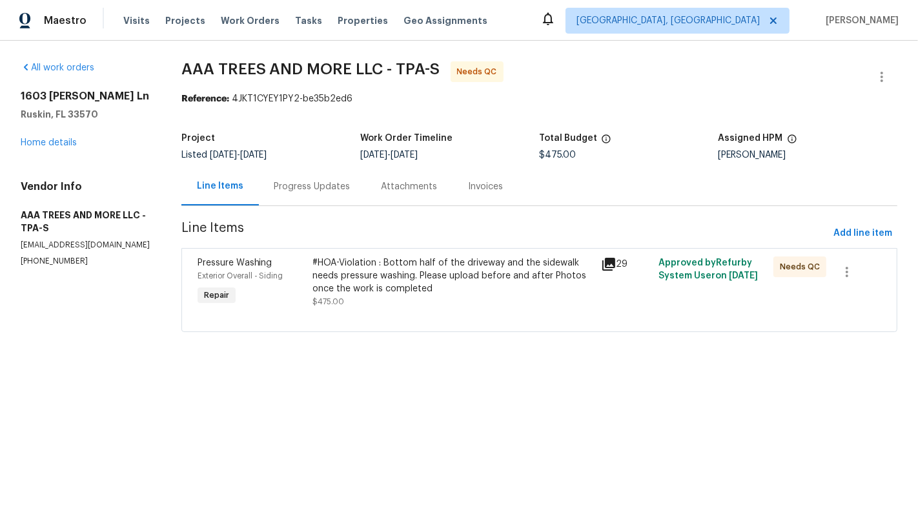
click at [393, 287] on div "#HOA-Violation : Bottom half of the driveway and the sidewalk needs pressure wa…" at bounding box center [452, 275] width 280 height 39
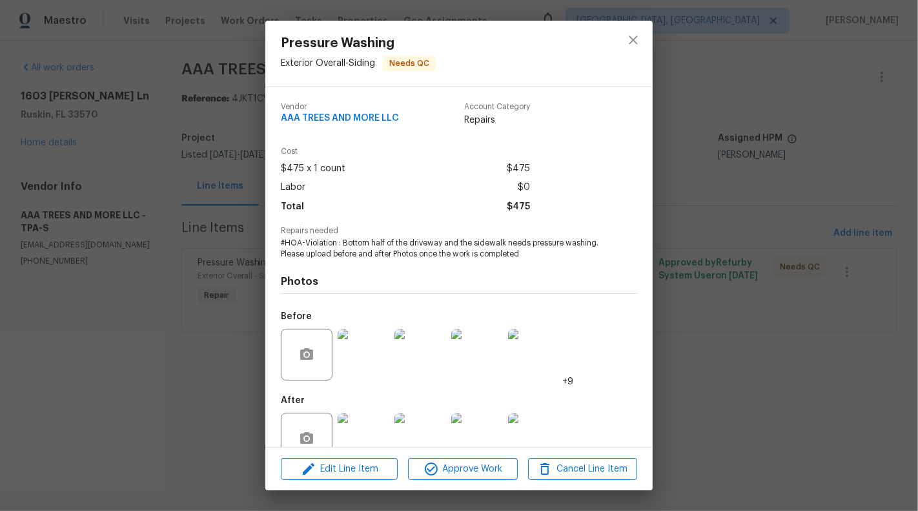
click at [140, 338] on div "Pressure Washing Exterior Overall - Siding Needs QC Vendor AAA TREES AND MORE L…" at bounding box center [459, 255] width 918 height 511
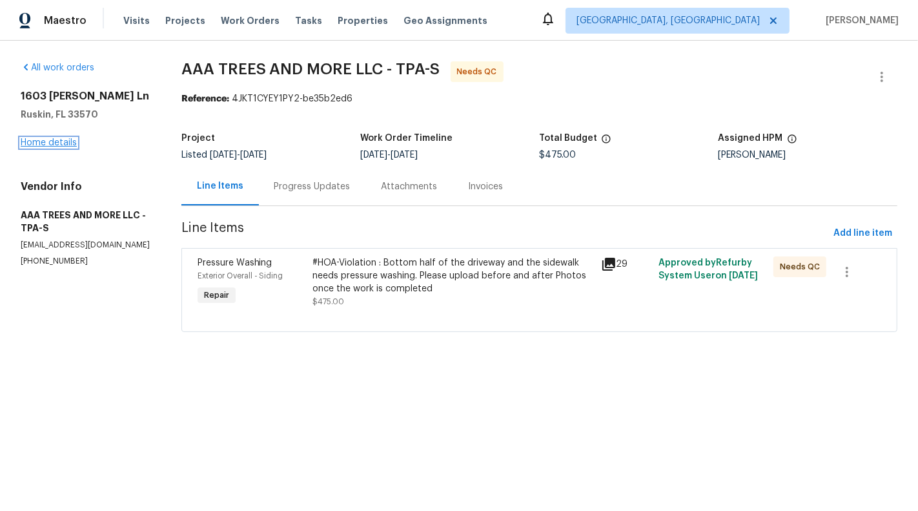
click at [45, 142] on link "Home details" at bounding box center [49, 142] width 56 height 9
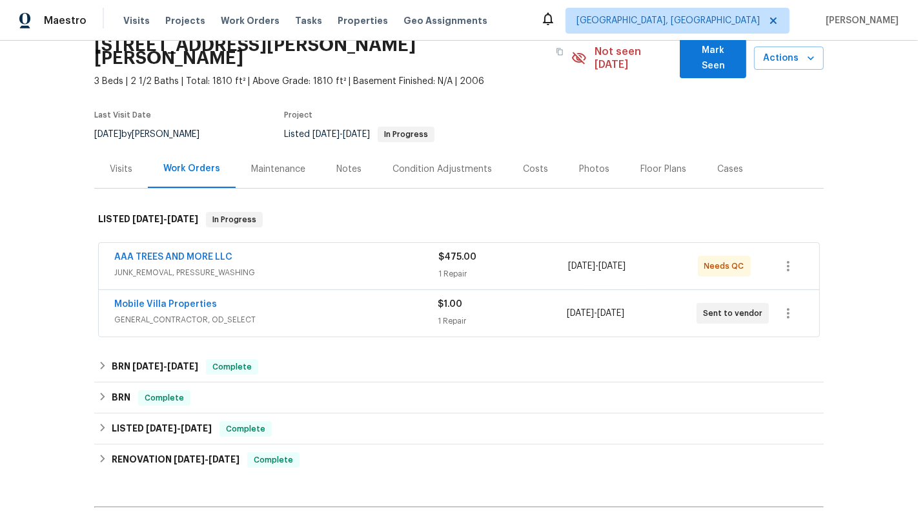
click at [564, 298] on div "$1.00 1 Repair" at bounding box center [502, 313] width 129 height 31
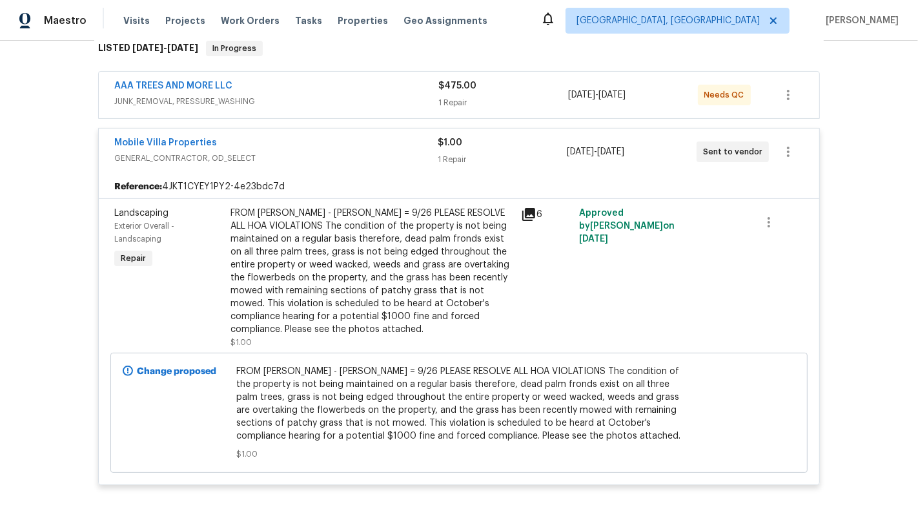
scroll to position [208, 0]
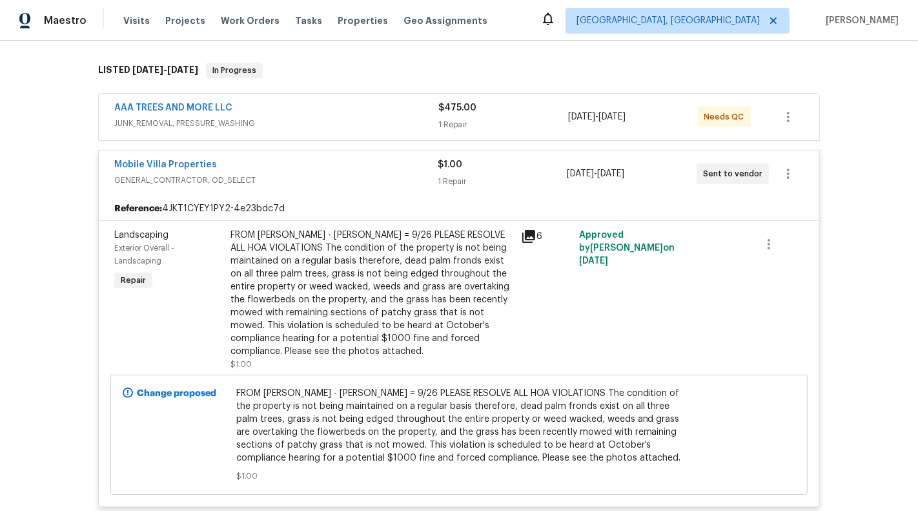
click at [179, 94] on div "AAA TREES AND MORE LLC JUNK_REMOVAL, PRESSURE_WASHING $475.00 1 Repair 9/3/2025…" at bounding box center [459, 117] width 721 height 46
click at [183, 103] on link "AAA TREES AND MORE LLC" at bounding box center [173, 107] width 118 height 9
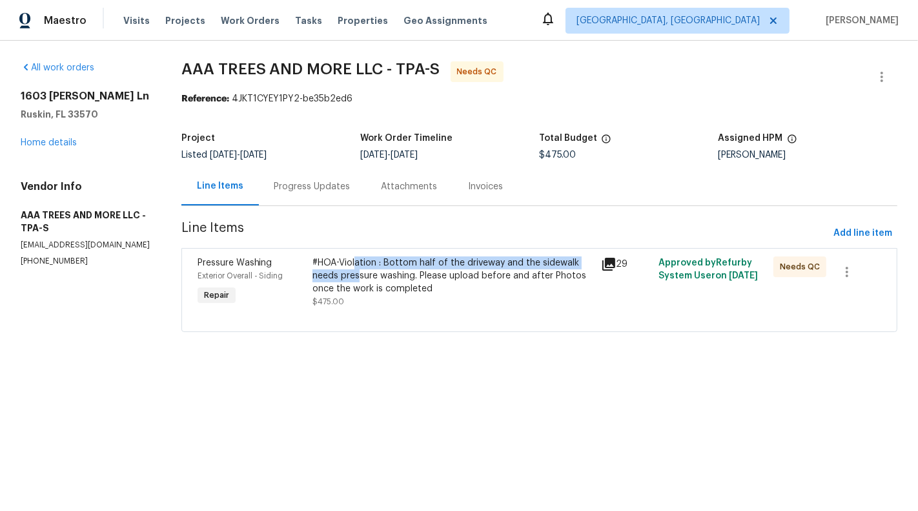
click at [358, 269] on div "#HOA-Violation : Bottom half of the driveway and the sidewalk needs pressure wa…" at bounding box center [452, 275] width 280 height 39
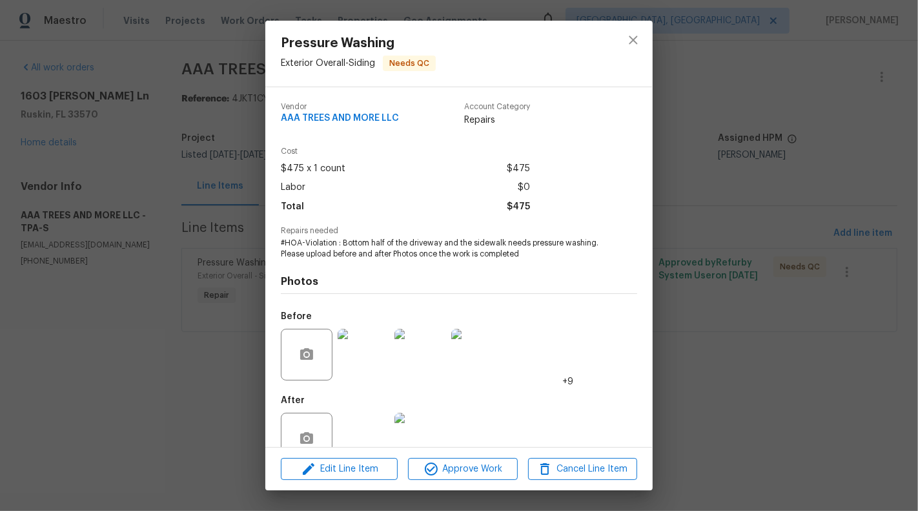
scroll to position [30, 0]
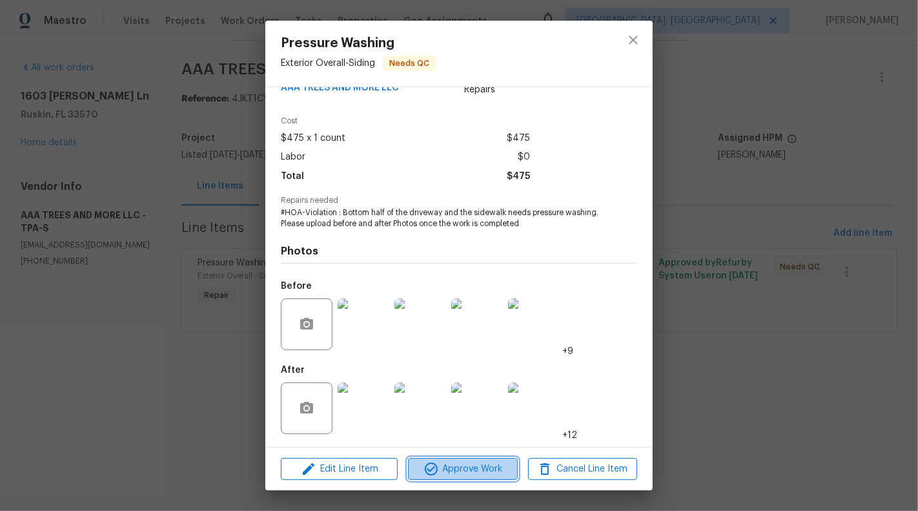
click at [456, 471] on span "Approve Work" at bounding box center [462, 469] width 101 height 16
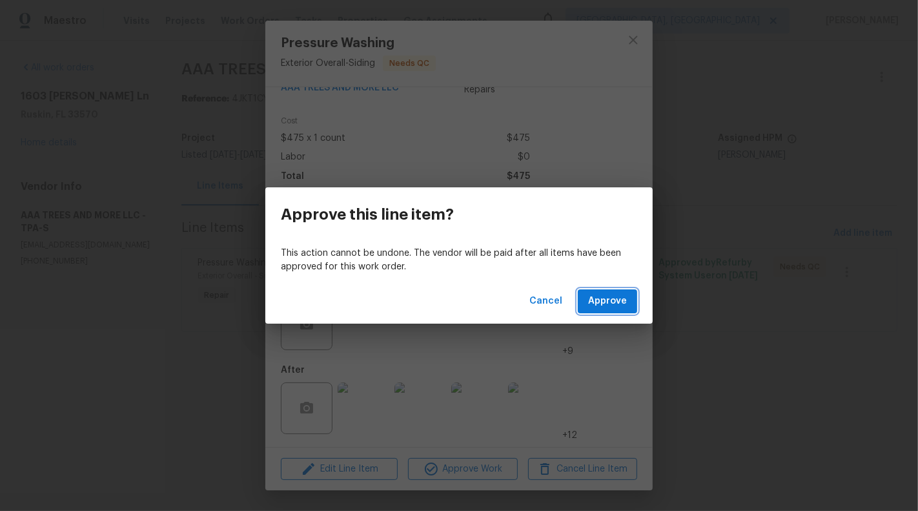
click at [619, 297] on span "Approve" at bounding box center [607, 301] width 39 height 16
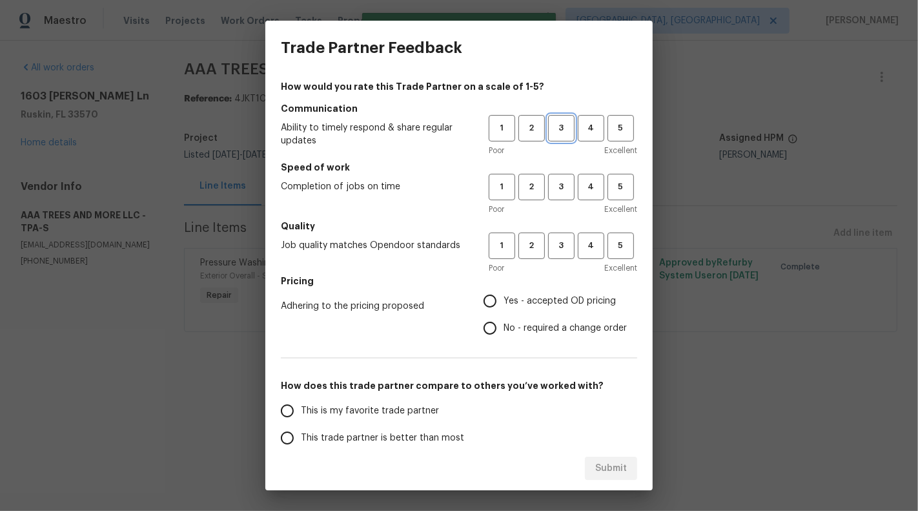
click at [558, 134] on span "3" at bounding box center [561, 128] width 24 height 15
click at [558, 194] on span "3" at bounding box center [561, 186] width 24 height 15
click at [558, 249] on span "3" at bounding box center [561, 245] width 24 height 15
click at [548, 330] on span "No - required a change order" at bounding box center [565, 329] width 123 height 14
click at [504, 330] on input "No - required a change order" at bounding box center [489, 327] width 27 height 27
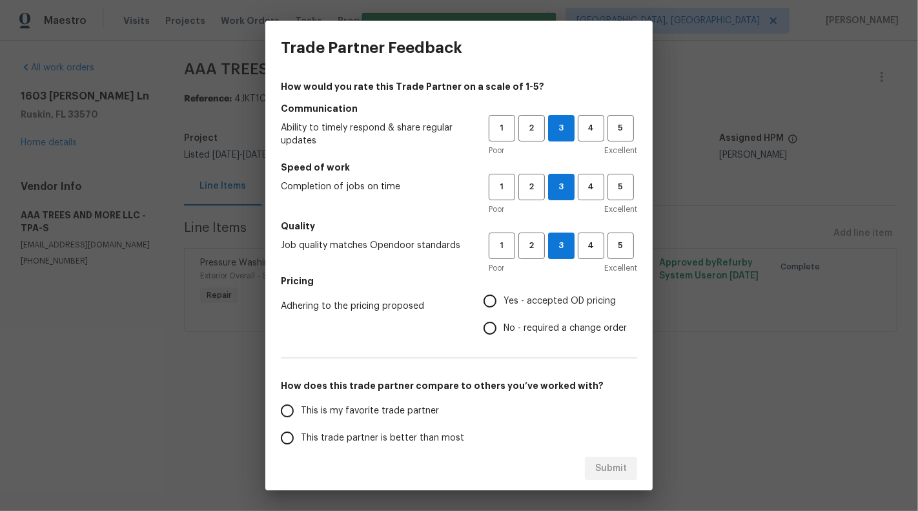
radio input "true"
click at [441, 408] on label "This is my favorite trade partner" at bounding box center [376, 410] width 204 height 27
click at [301, 408] on input "This is my favorite trade partner" at bounding box center [287, 410] width 27 height 27
click at [613, 471] on span "Submit" at bounding box center [611, 468] width 32 height 16
radio input "true"
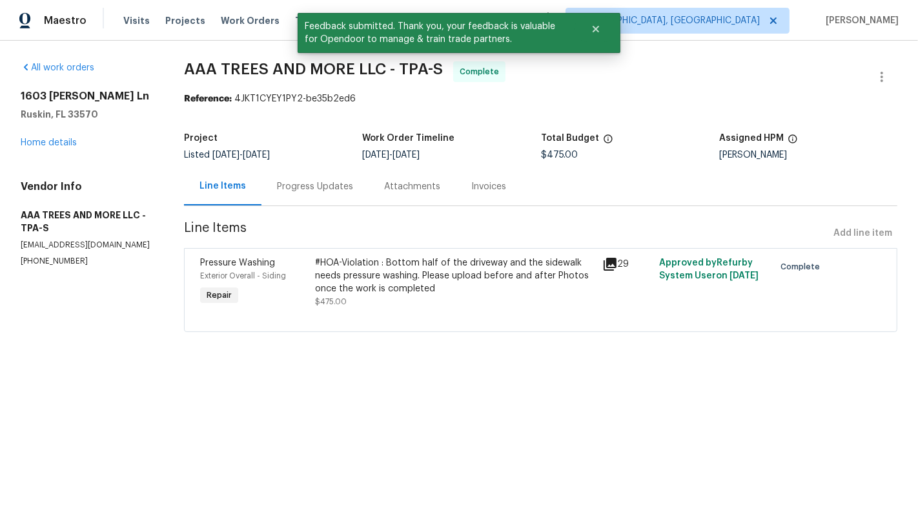
click at [325, 187] on div "Progress Updates" at bounding box center [315, 186] width 76 height 13
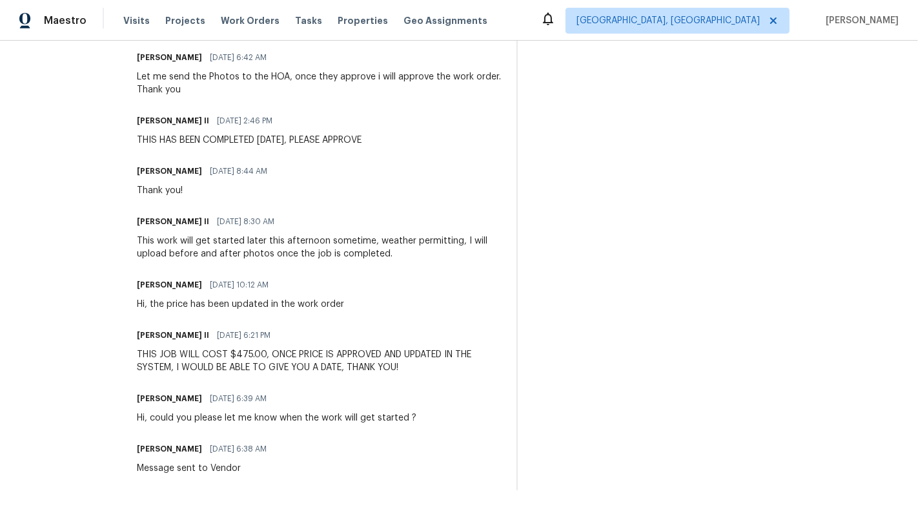
scroll to position [469, 0]
